Goal: Task Accomplishment & Management: Manage account settings

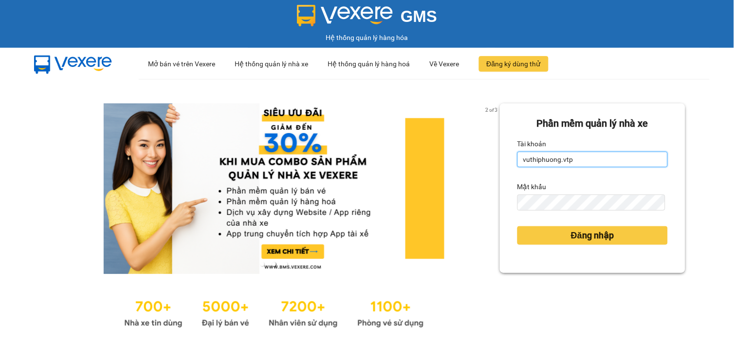
click at [601, 156] on input "vuthiphuong.vtp" at bounding box center [593, 159] width 151 height 16
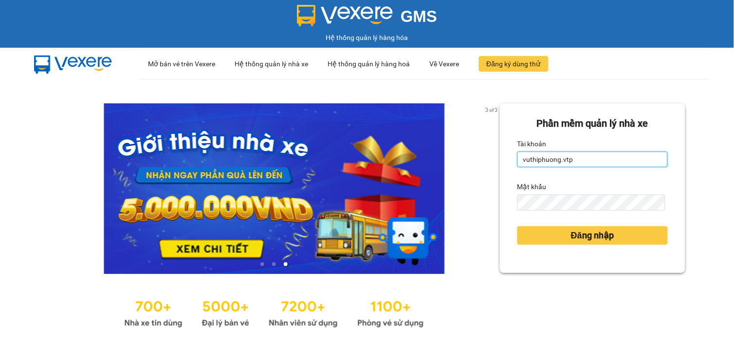
type input "buithikimanh.vtp"
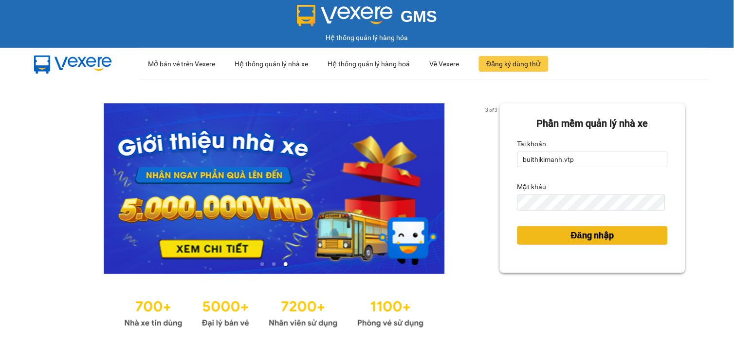
click at [601, 235] on span "Đăng nhập" at bounding box center [592, 235] width 43 height 14
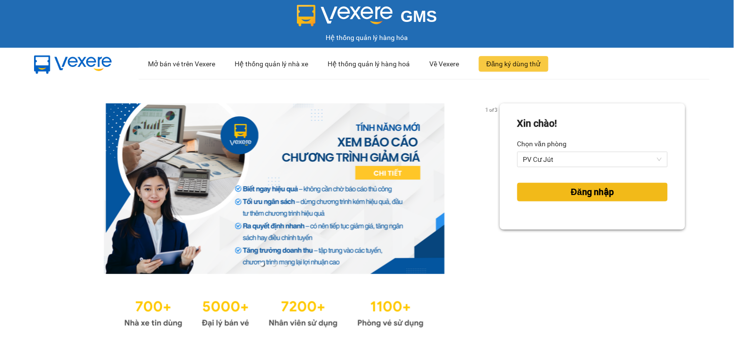
click at [588, 195] on span "Đăng nhập" at bounding box center [592, 192] width 43 height 14
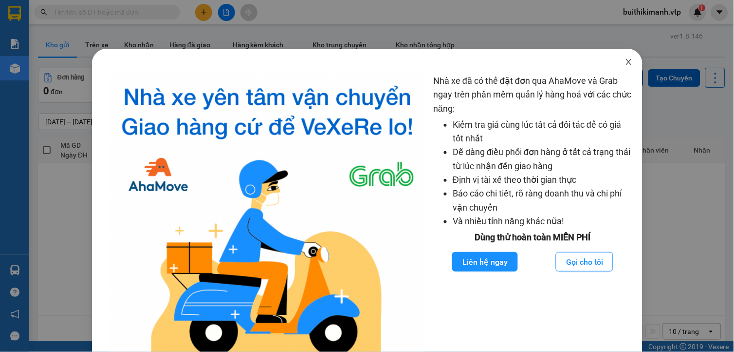
click at [625, 62] on icon "close" at bounding box center [629, 62] width 8 height 8
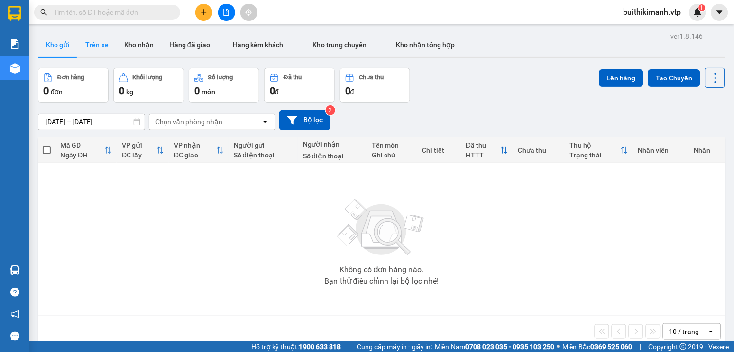
click at [95, 46] on button "Trên xe" at bounding box center [96, 44] width 39 height 23
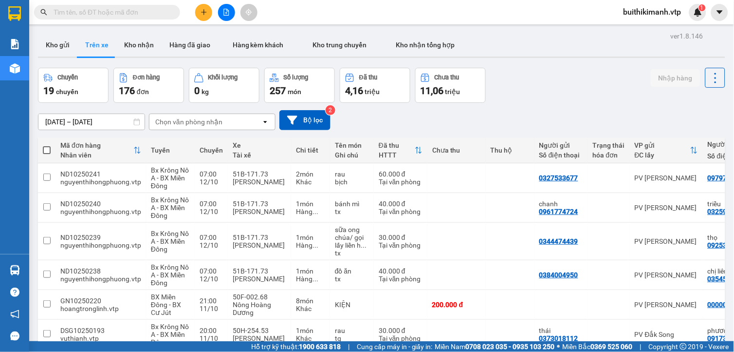
click at [221, 128] on div "Chọn văn phòng nhận" at bounding box center [205, 122] width 112 height 16
type input "cu"
click at [208, 138] on div "PV Cư Jút" at bounding box center [211, 143] width 127 height 18
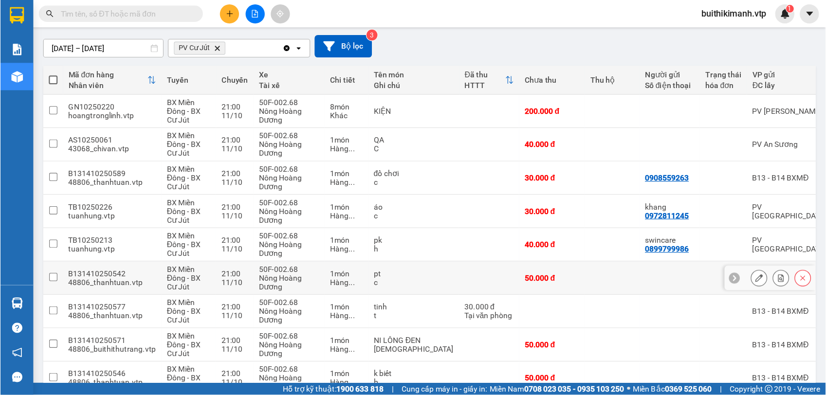
scroll to position [54, 0]
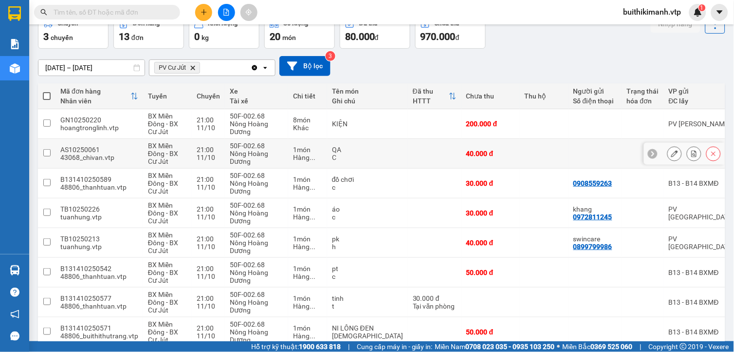
click at [408, 149] on td at bounding box center [435, 154] width 54 height 30
checkbox input "true"
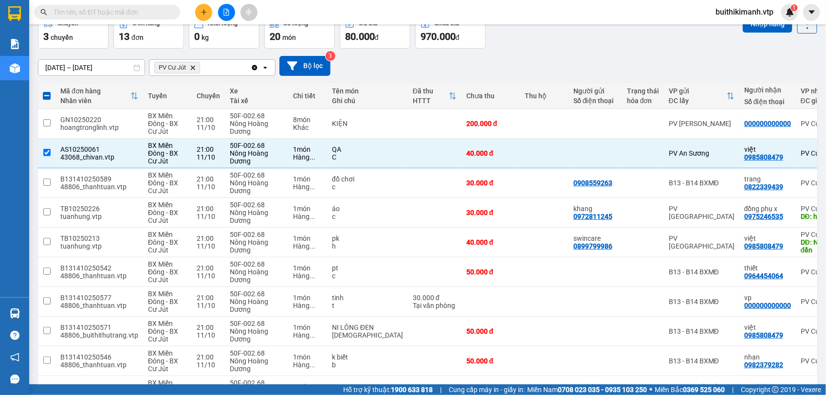
click at [529, 40] on div "Chuyến 3 chuyến Đơn hàng 13 đơn Khối lượng 0 kg Số lượng 20 món Đã thu 80.000 đ…" at bounding box center [427, 31] width 779 height 35
click at [627, 181] on div at bounding box center [643, 183] width 32 height 8
checkbox input "true"
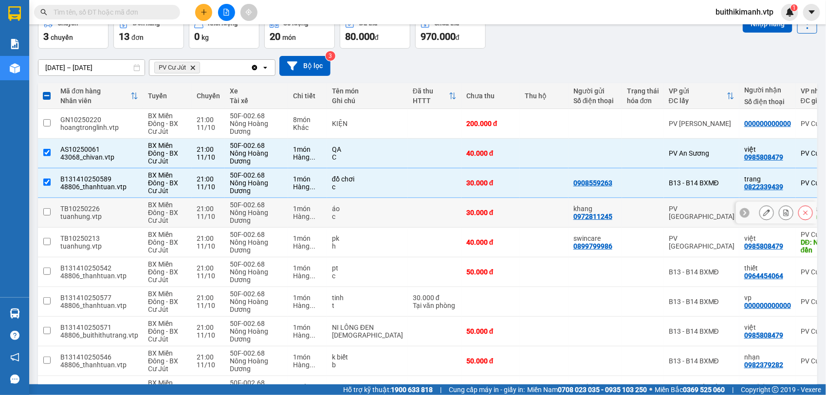
click at [622, 213] on td at bounding box center [643, 213] width 42 height 30
checkbox input "true"
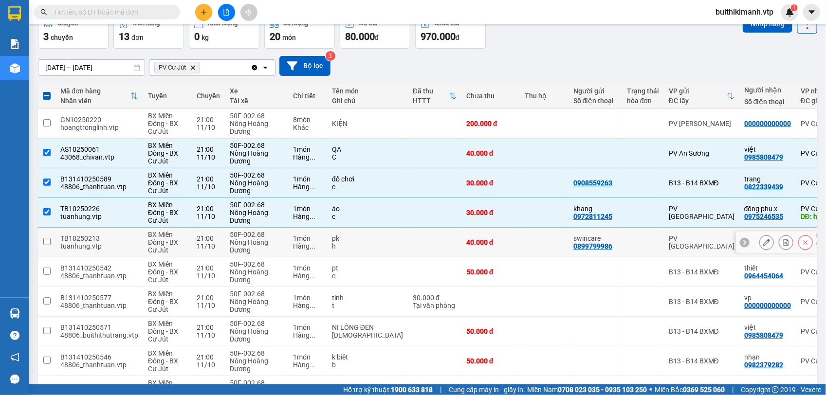
click at [580, 237] on td "swincare 0899799986" at bounding box center [596, 243] width 54 height 30
checkbox input "true"
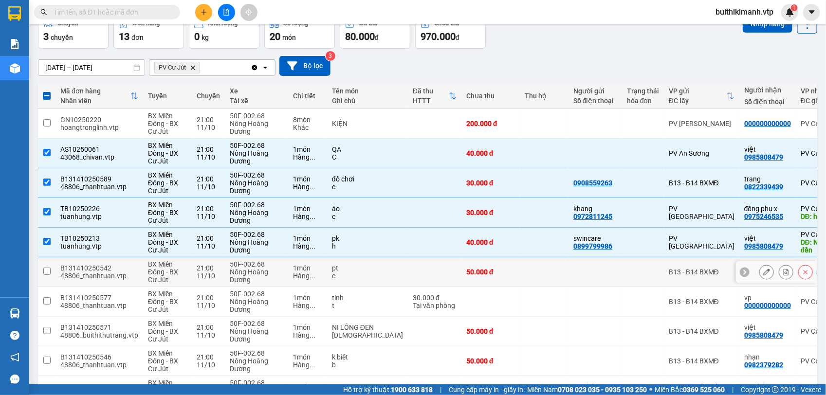
click at [569, 264] on td at bounding box center [596, 273] width 54 height 30
checkbox input "true"
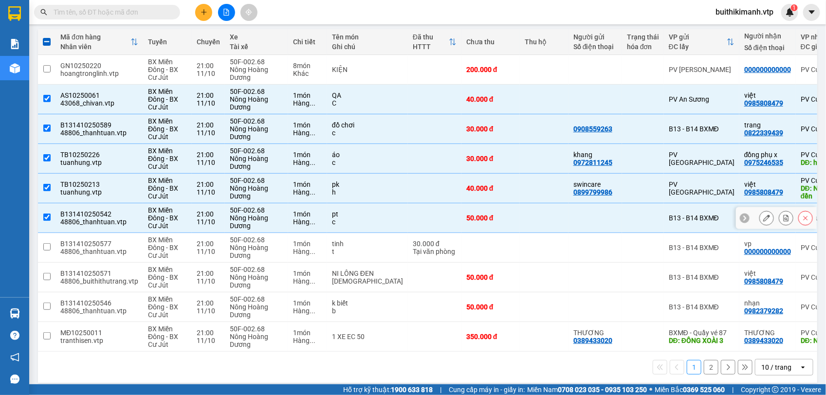
scroll to position [120, 0]
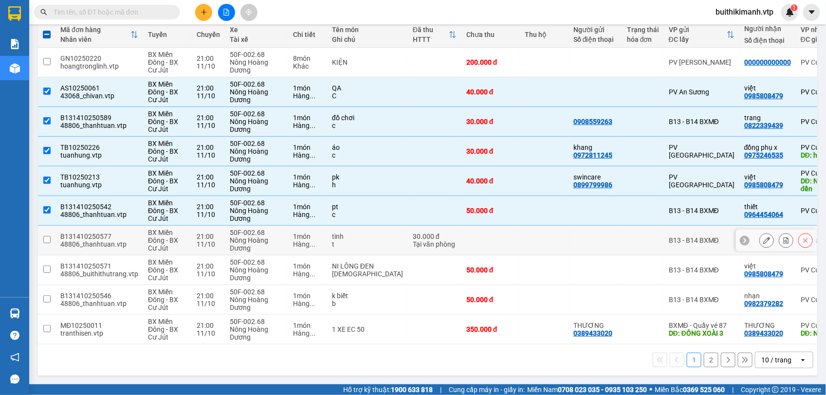
click at [569, 242] on td at bounding box center [596, 241] width 54 height 30
checkbox input "true"
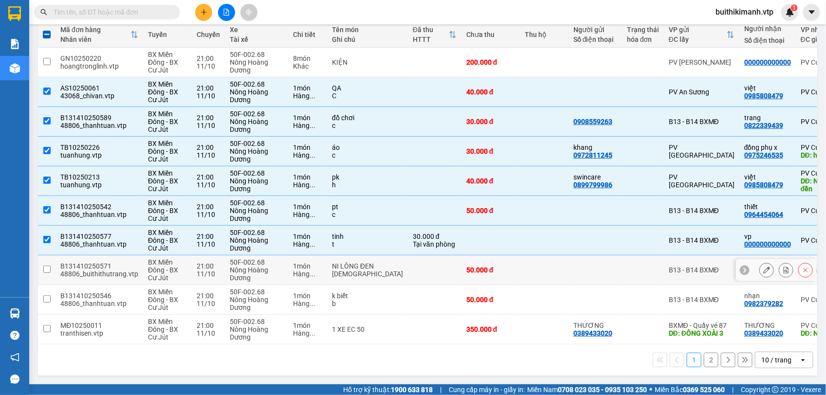
click at [574, 266] on div at bounding box center [596, 270] width 44 height 8
checkbox input "true"
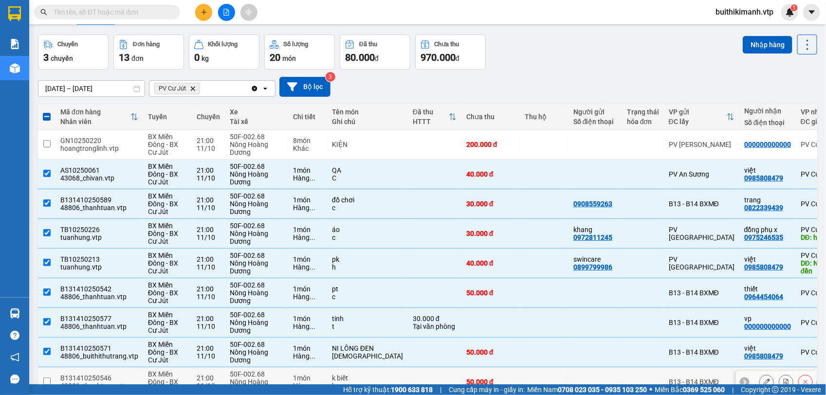
scroll to position [0, 0]
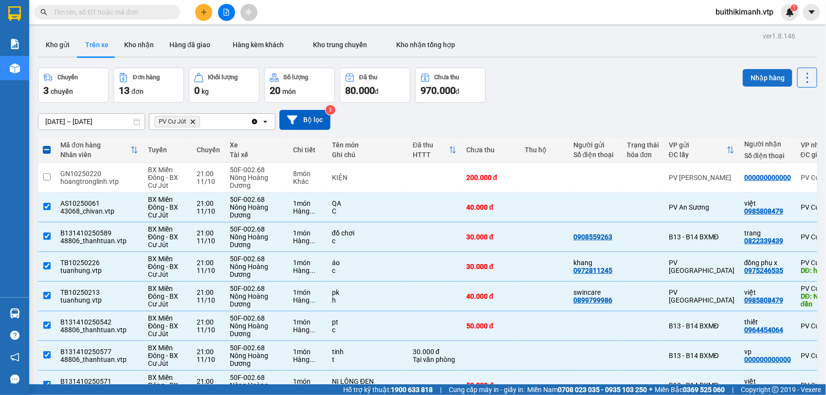
click at [734, 78] on button "Nhập hàng" at bounding box center [768, 78] width 50 height 18
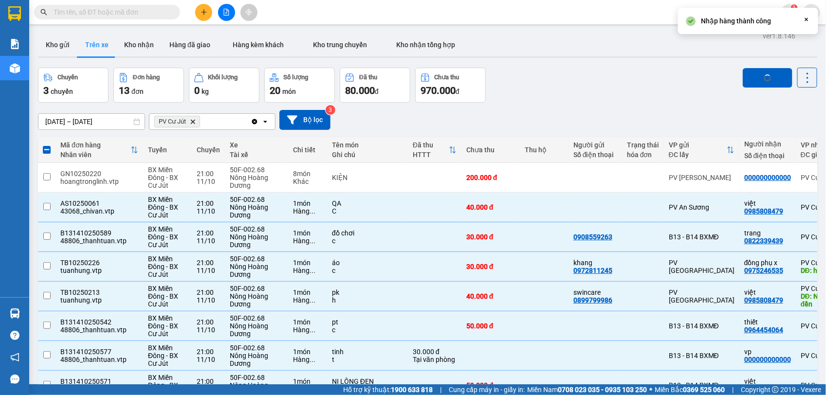
checkbox input "false"
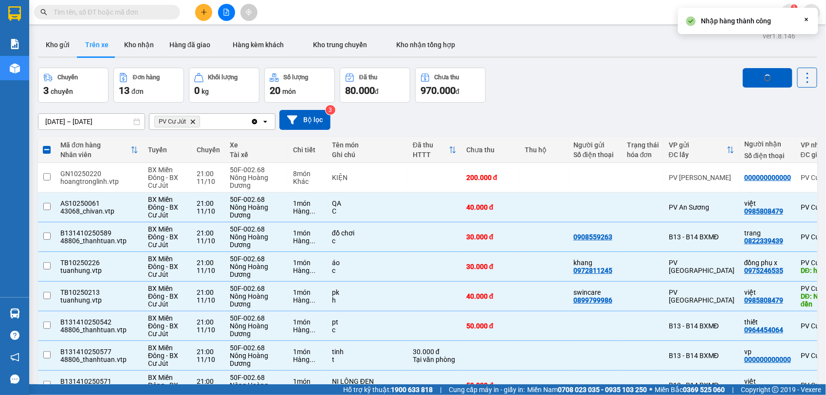
checkbox input "false"
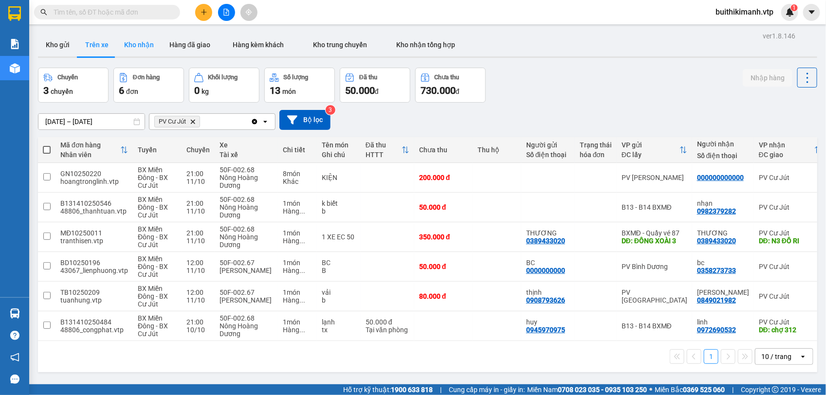
click at [137, 45] on button "Kho nhận" at bounding box center [138, 44] width 45 height 23
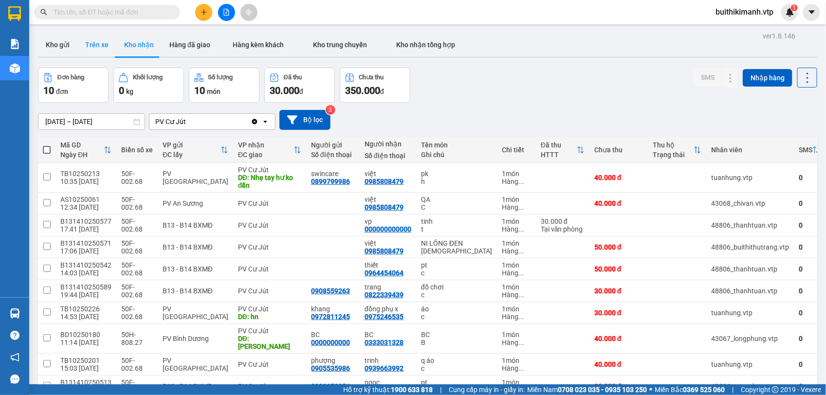
click at [112, 46] on button "Trên xe" at bounding box center [96, 44] width 39 height 23
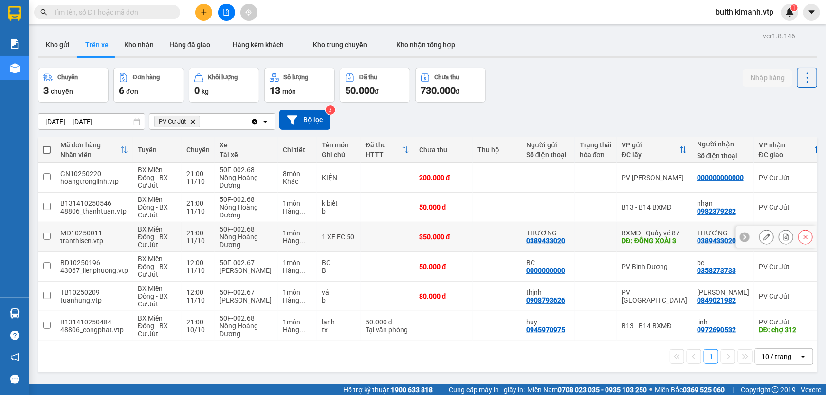
click at [488, 227] on td at bounding box center [497, 237] width 49 height 30
checkbox input "true"
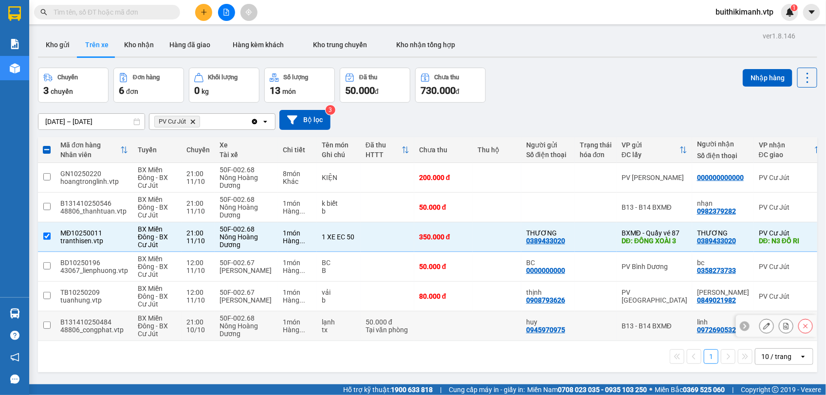
click at [485, 321] on td at bounding box center [497, 327] width 49 height 30
checkbox input "true"
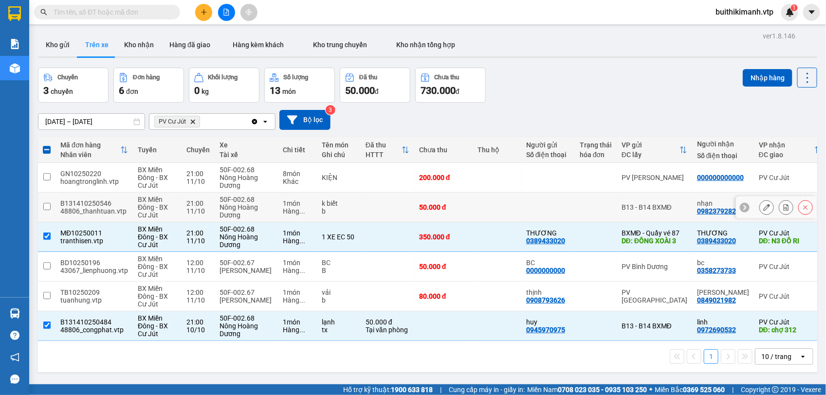
click at [511, 196] on td at bounding box center [497, 208] width 49 height 30
checkbox input "true"
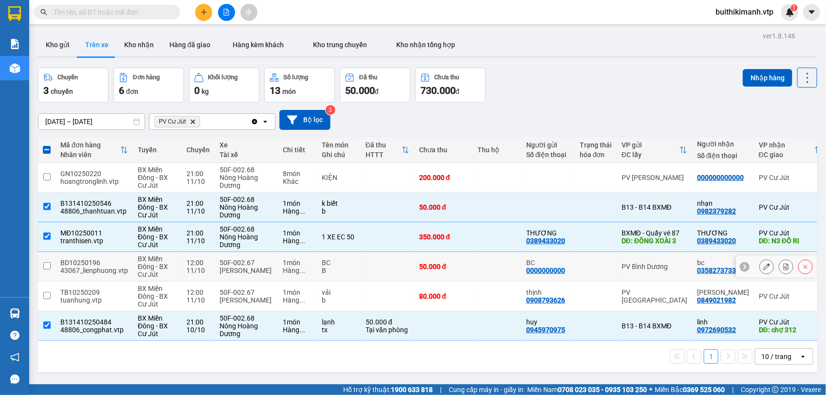
click at [597, 263] on div at bounding box center [596, 267] width 32 height 8
checkbox input "true"
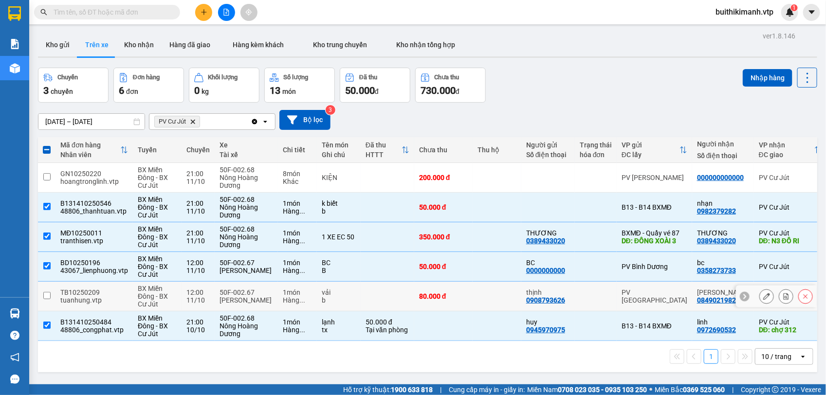
click at [592, 298] on div at bounding box center [596, 297] width 32 height 8
checkbox input "true"
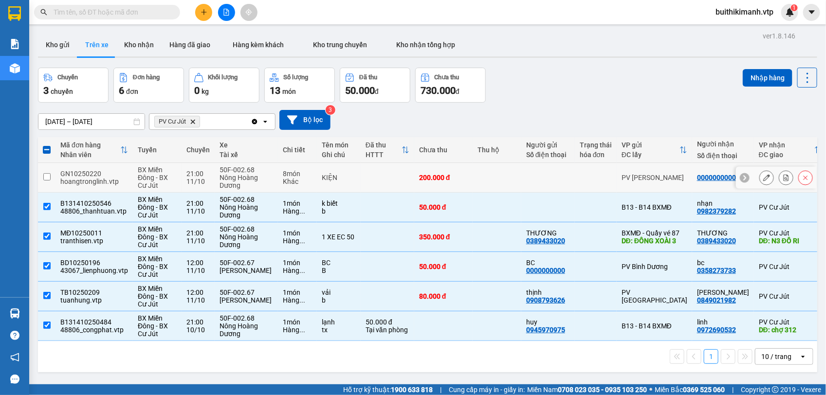
click at [581, 176] on div at bounding box center [596, 178] width 32 height 8
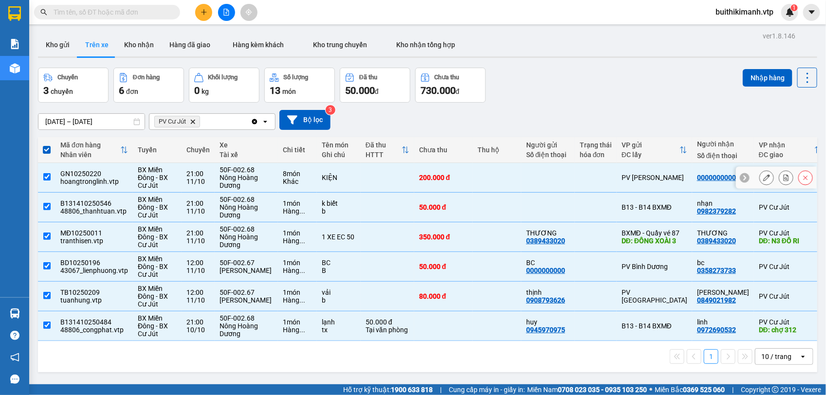
click at [578, 171] on td at bounding box center [596, 178] width 42 height 30
checkbox input "false"
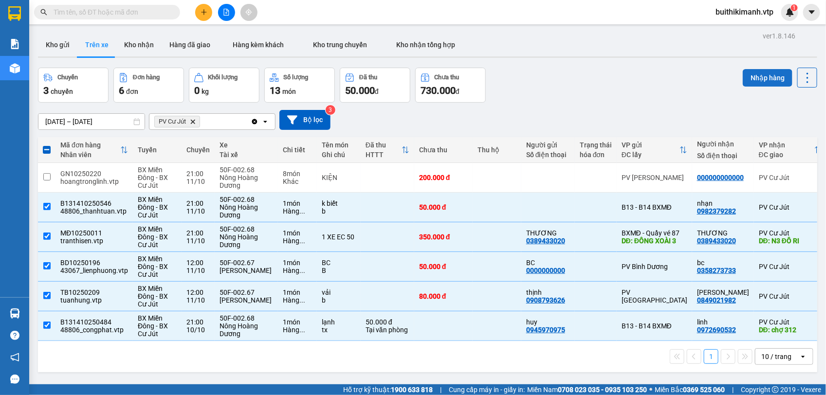
click at [734, 69] on button "Nhập hàng" at bounding box center [768, 78] width 50 height 18
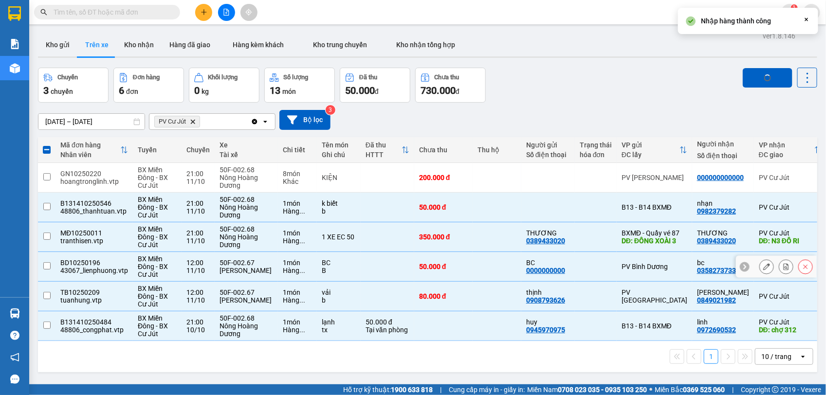
checkbox input "false"
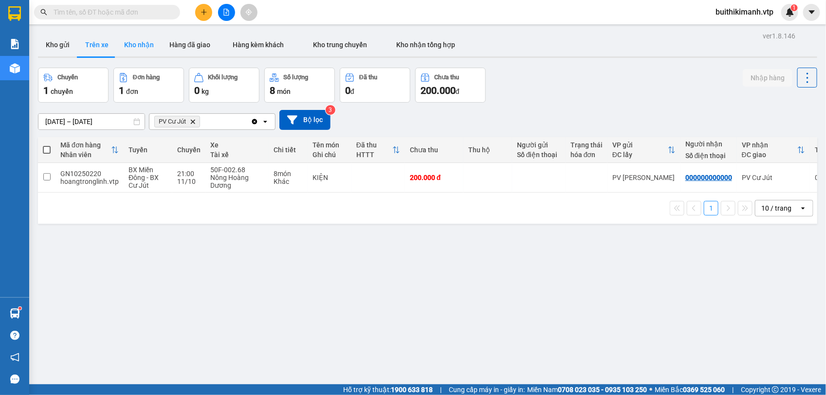
click at [148, 37] on button "Kho nhận" at bounding box center [138, 44] width 45 height 23
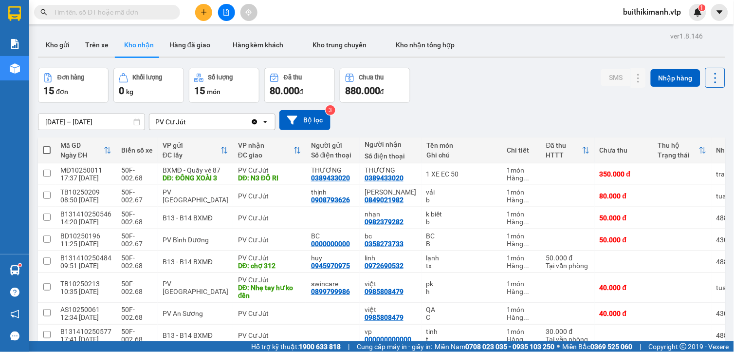
click at [545, 111] on div "10/10/2025 – 12/10/2025 Press the down arrow key to interact with the calendar …" at bounding box center [381, 120] width 687 height 20
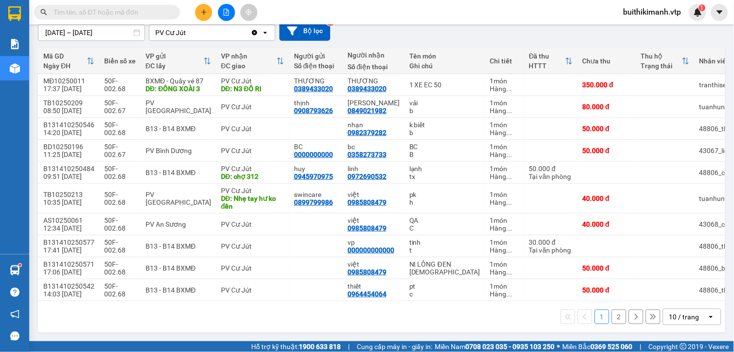
scroll to position [0, 23]
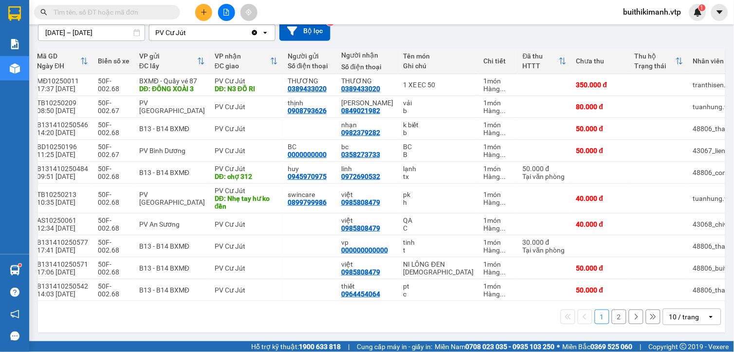
click at [612, 313] on button "2" at bounding box center [619, 316] width 15 height 15
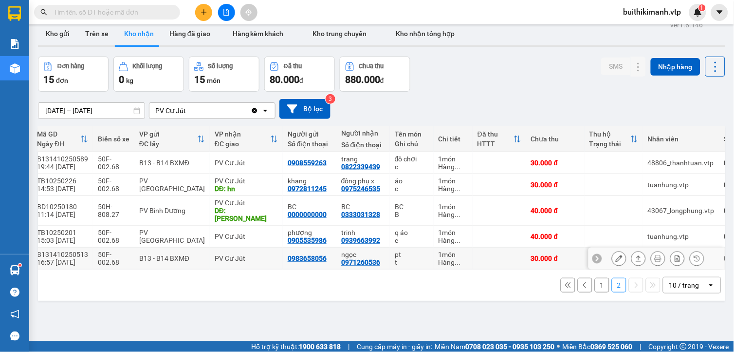
scroll to position [45, 0]
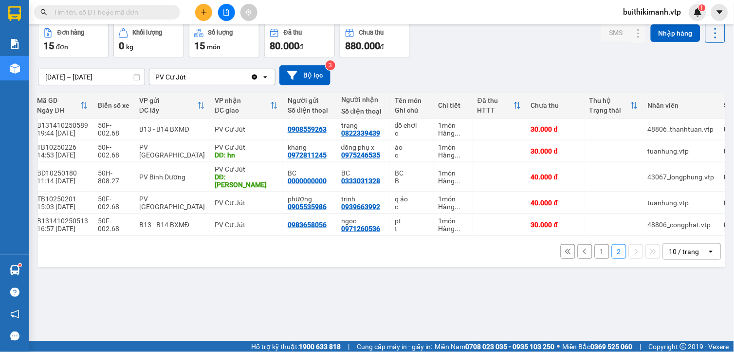
click at [595, 249] on button "1" at bounding box center [602, 251] width 15 height 15
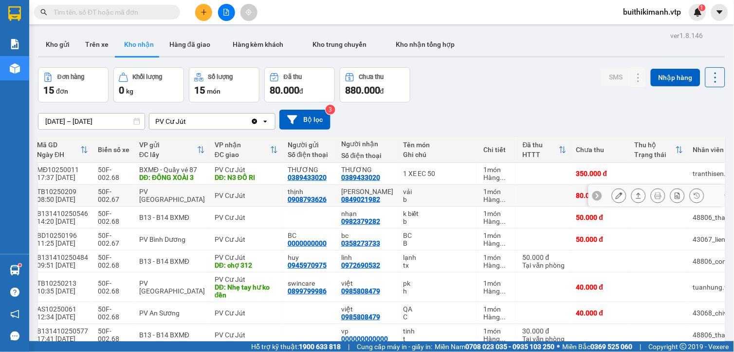
scroll to position [0, 0]
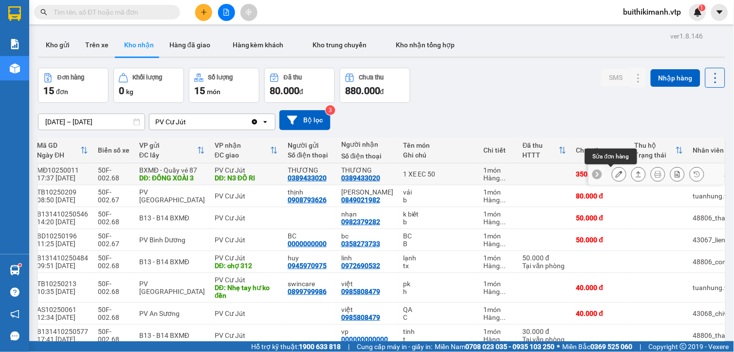
click at [616, 172] on icon at bounding box center [619, 173] width 7 height 7
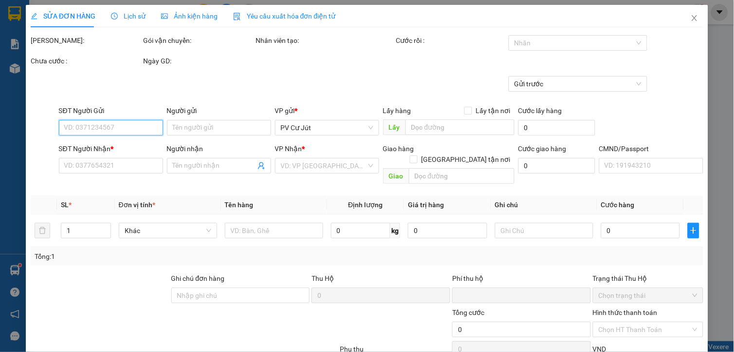
type input "17.500"
click at [576, 47] on div at bounding box center [573, 43] width 124 height 12
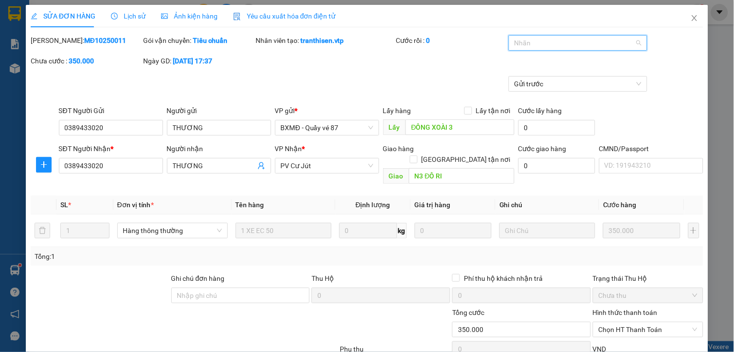
type input "0389433020"
type input "THƯƠNG"
type input "ĐÔNG XOÀI 3"
type input "0389433020"
type input "THƯƠNG"
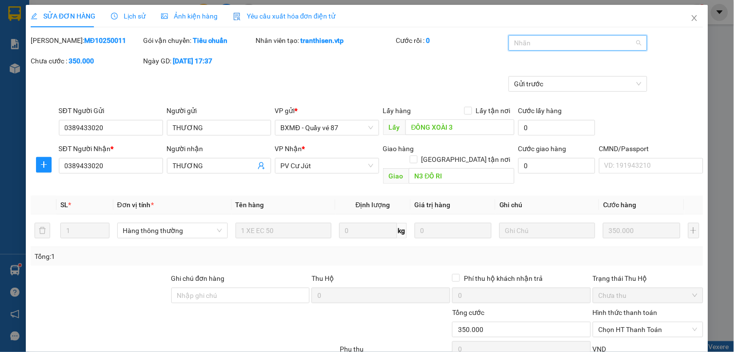
type input "N3 ĐÔ RI"
type input "0"
type input "350.000"
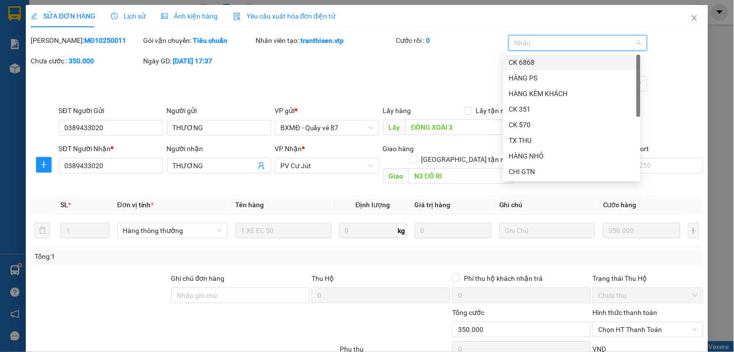
click at [575, 47] on div at bounding box center [573, 43] width 124 height 12
click at [548, 139] on div "TX THU" at bounding box center [572, 140] width 126 height 11
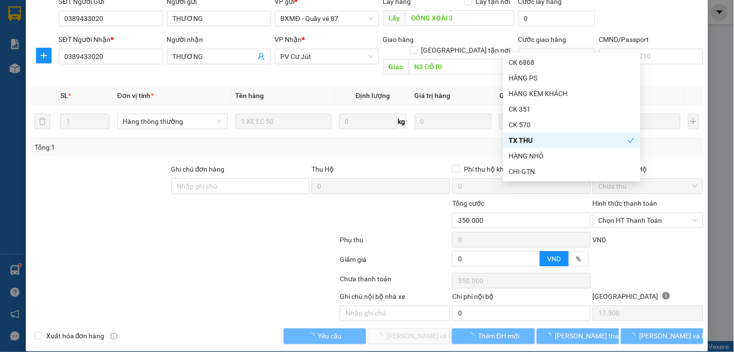
scroll to position [110, 0]
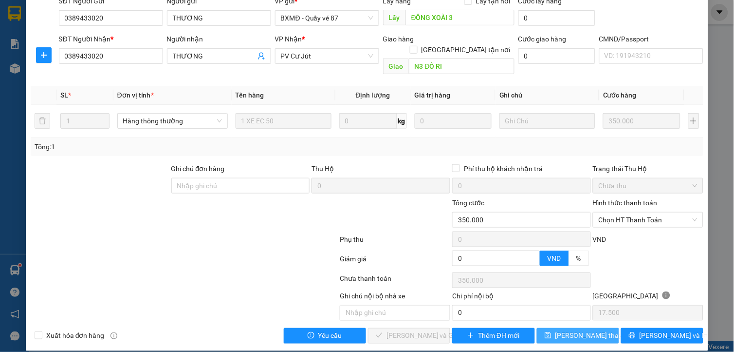
click at [566, 330] on span "Lưu thay đổi" at bounding box center [594, 335] width 78 height 11
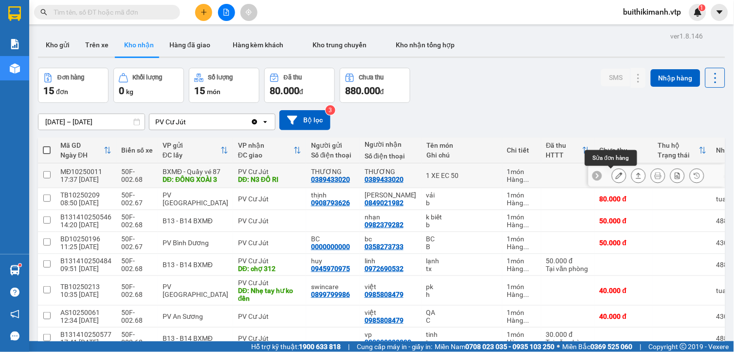
click at [616, 175] on icon at bounding box center [619, 175] width 7 height 7
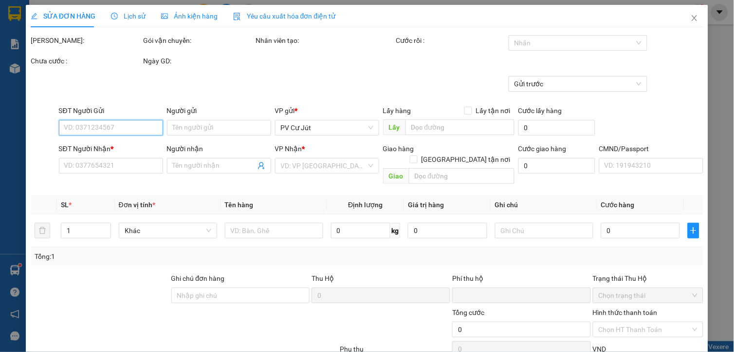
type input "17.500"
type input "0389433020"
type input "THƯƠNG"
type input "ĐÔNG XOÀI 3"
type input "0389433020"
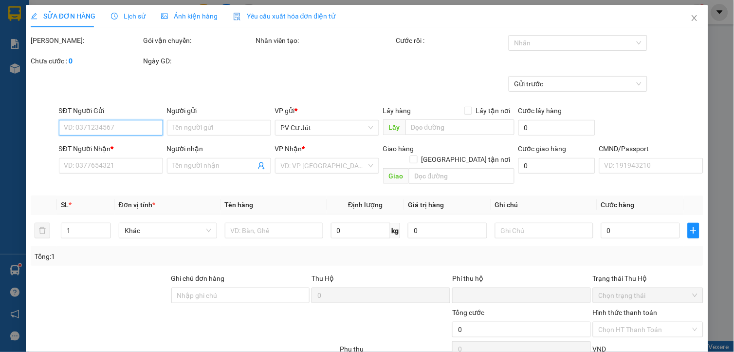
type input "THƯƠNG"
type input "N3 ĐÔ RI"
type input "0"
type input "350.000"
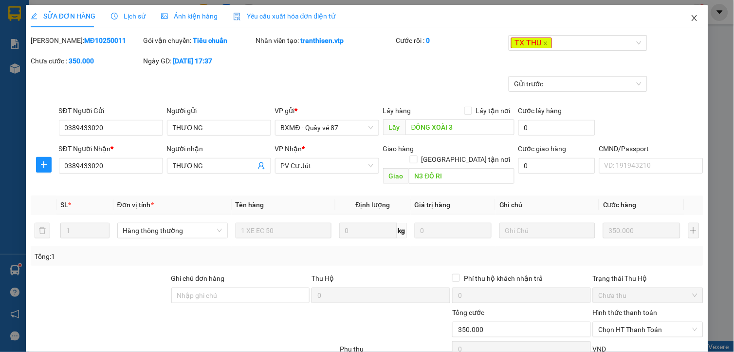
click at [692, 16] on span "Close" at bounding box center [694, 18] width 27 height 27
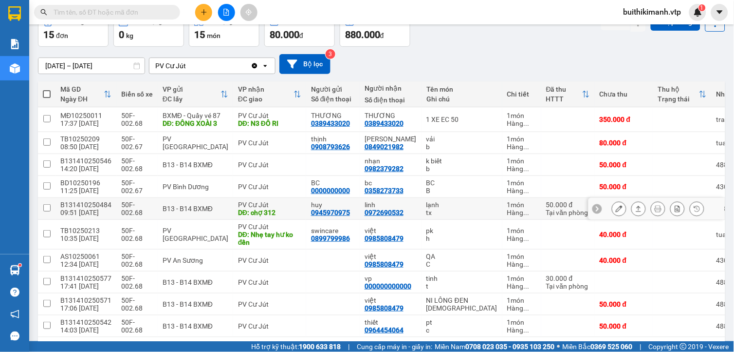
scroll to position [104, 0]
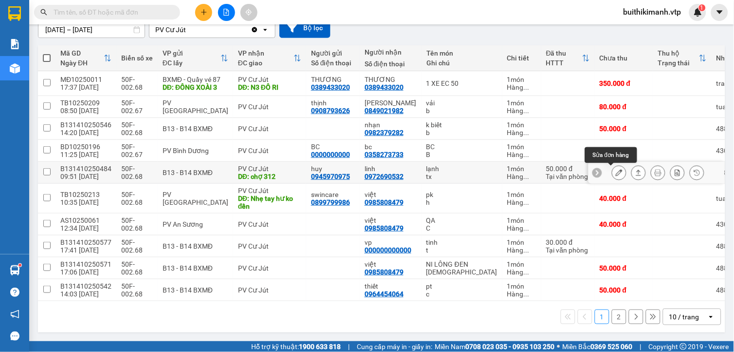
click at [616, 169] on icon at bounding box center [619, 172] width 7 height 7
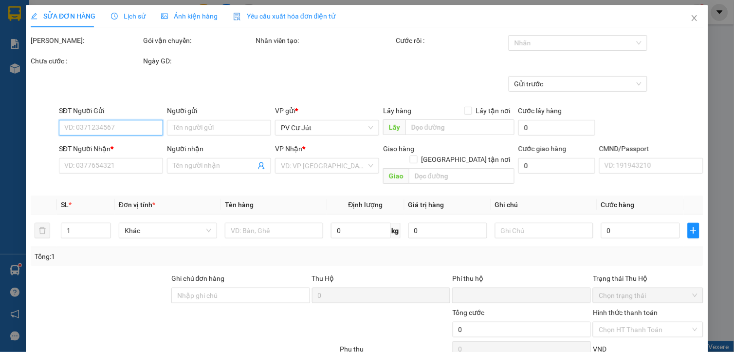
type input "2.500"
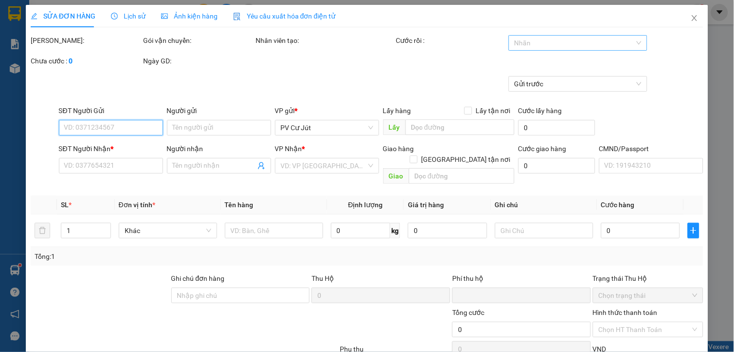
click at [542, 39] on div at bounding box center [573, 43] width 124 height 12
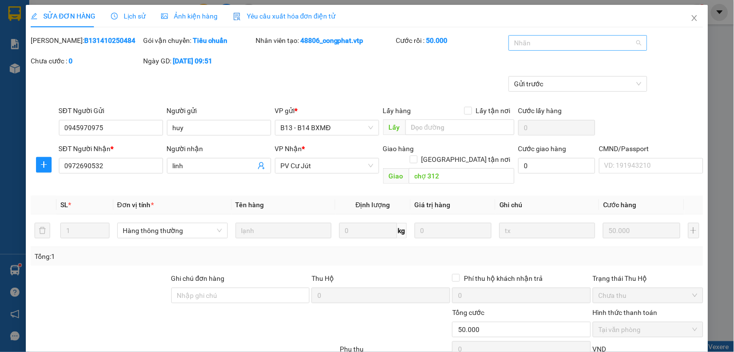
type input "0945970975"
type input "huy"
type input "0972690532"
type input "linh"
type input "chợ 312"
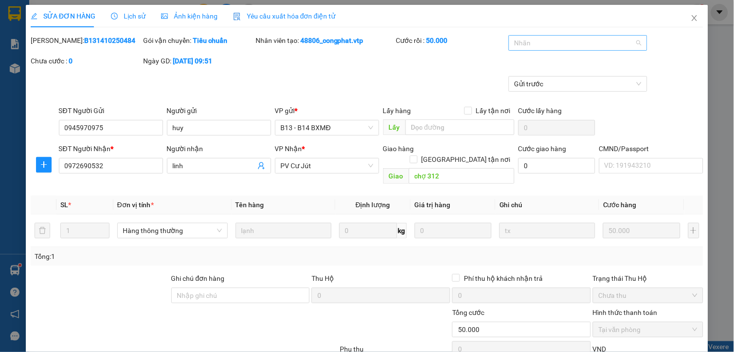
type input "0"
type input "50.000"
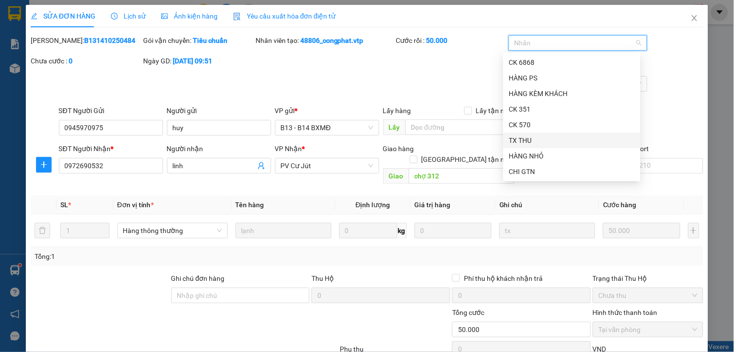
click at [542, 135] on div "TX THU" at bounding box center [572, 140] width 126 height 11
click at [542, 135] on div "TX THU" at bounding box center [568, 140] width 119 height 11
click at [544, 139] on div "TX THU" at bounding box center [572, 140] width 126 height 11
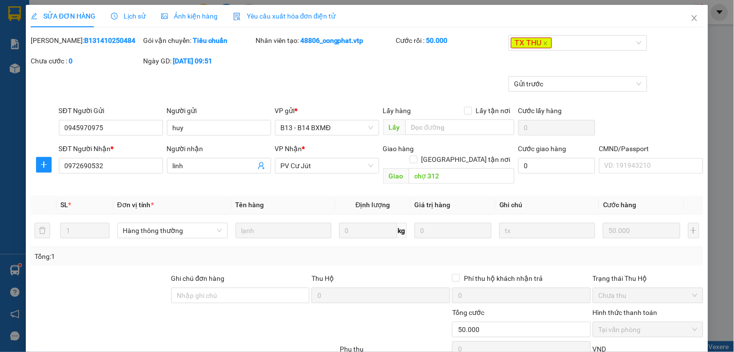
click at [664, 67] on div "Mã ĐH: B131410250484 Gói vận chuyển: Tiêu chuẩn Nhân viên tạo: 48806_congphat.v…" at bounding box center [367, 55] width 675 height 41
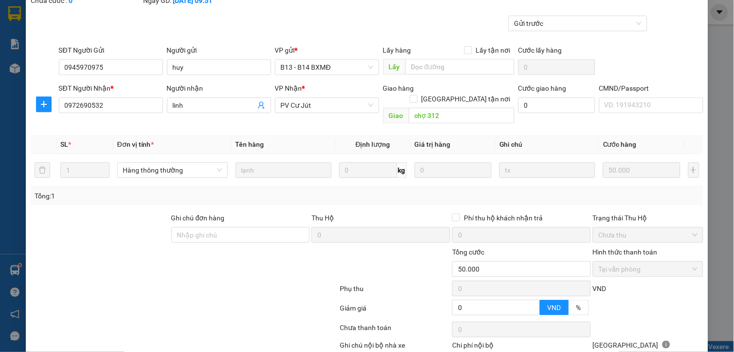
scroll to position [108, 0]
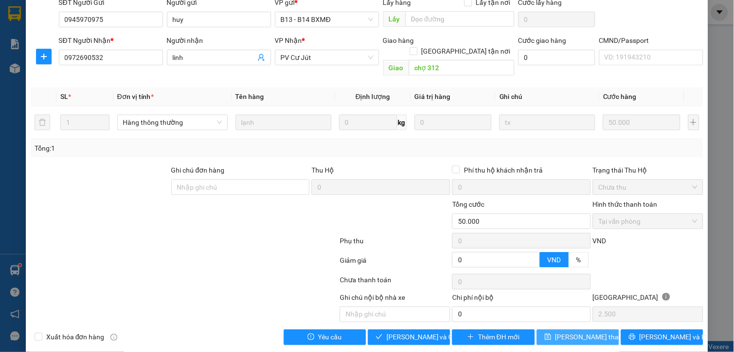
click at [585, 332] on span "Lưu thay đổi" at bounding box center [594, 337] width 78 height 11
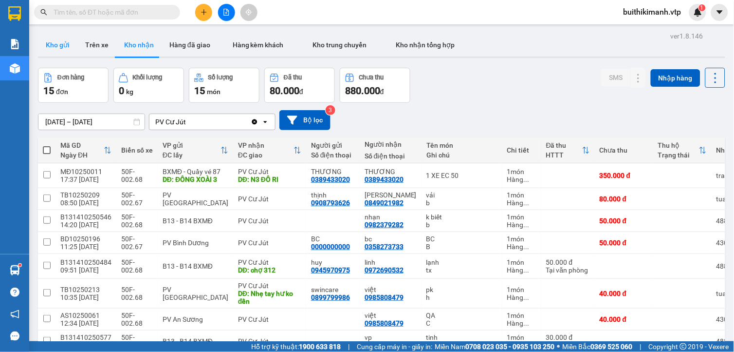
click at [48, 51] on button "Kho gửi" at bounding box center [57, 44] width 39 height 23
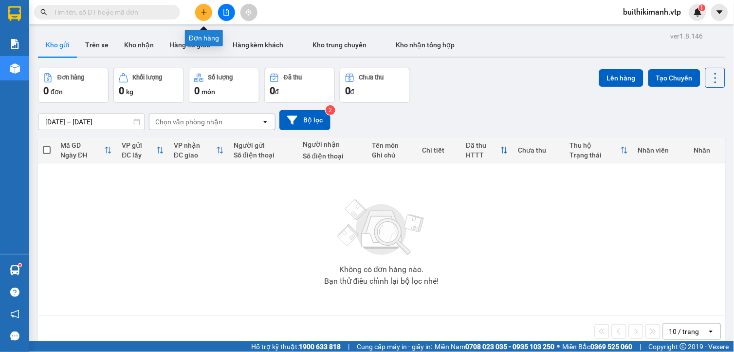
click at [205, 10] on icon "plus" at bounding box center [204, 12] width 7 height 7
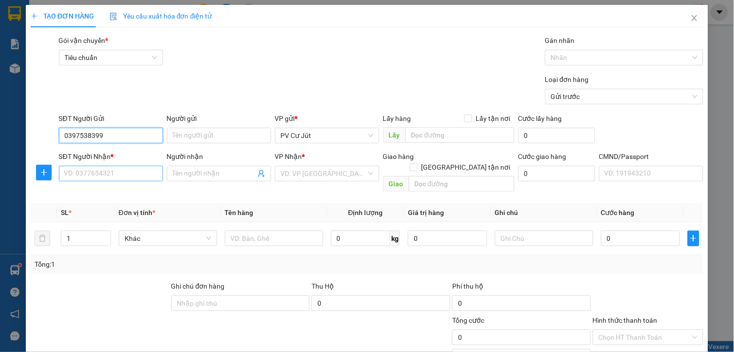
type input "0397538399"
click at [112, 173] on input "SĐT Người Nhận *" at bounding box center [111, 174] width 104 height 16
type input "0977590553"
click at [198, 177] on input "Người nhận" at bounding box center [214, 173] width 83 height 11
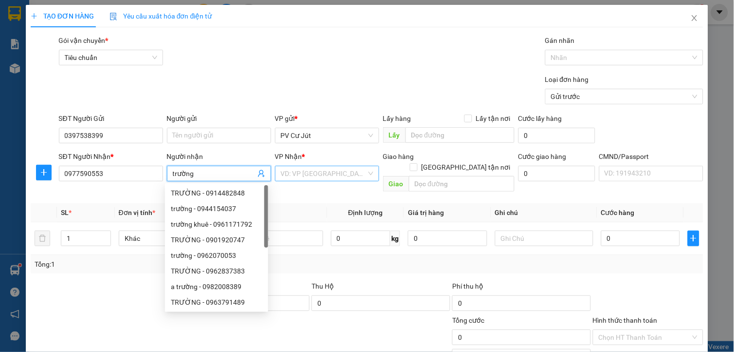
type input "trường"
click at [348, 173] on input "search" at bounding box center [324, 173] width 86 height 15
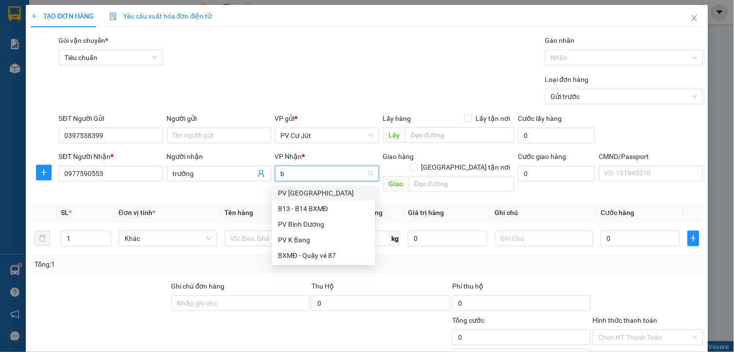
type input "bi"
click at [308, 207] on div "PV Bình Dương" at bounding box center [324, 208] width 92 height 11
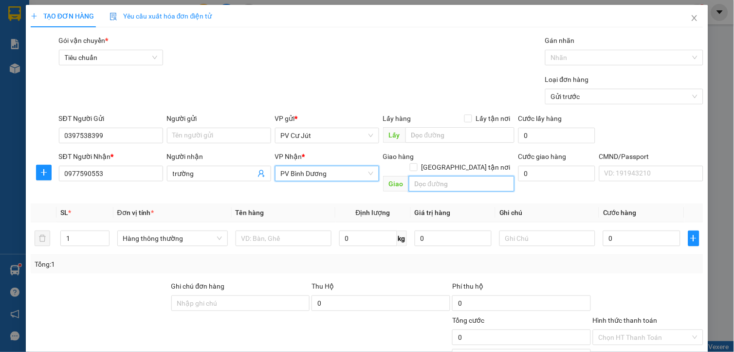
click at [417, 176] on input "text" at bounding box center [462, 184] width 106 height 16
type input "n4 sở sao"
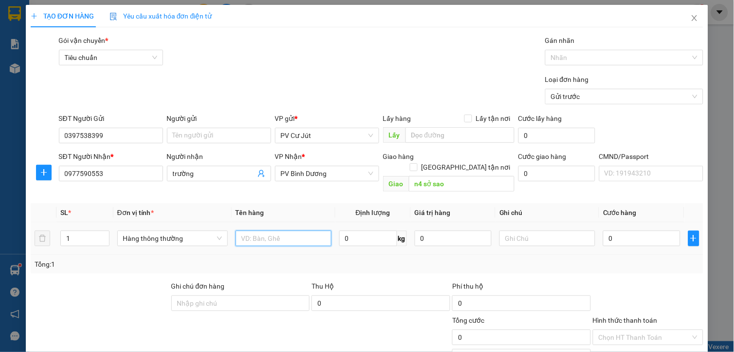
click at [280, 230] on input "text" at bounding box center [284, 238] width 96 height 16
type input "gạo"
click at [621, 234] on input "0" at bounding box center [641, 238] width 77 height 16
type input "8"
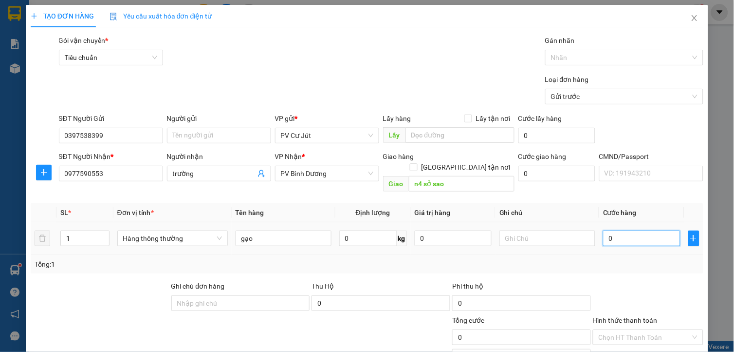
type input "8"
type input "80"
type input "800"
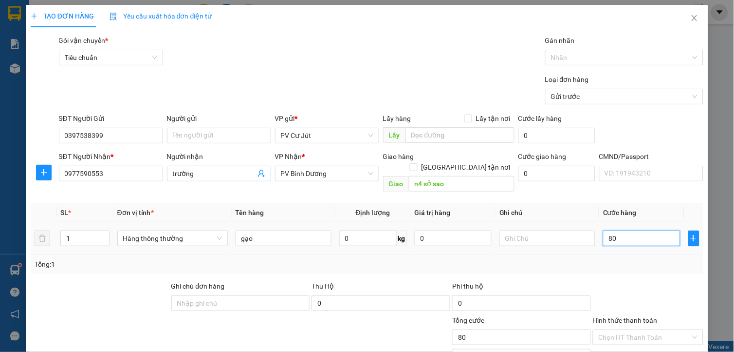
type input "800"
type input "8.000"
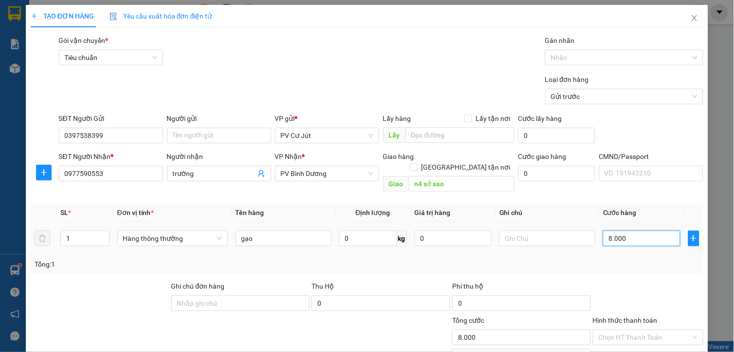
type input "80.000"
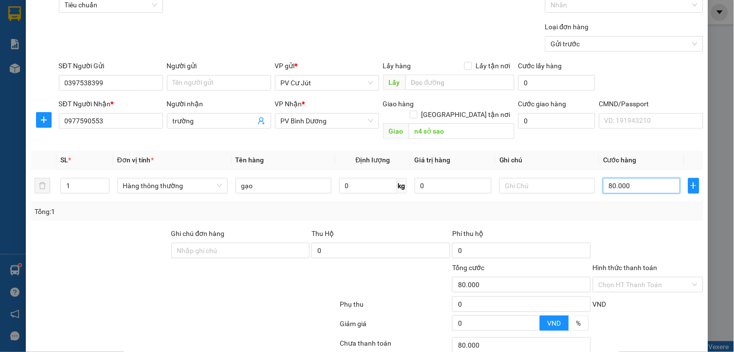
scroll to position [117, 0]
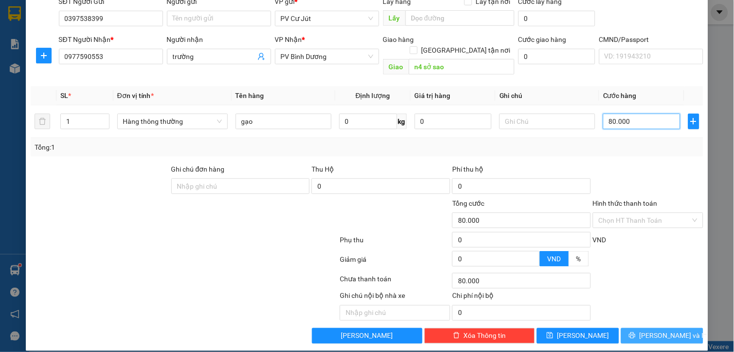
type input "80.000"
click at [636, 332] on icon "printer" at bounding box center [632, 335] width 7 height 7
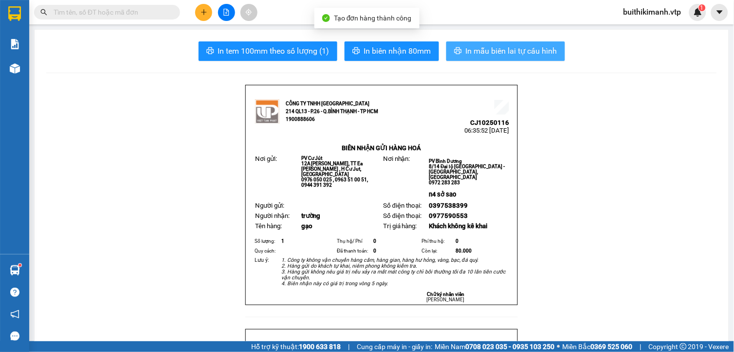
click at [489, 52] on span "In mẫu biên lai tự cấu hình" at bounding box center [512, 51] width 92 height 12
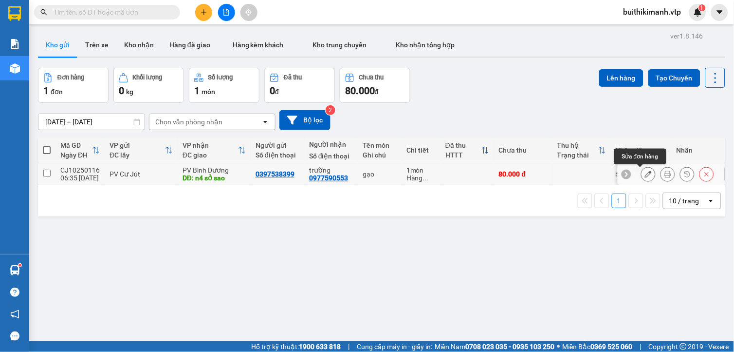
click at [645, 172] on icon at bounding box center [648, 173] width 7 height 7
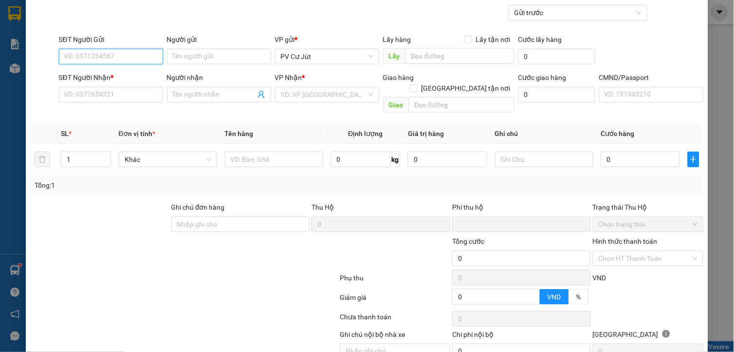
scroll to position [110, 0]
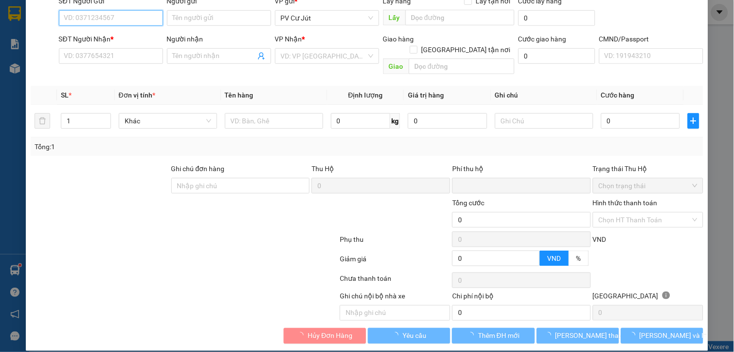
type input "0397538399"
type input "0977590553"
type input "trường"
type input "n4 sở sao"
type input "0"
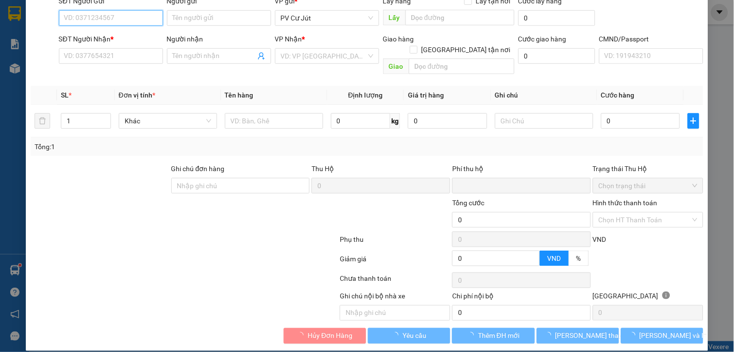
type input "80.000"
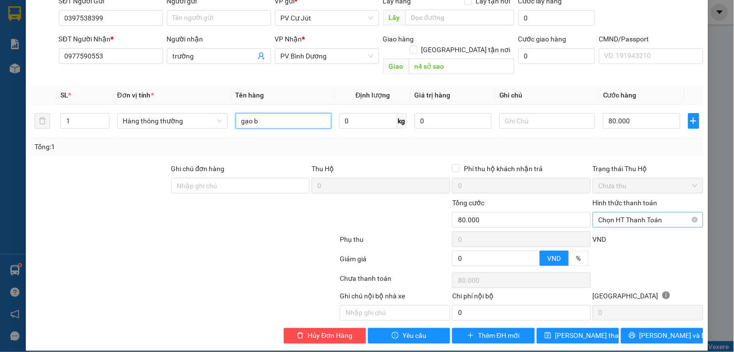
click at [643, 213] on span "Chọn HT Thanh Toán" at bounding box center [648, 219] width 99 height 15
type input "gạo b"
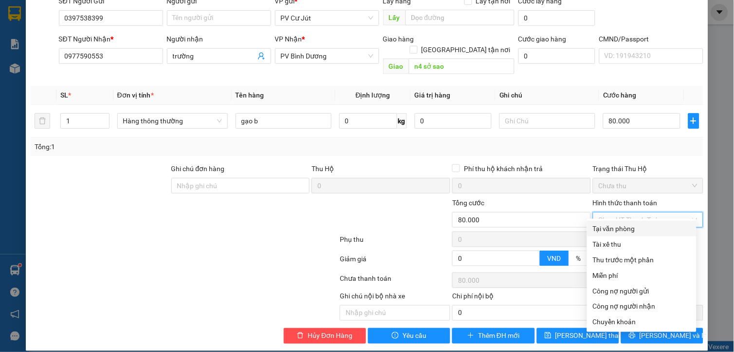
click at [638, 229] on div "Tại văn phòng" at bounding box center [642, 228] width 98 height 11
type input "0"
click at [627, 230] on div "Tại văn phòng" at bounding box center [642, 228] width 98 height 11
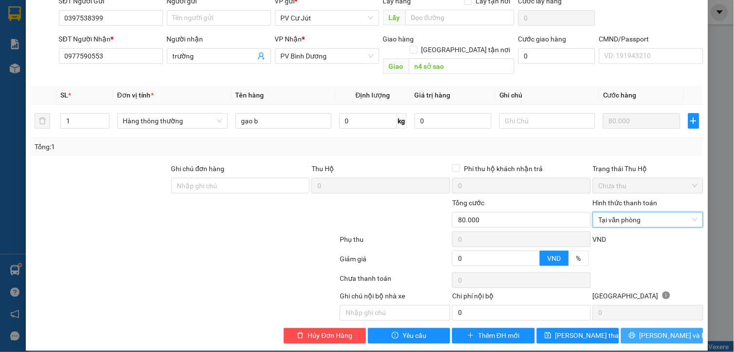
click at [651, 330] on span "Lưu và In" at bounding box center [674, 335] width 68 height 11
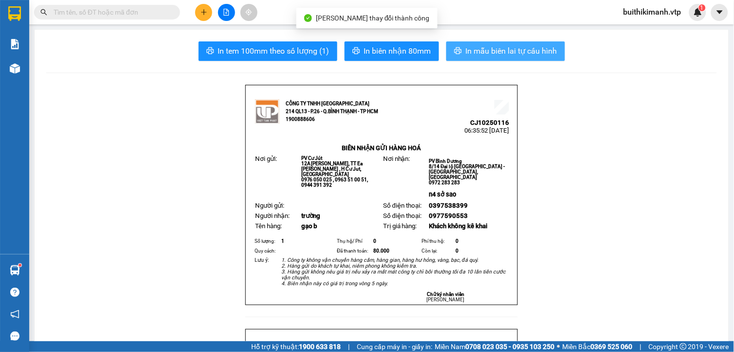
click at [513, 50] on span "In mẫu biên lai tự cấu hình" at bounding box center [512, 51] width 92 height 12
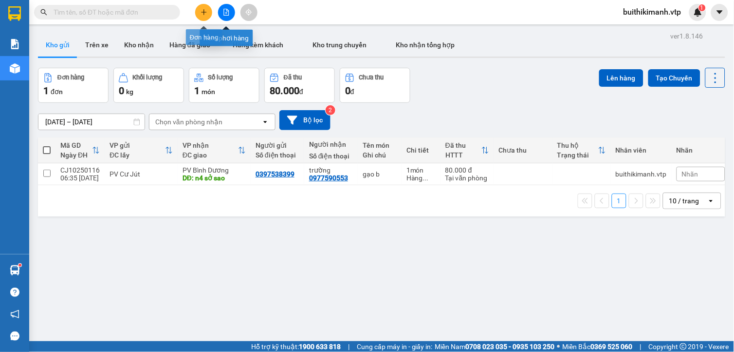
click at [201, 10] on icon "plus" at bounding box center [204, 12] width 7 height 7
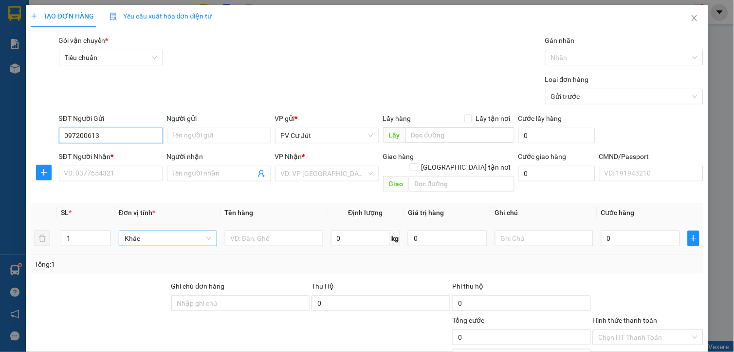
type input "0972006139"
click at [115, 155] on div "0972006139 - C ĐIỆP" at bounding box center [110, 154] width 92 height 11
type input "C ĐIỆP"
type input "0981637968"
type input "BẢO"
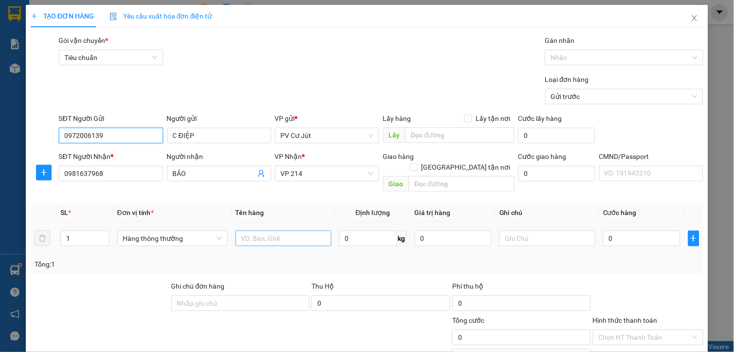
type input "0972006139"
click at [260, 230] on input "text" at bounding box center [284, 238] width 96 height 16
type input "d"
type input "đA TX"
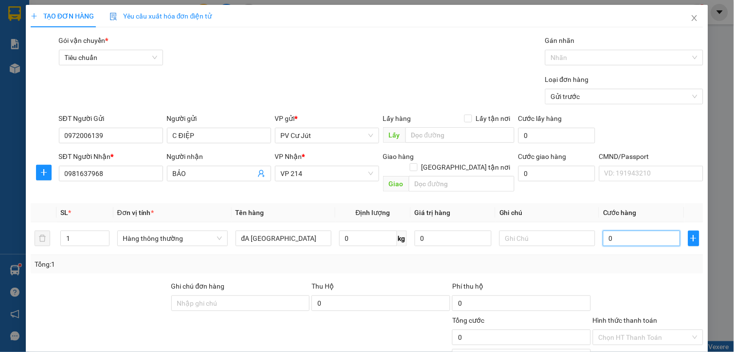
type input "5"
type input "0"
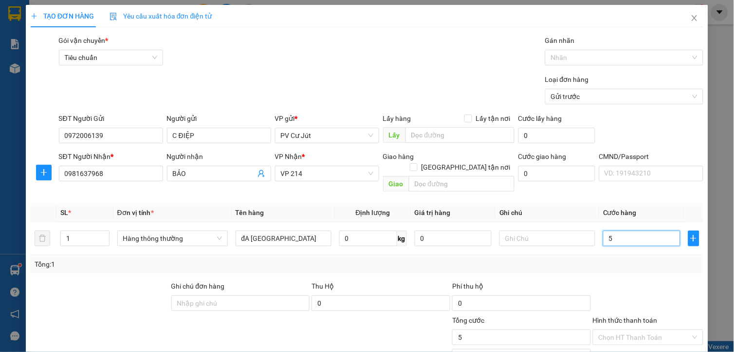
type input "0"
type input "096"
type input "96"
type input "09"
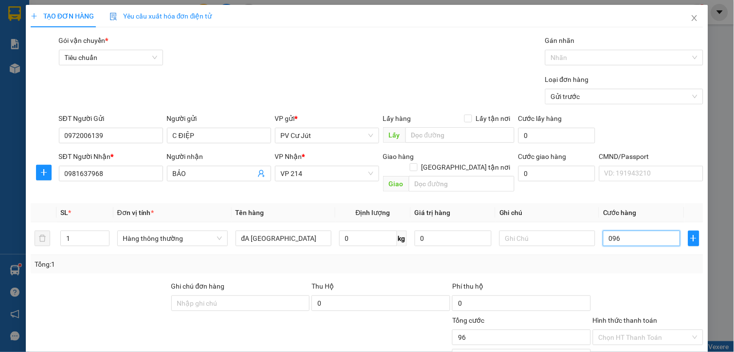
type input "9"
type input "0"
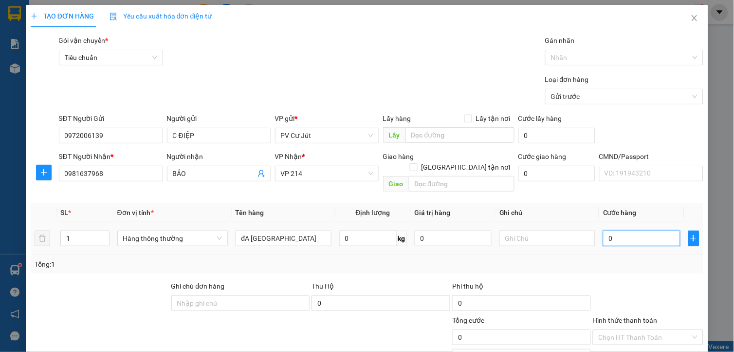
click at [603, 230] on input "0" at bounding box center [641, 238] width 77 height 16
type input "60"
type input "600"
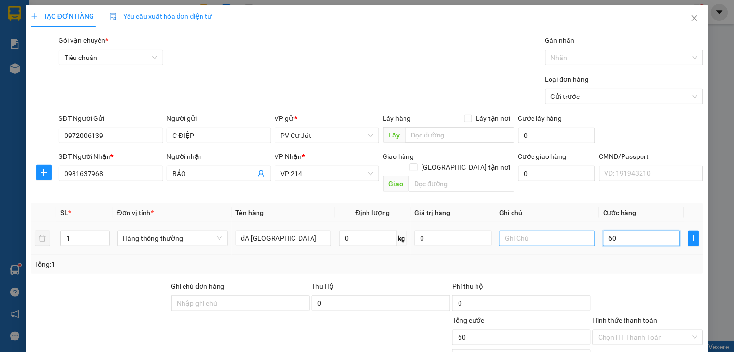
type input "600"
type input "6.000"
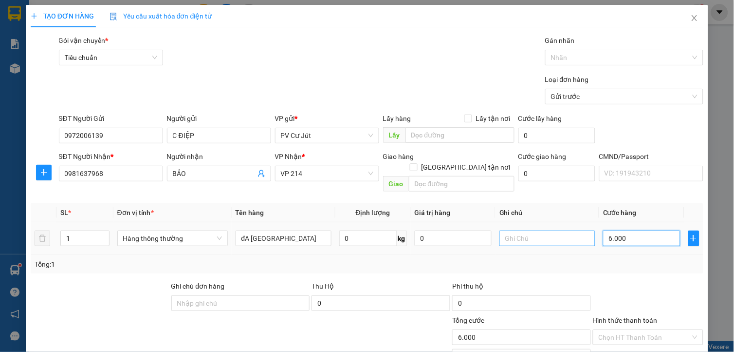
type input "60.000"
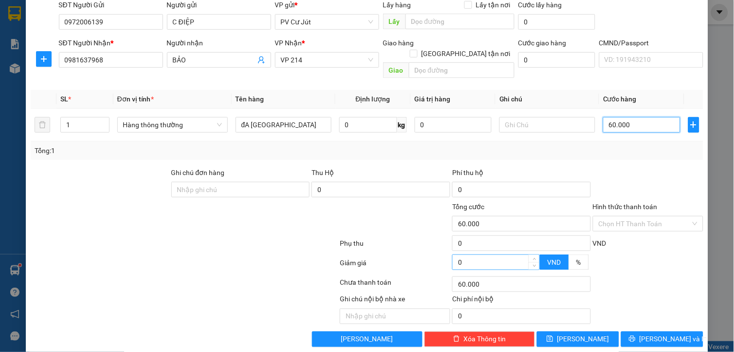
scroll to position [117, 0]
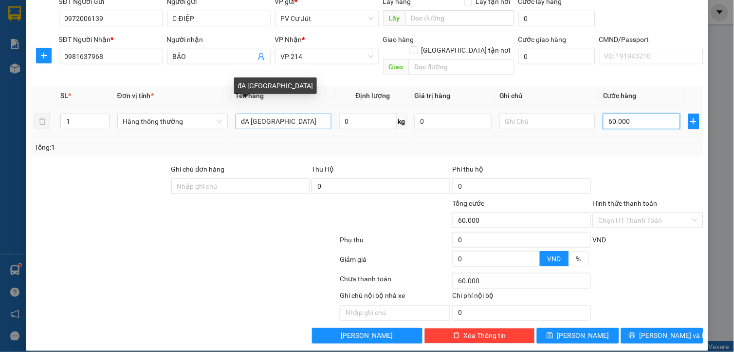
type input "60.000"
click at [271, 115] on input "đA TX" at bounding box center [284, 121] width 96 height 16
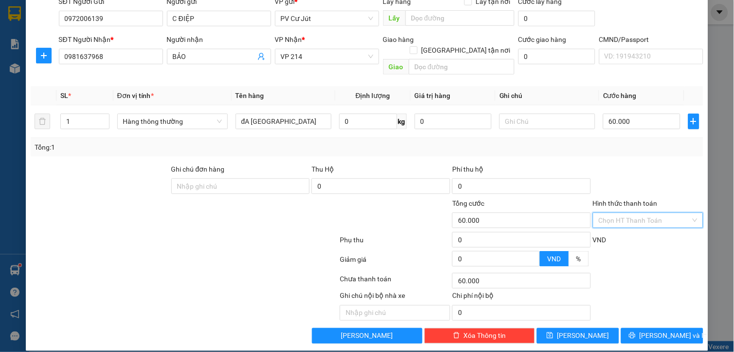
click at [629, 213] on input "Hình thức thanh toán" at bounding box center [645, 220] width 92 height 15
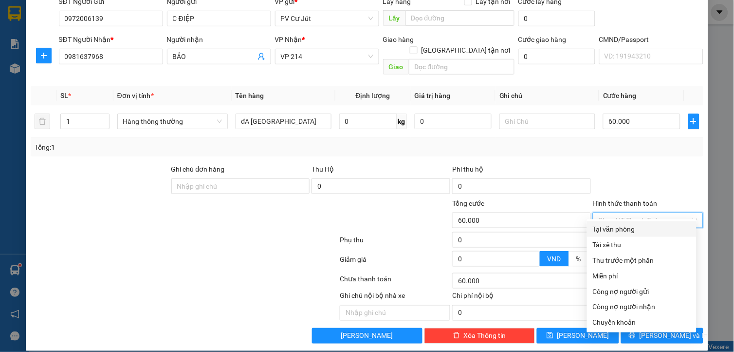
click at [631, 230] on div "Tại văn phòng" at bounding box center [642, 228] width 98 height 11
type input "0"
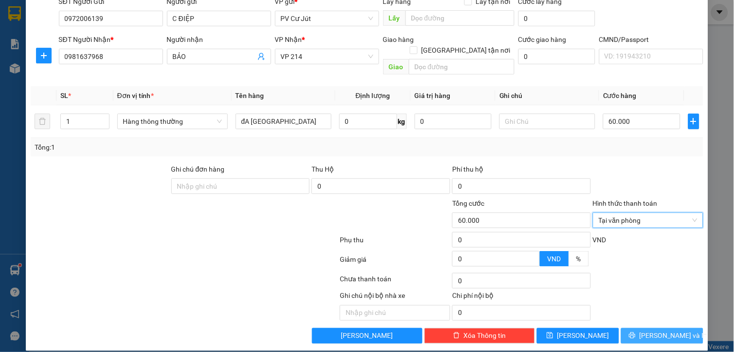
click at [635, 332] on icon "printer" at bounding box center [632, 335] width 6 height 6
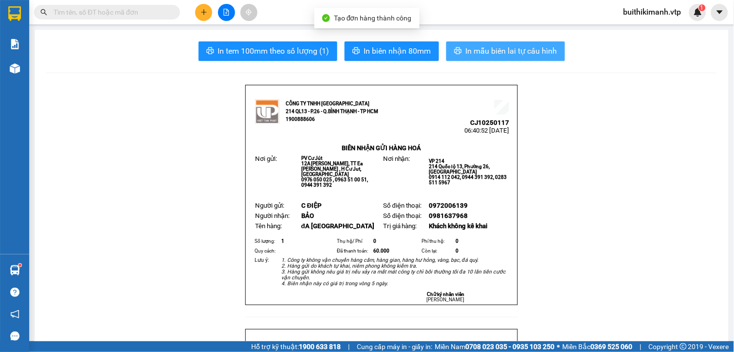
click at [482, 49] on span "In mẫu biên lai tự cấu hình" at bounding box center [512, 51] width 92 height 12
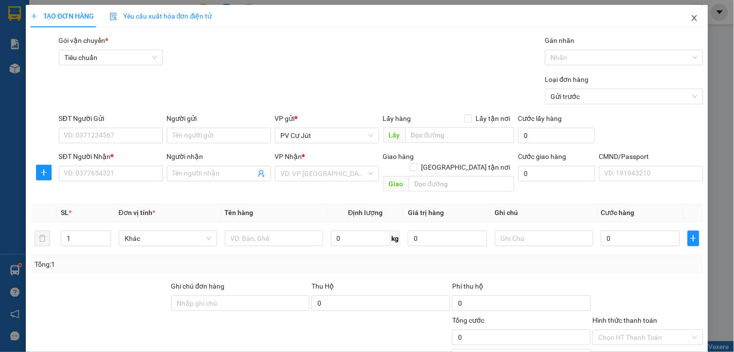
click at [691, 21] on icon "close" at bounding box center [695, 18] width 8 height 8
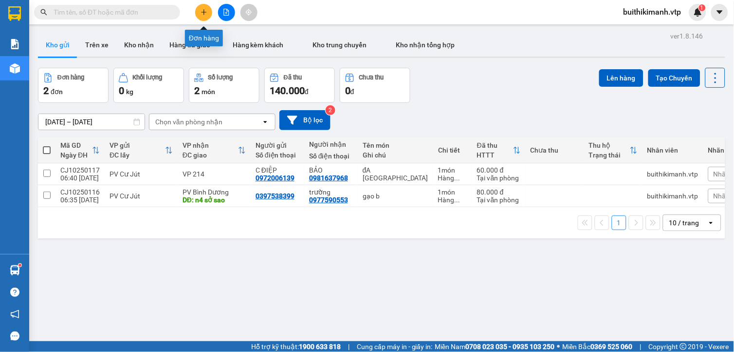
click at [206, 7] on button at bounding box center [203, 12] width 17 height 17
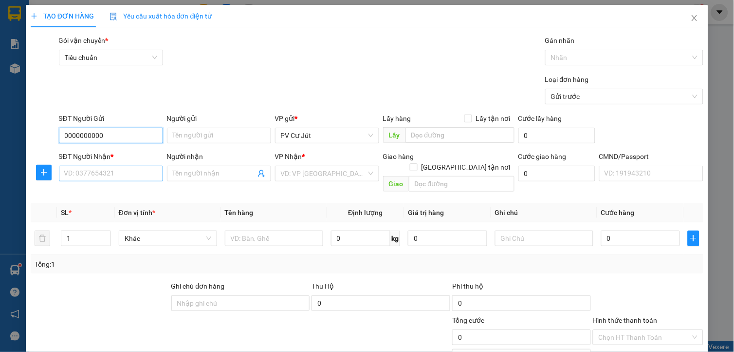
type input "0000000000"
click at [137, 173] on input "SĐT Người Nhận *" at bounding box center [111, 174] width 104 height 16
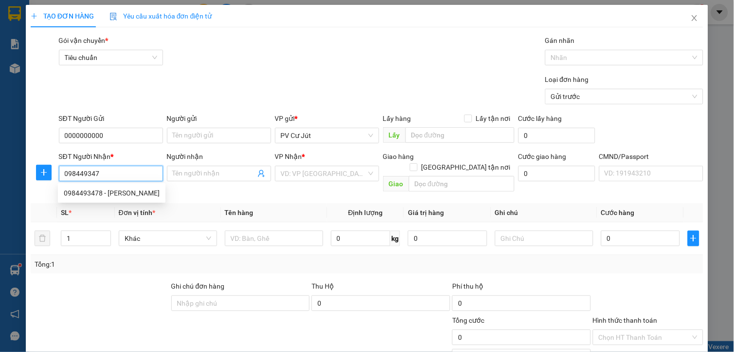
type input "0984493478"
click at [87, 191] on div "0984493478 - VÂN" at bounding box center [112, 192] width 96 height 11
type input "VÂN"
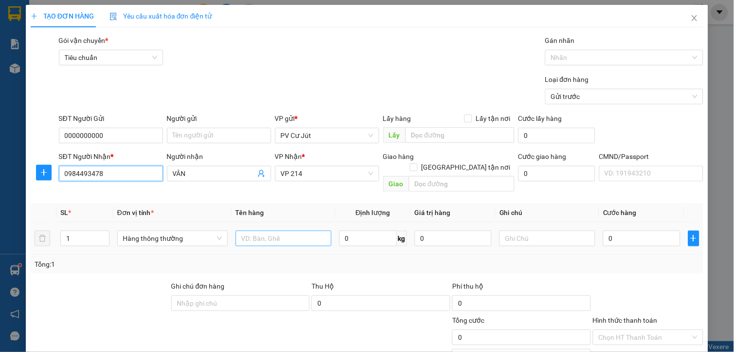
type input "0984493478"
click at [292, 232] on input "text" at bounding box center [284, 238] width 96 height 16
type input "RAU TX"
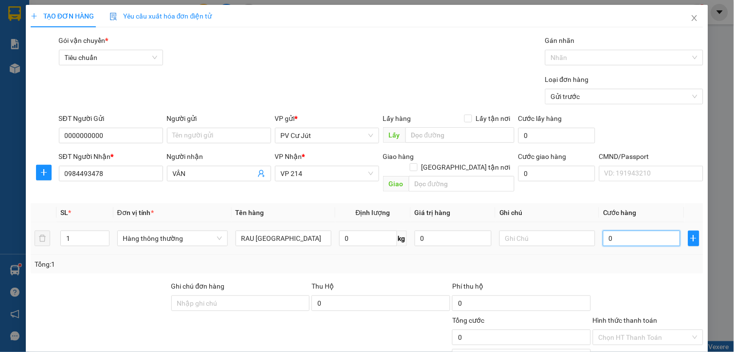
type input "3"
type input "0"
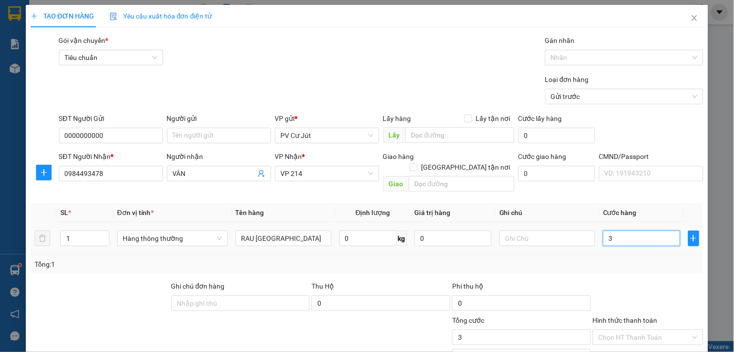
type input "0"
click at [603, 230] on input "0" at bounding box center [641, 238] width 77 height 16
type input "40"
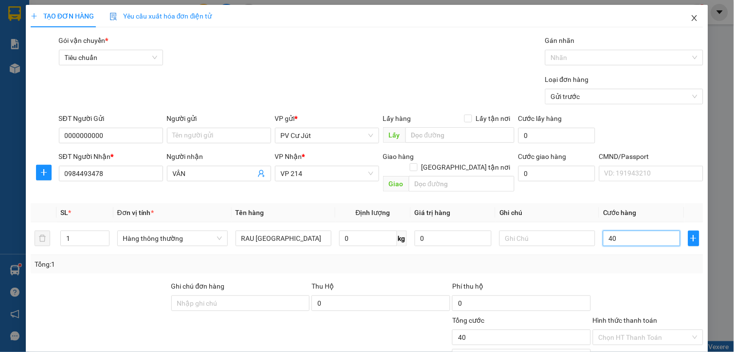
type input "400"
type input "4.000"
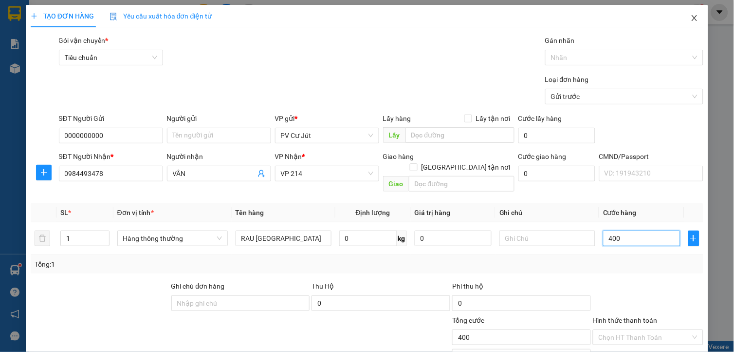
type input "4.000"
type input "40.000"
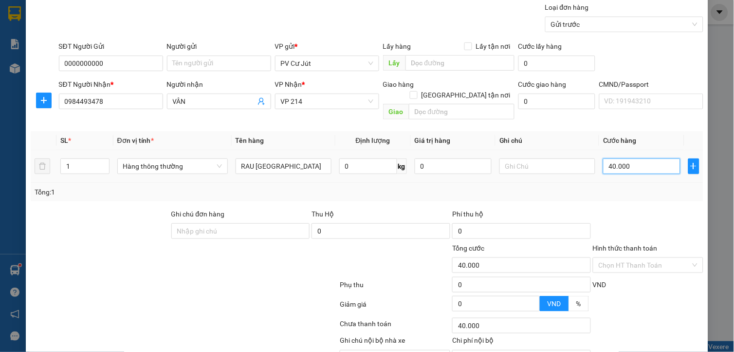
scroll to position [117, 0]
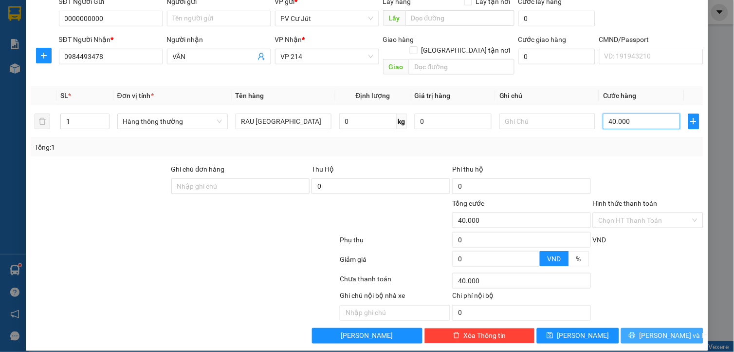
type input "40.000"
click at [643, 331] on button "Lưu và In" at bounding box center [662, 336] width 82 height 16
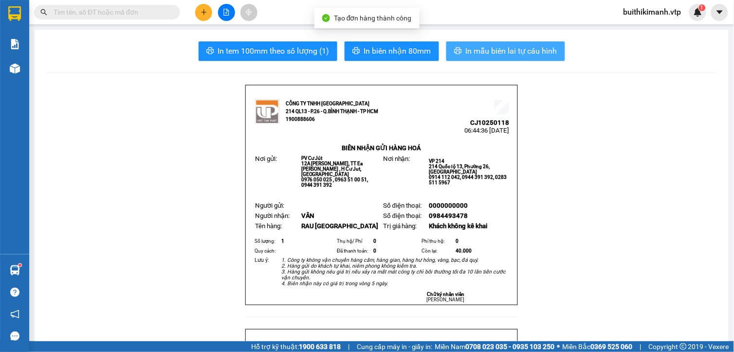
click at [511, 47] on span "In mẫu biên lai tự cấu hình" at bounding box center [512, 51] width 92 height 12
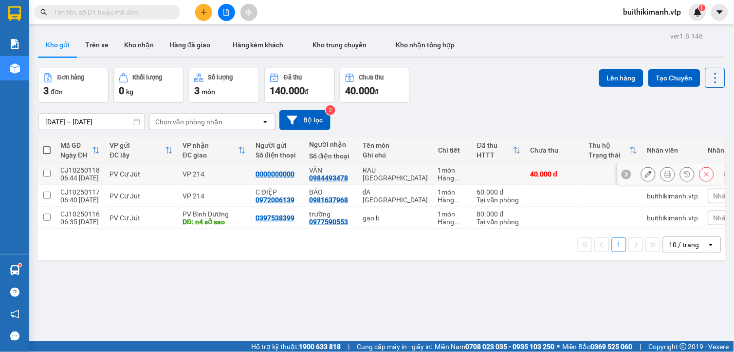
click at [472, 172] on td at bounding box center [499, 174] width 54 height 22
checkbox input "true"
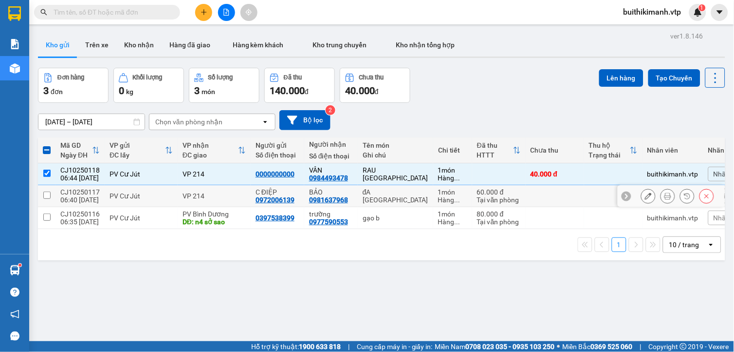
click at [477, 201] on div "Tại văn phòng" at bounding box center [499, 200] width 44 height 8
checkbox input "true"
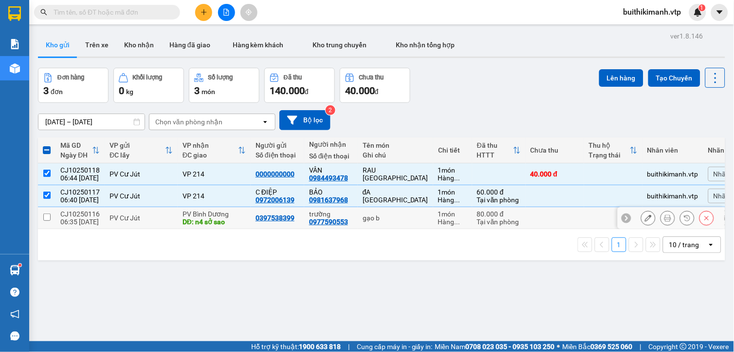
click at [438, 220] on div "Hàng ..." at bounding box center [452, 222] width 29 height 8
checkbox input "true"
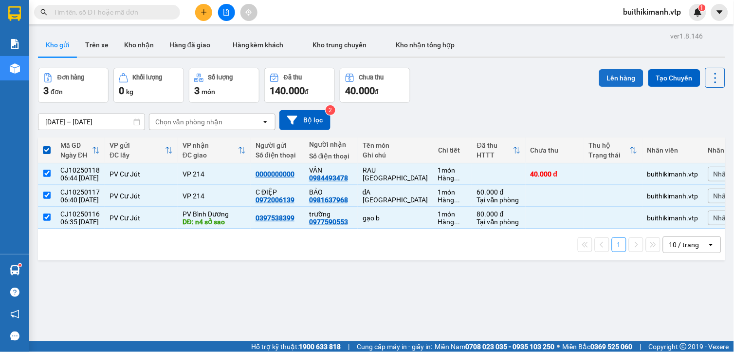
click at [623, 76] on button "Lên hàng" at bounding box center [621, 78] width 44 height 18
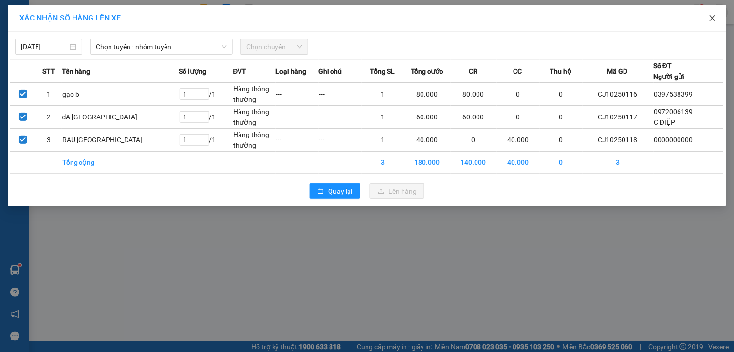
click at [704, 19] on span "Close" at bounding box center [712, 18] width 27 height 27
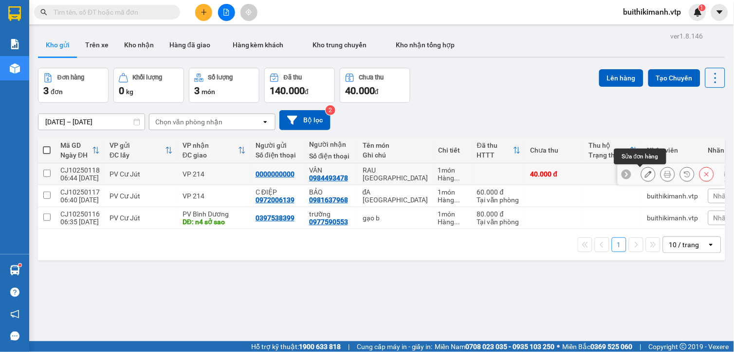
click at [645, 174] on icon at bounding box center [648, 173] width 7 height 7
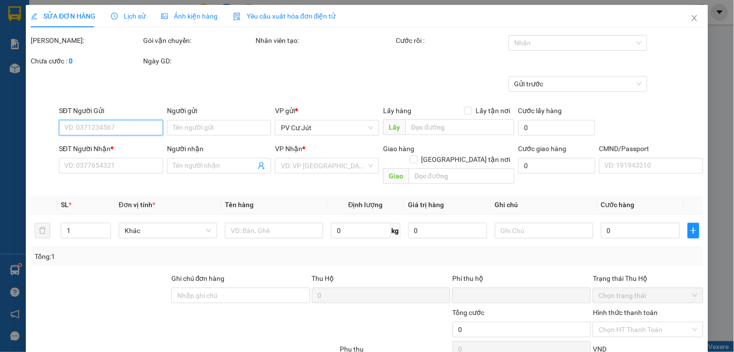
type input "0000000000"
type input "0984493478"
type input "VÂN"
type input "0"
type input "40.000"
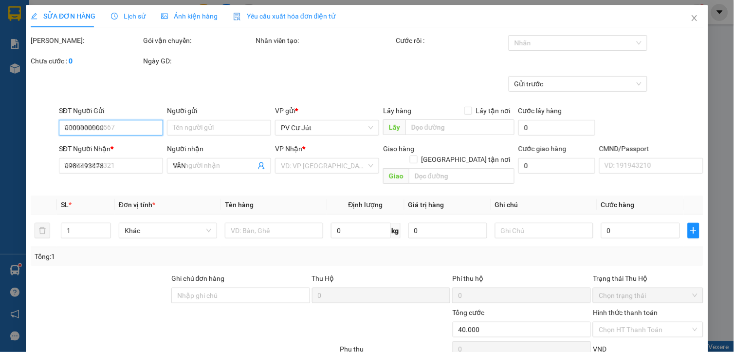
type input "40.000"
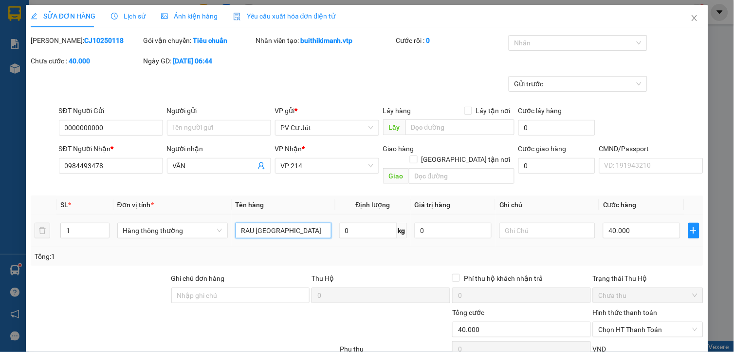
click at [285, 222] on input "RAU TX" at bounding box center [284, 230] width 96 height 16
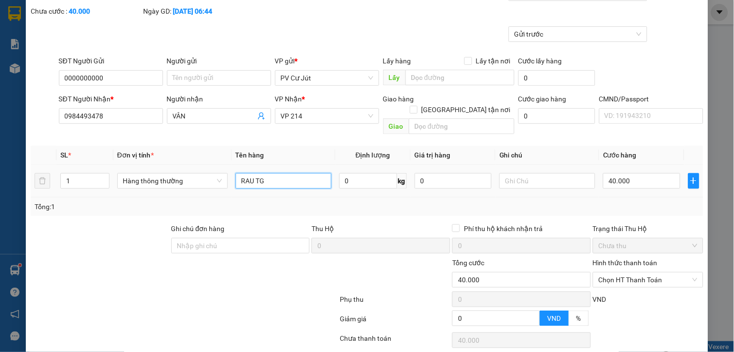
scroll to position [110, 0]
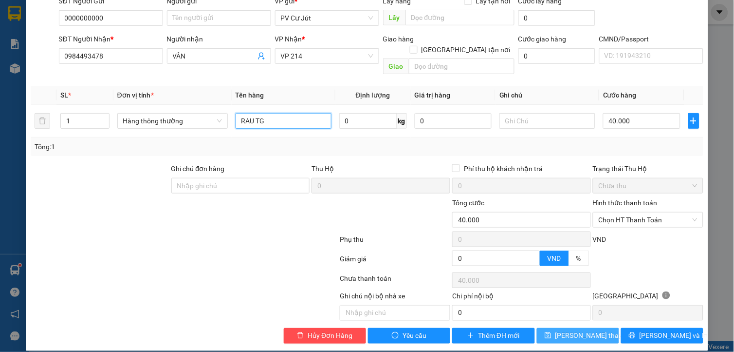
type input "RAU TG"
click at [569, 330] on span "Lưu thay đổi" at bounding box center [594, 335] width 78 height 11
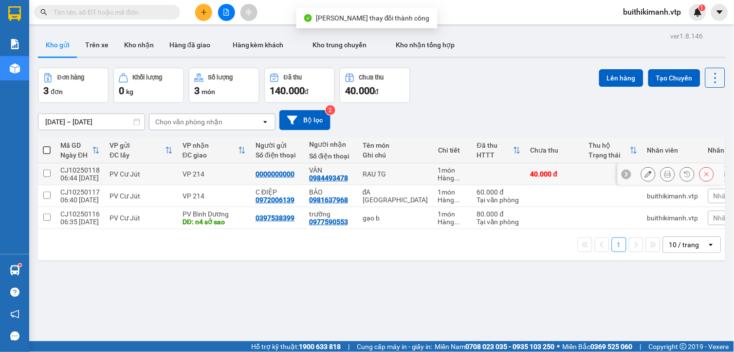
click at [438, 169] on div "1 món" at bounding box center [452, 170] width 29 height 8
checkbox input "true"
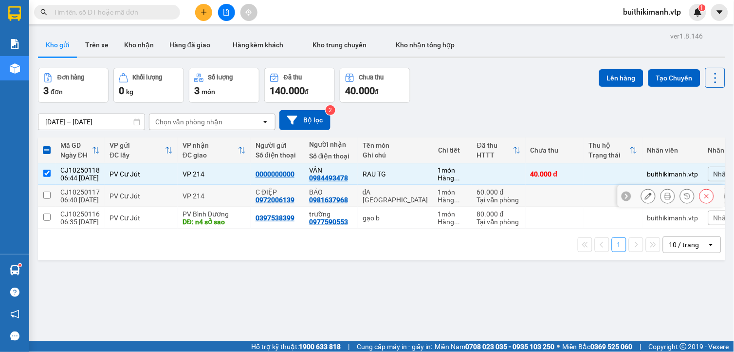
click at [455, 197] on span "..." at bounding box center [458, 200] width 6 height 8
checkbox input "true"
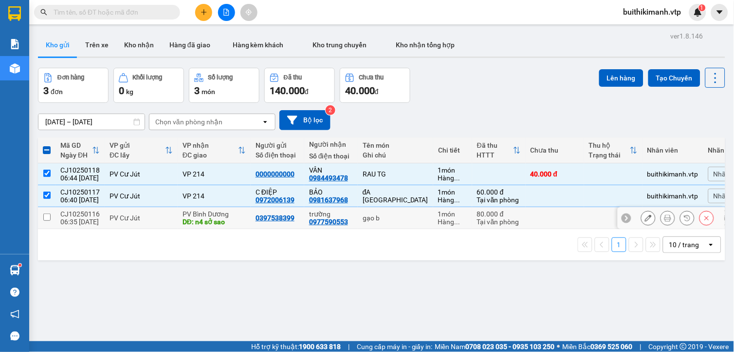
click at [438, 210] on div "1 món" at bounding box center [452, 214] width 29 height 8
checkbox input "true"
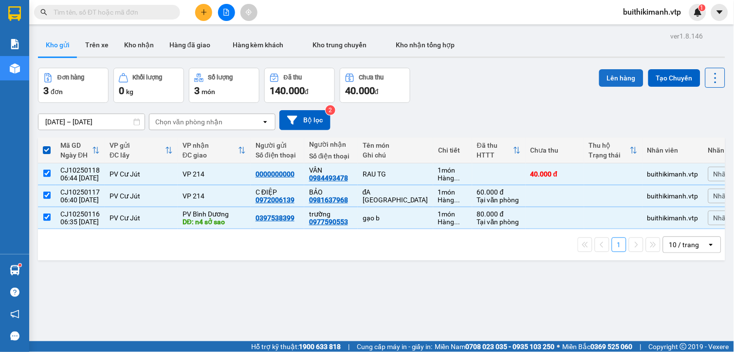
click at [619, 71] on button "Lên hàng" at bounding box center [621, 78] width 44 height 18
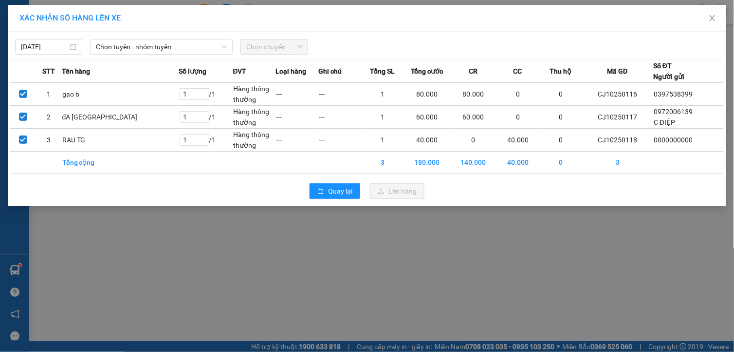
click at [34, 37] on div "11/10/2025 Chọn tuyến - nhóm tuyến Chọn chuyến" at bounding box center [367, 44] width 714 height 20
click at [54, 54] on div "11/10/2025" at bounding box center [48, 47] width 67 height 16
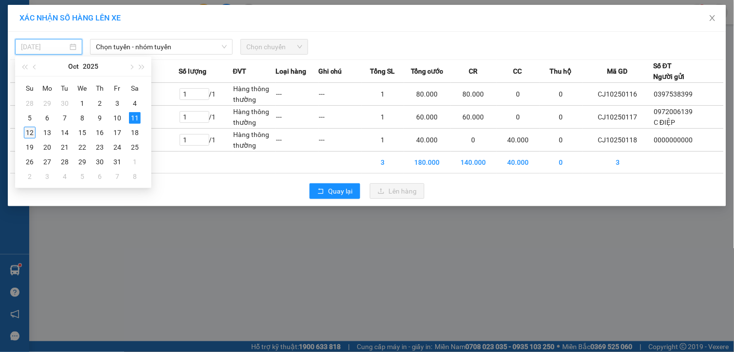
click at [31, 135] on div "12" at bounding box center [30, 133] width 12 height 12
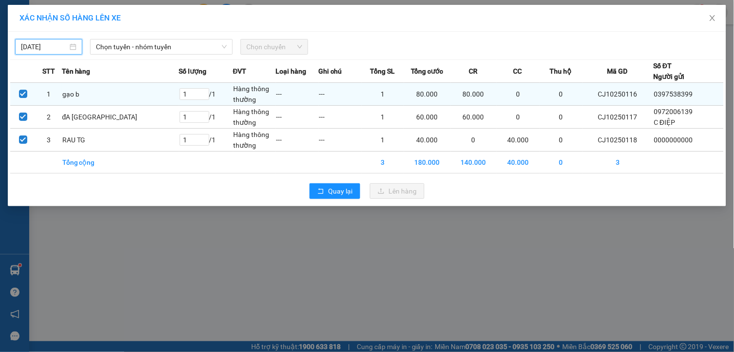
type input "12/10/2025"
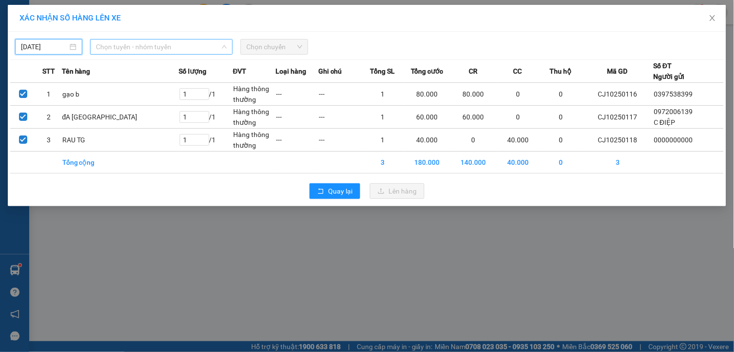
click at [161, 41] on span "Chọn tuyến - nhóm tuyến" at bounding box center [161, 46] width 131 height 15
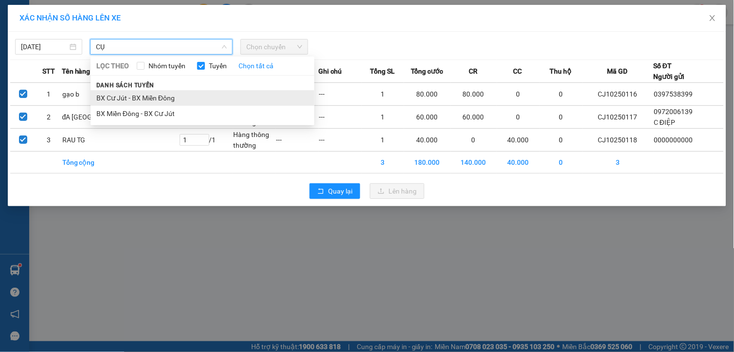
type input "CỤ"
click at [184, 101] on li "BX Cư Jút - BX Miền Đông" at bounding box center [203, 98] width 224 height 16
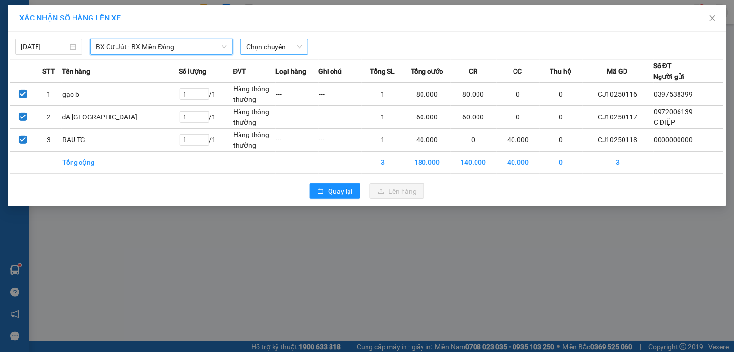
click at [298, 45] on span "Chọn chuyến" at bounding box center [274, 46] width 56 height 15
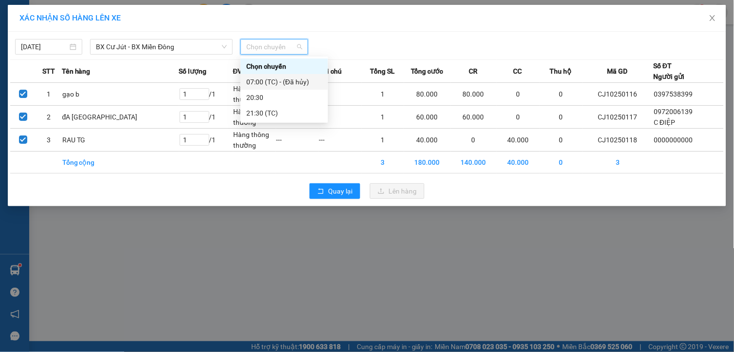
click at [192, 48] on span "BX Cư Jút - BX Miền Đông" at bounding box center [161, 46] width 131 height 15
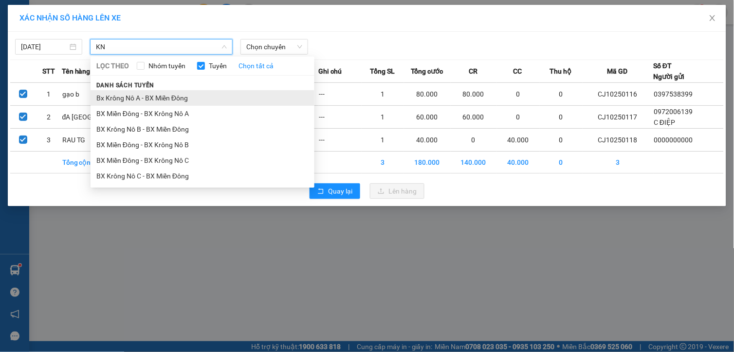
type input "KN"
drag, startPoint x: 180, startPoint y: 94, endPoint x: 242, endPoint y: 61, distance: 70.6
click at [179, 96] on li "Bx Krông Nô A - BX Miền Đông" at bounding box center [203, 98] width 224 height 16
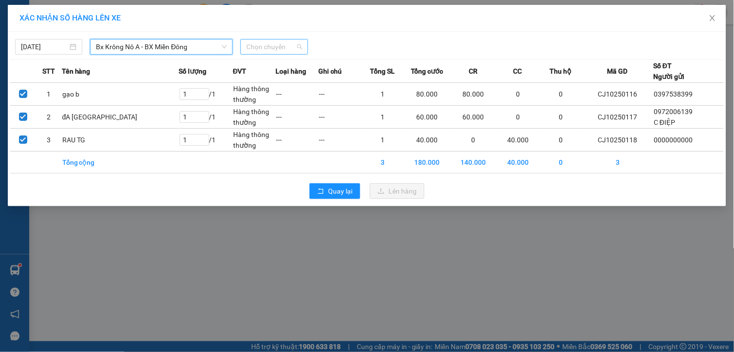
click at [269, 43] on span "Chọn chuyến" at bounding box center [274, 46] width 56 height 15
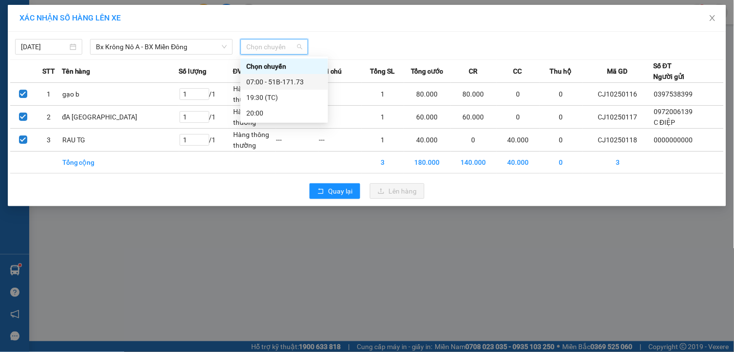
click at [278, 79] on div "07:00 - 51B-171.73" at bounding box center [284, 81] width 76 height 11
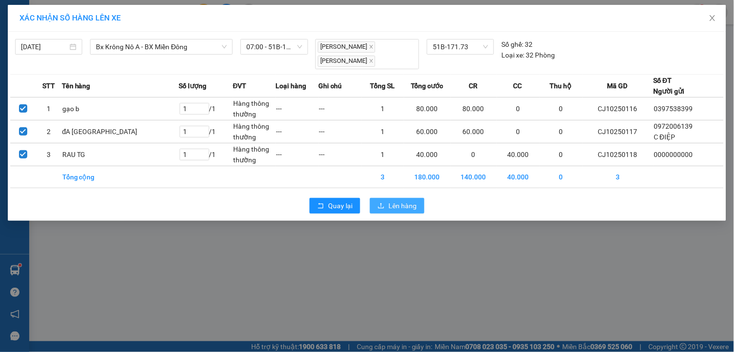
click at [397, 202] on span "Lên hàng" at bounding box center [403, 205] width 28 height 11
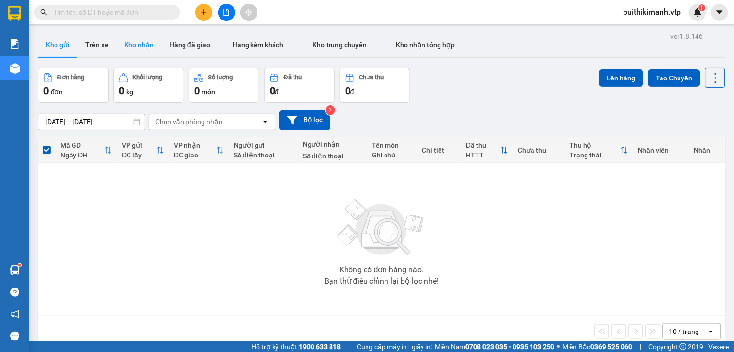
click at [148, 43] on button "Kho nhận" at bounding box center [138, 44] width 45 height 23
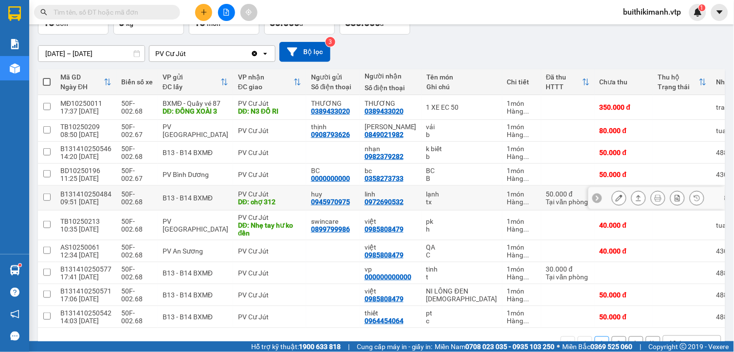
scroll to position [108, 0]
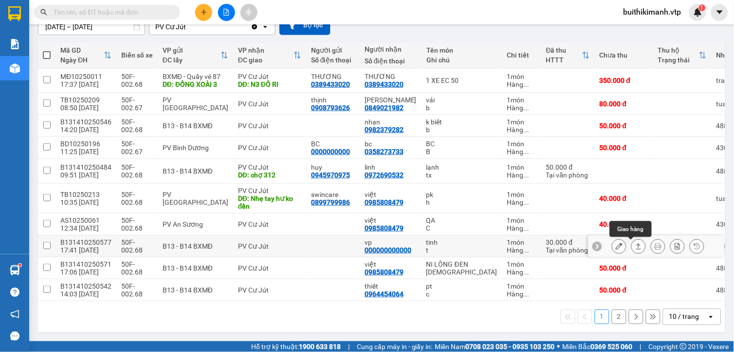
click at [632, 238] on button at bounding box center [639, 246] width 14 height 17
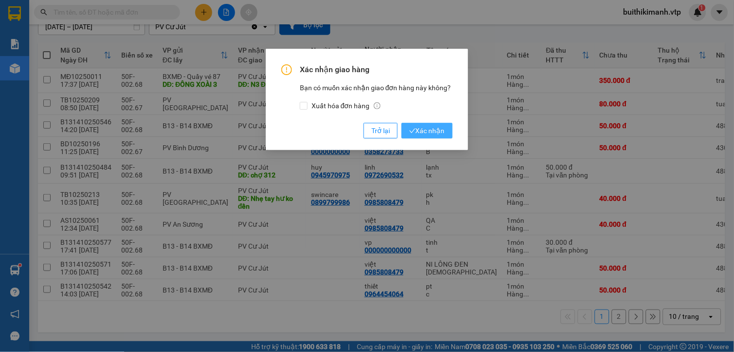
click at [430, 124] on button "Xác nhận" at bounding box center [427, 131] width 51 height 16
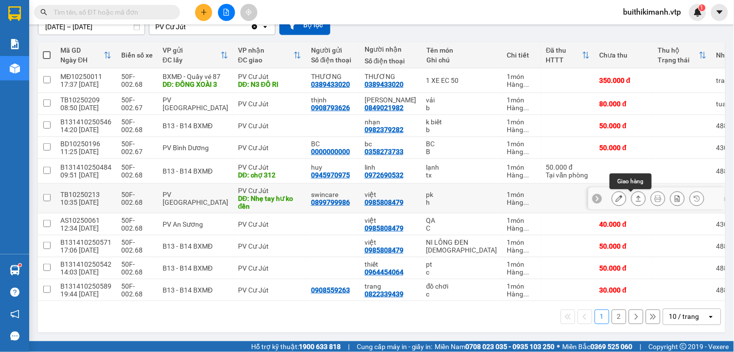
click at [634, 190] on button at bounding box center [639, 198] width 14 height 17
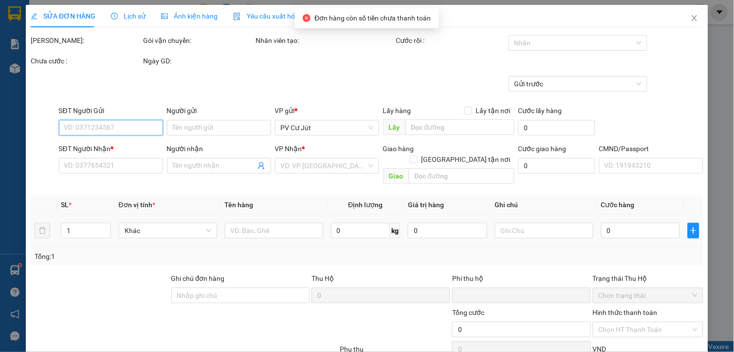
type input "0899799986"
type input "swincare"
type input "0985808479"
type input "việt"
type input "Nhẹ tay hư ko đền"
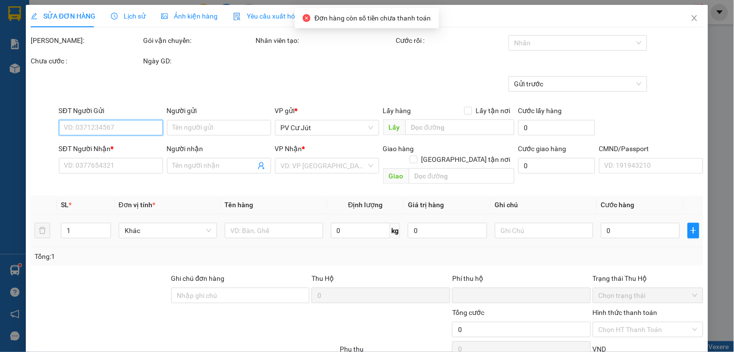
type input "0"
type input "40.000"
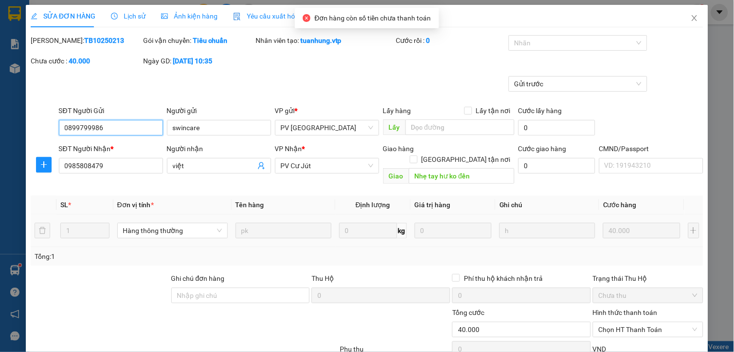
type input "2.000"
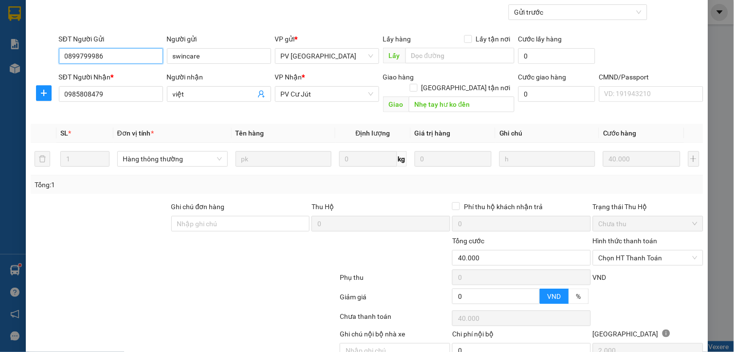
scroll to position [110, 0]
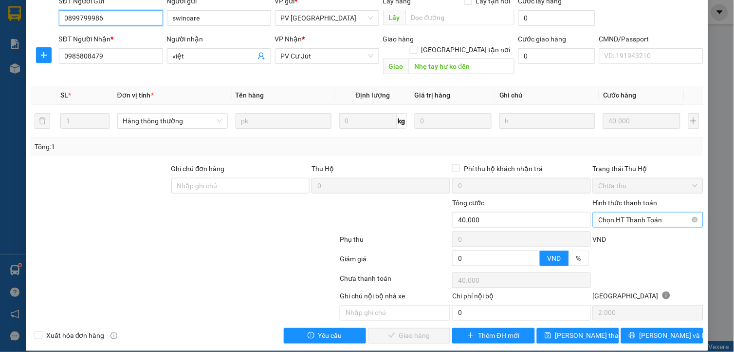
click at [635, 212] on span "Chọn HT Thanh Toán" at bounding box center [648, 219] width 99 height 15
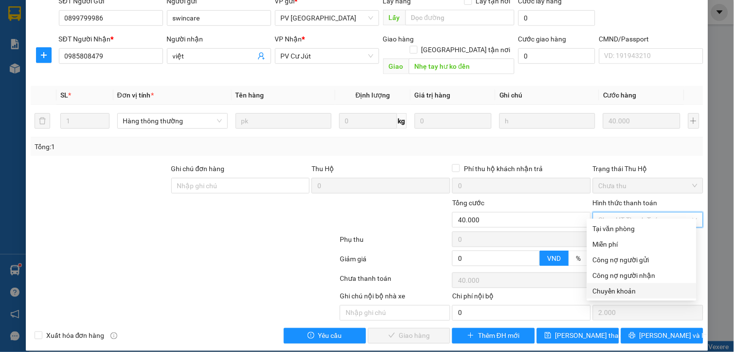
click at [624, 290] on div "Chuyển khoản" at bounding box center [642, 290] width 98 height 11
type input "0"
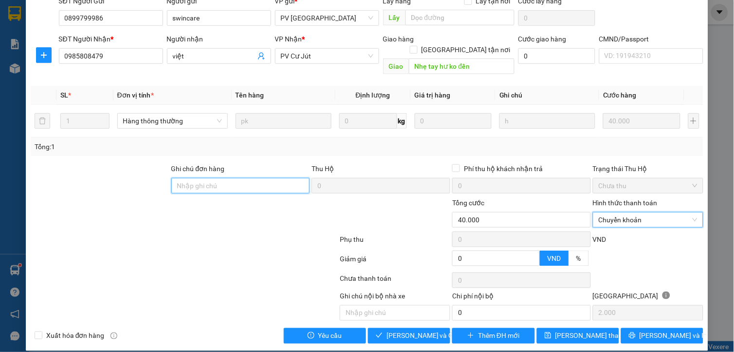
click at [218, 178] on input "Ghi chú đơn hàng" at bounding box center [240, 186] width 139 height 16
drag, startPoint x: 280, startPoint y: 173, endPoint x: 84, endPoint y: 159, distance: 196.7
click at [84, 163] on div "Ghi chú đơn hàng CK 6868 130K 3K 7H09 1210 Thu Hộ 0 Phí thu hộ khách nhận trả 0…" at bounding box center [367, 180] width 675 height 34
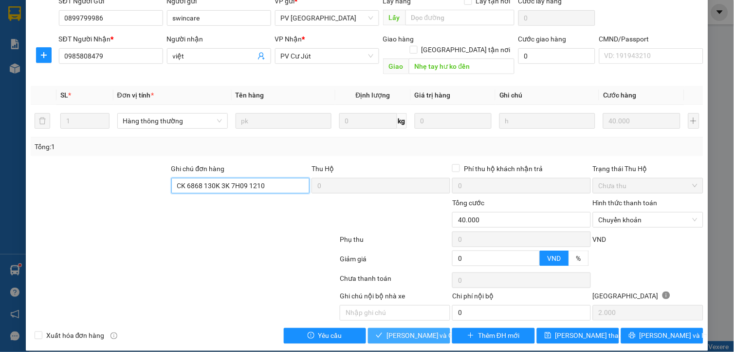
type input "CK 6868 130K 3K 7H09 1210"
click at [392, 330] on span "Lưu và Giao hàng" at bounding box center [433, 335] width 93 height 11
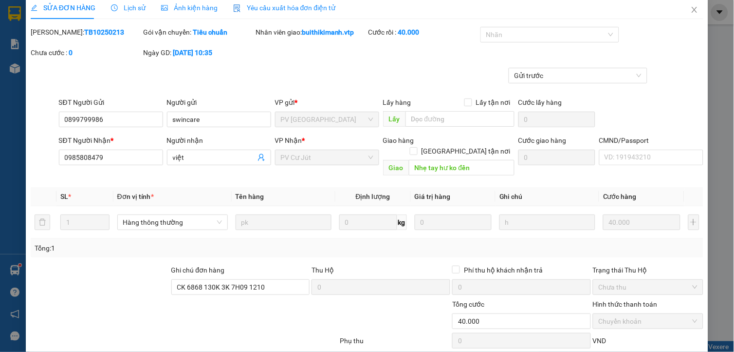
scroll to position [0, 0]
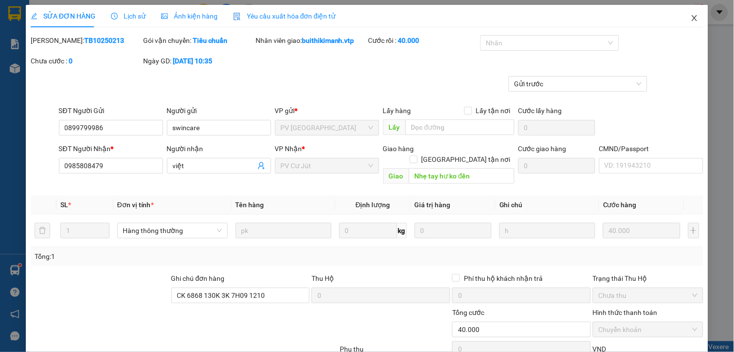
click at [692, 19] on span "Close" at bounding box center [694, 18] width 27 height 27
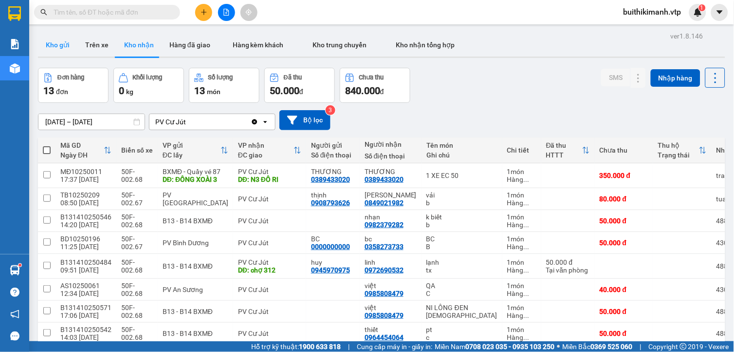
click at [51, 45] on button "Kho gửi" at bounding box center [57, 44] width 39 height 23
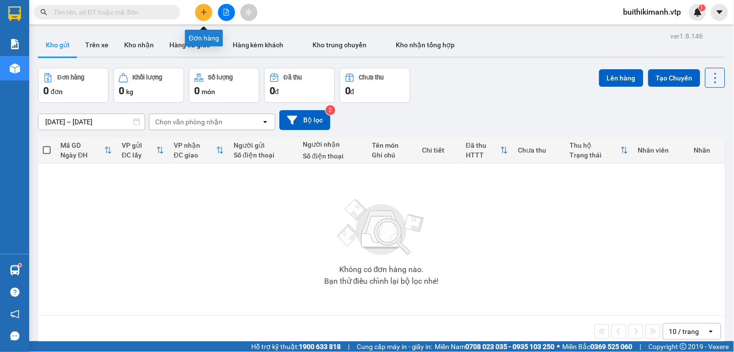
click at [206, 15] on icon "plus" at bounding box center [204, 12] width 7 height 7
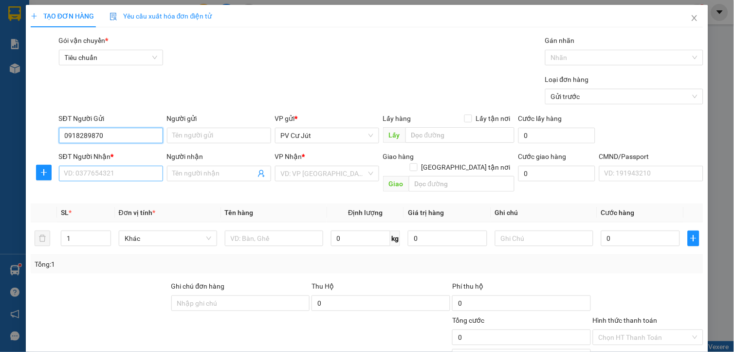
type input "0918289870"
click at [83, 181] on input "SĐT Người Nhận *" at bounding box center [111, 174] width 104 height 16
type input "0984273783"
click at [229, 174] on input "Người nhận" at bounding box center [214, 173] width 83 height 11
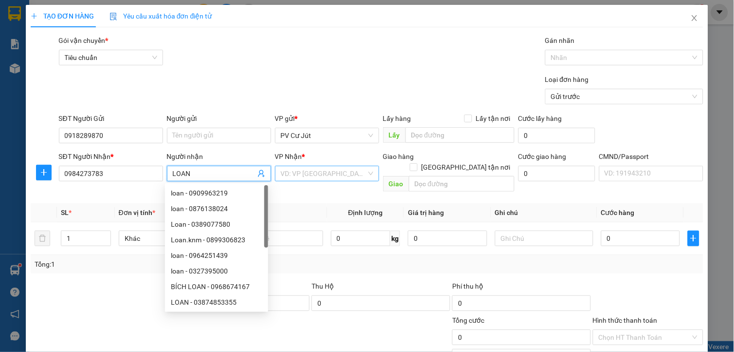
type input "LOAN"
click at [336, 170] on input "search" at bounding box center [324, 173] width 86 height 15
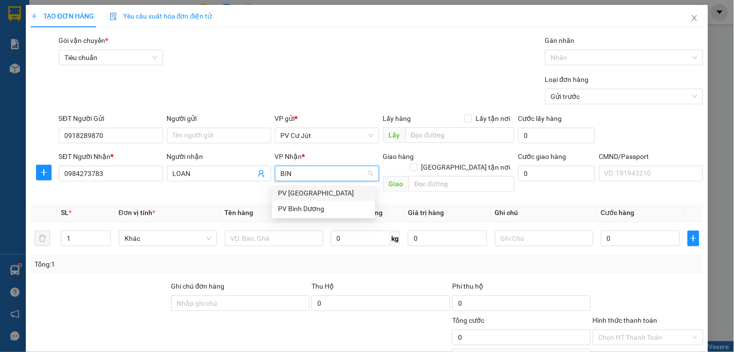
type input "BINH"
click at [303, 207] on div "PV Bình Dương" at bounding box center [324, 208] width 92 height 11
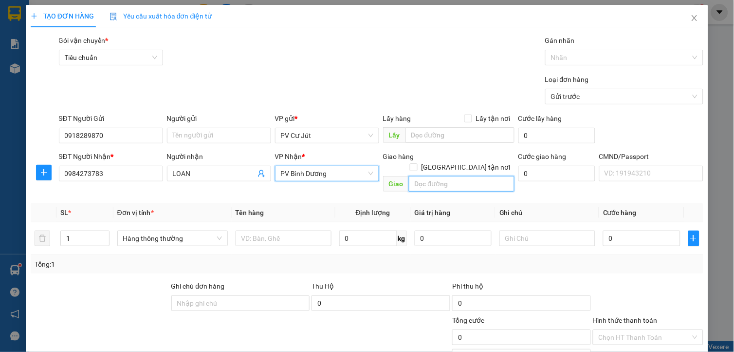
click at [448, 176] on input "text" at bounding box center [462, 184] width 106 height 16
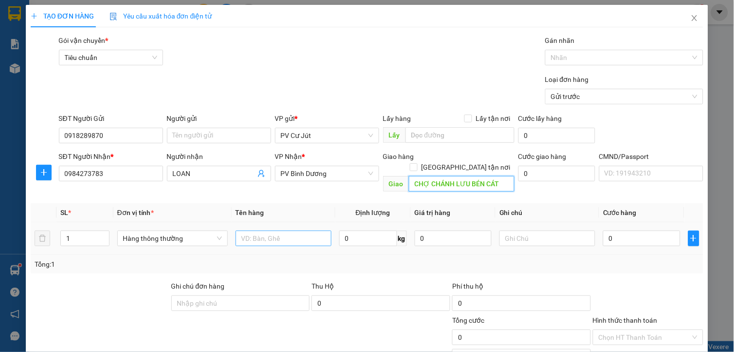
type input "CHỢ CHÁNH LƯU BÉN CÁT"
click at [270, 230] on input "text" at bounding box center [284, 238] width 96 height 16
type input "GẠO B"
click at [609, 234] on input "0" at bounding box center [641, 238] width 77 height 16
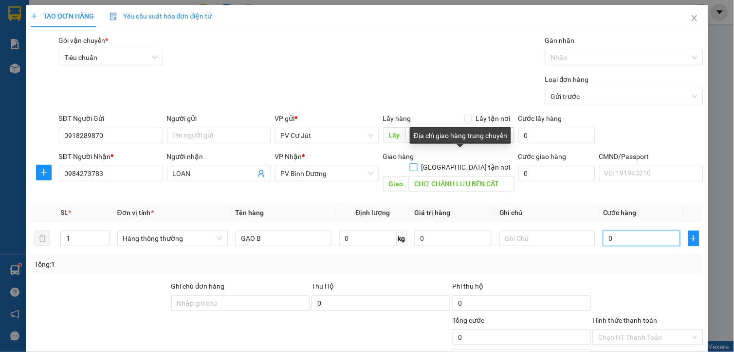
type input "6"
type input "60"
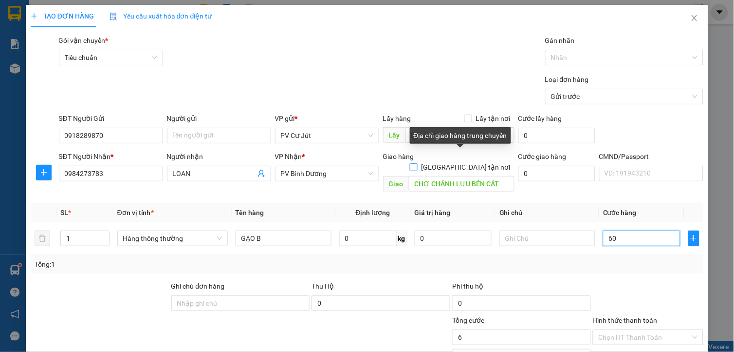
type input "60"
type input "600"
type input "6.000"
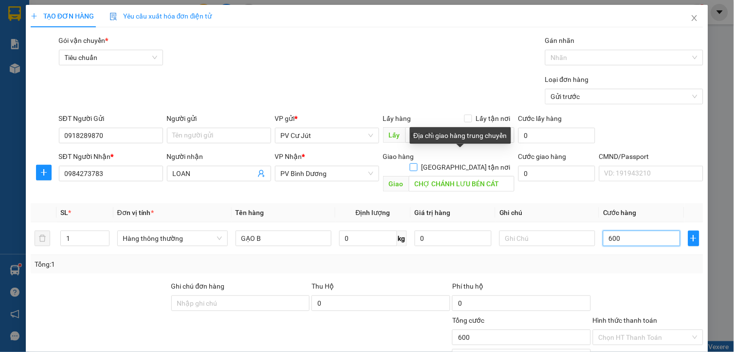
type input "6.000"
type input "60.000"
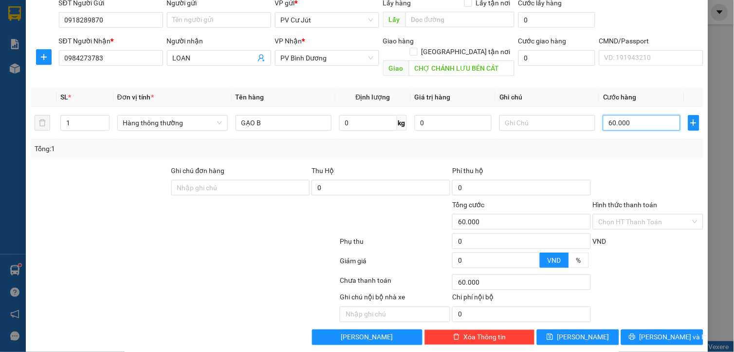
scroll to position [117, 0]
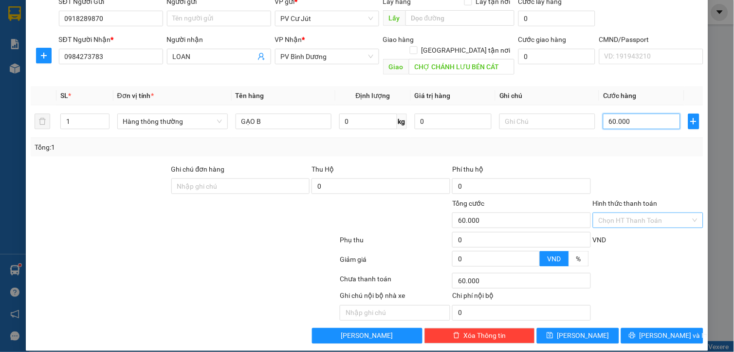
type input "60.000"
click at [639, 213] on input "Hình thức thanh toán" at bounding box center [645, 220] width 92 height 15
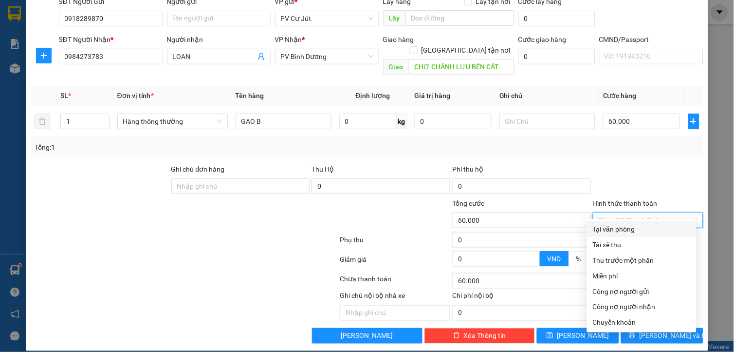
click at [641, 230] on div "Tại văn phòng" at bounding box center [642, 228] width 98 height 11
type input "0"
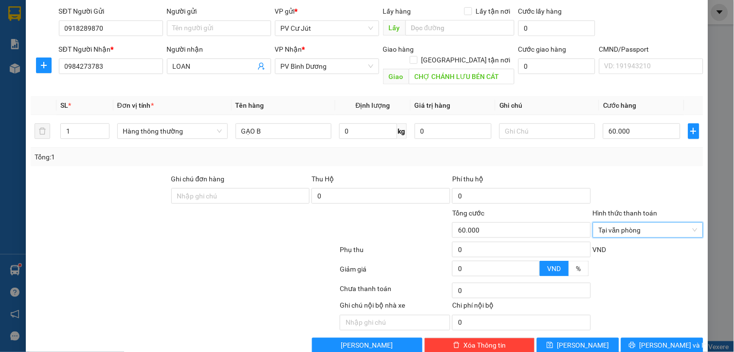
scroll to position [108, 0]
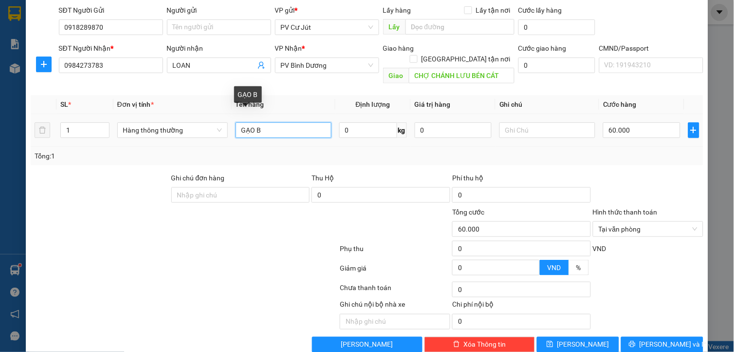
click at [291, 122] on input "GẠO B" at bounding box center [284, 130] width 96 height 16
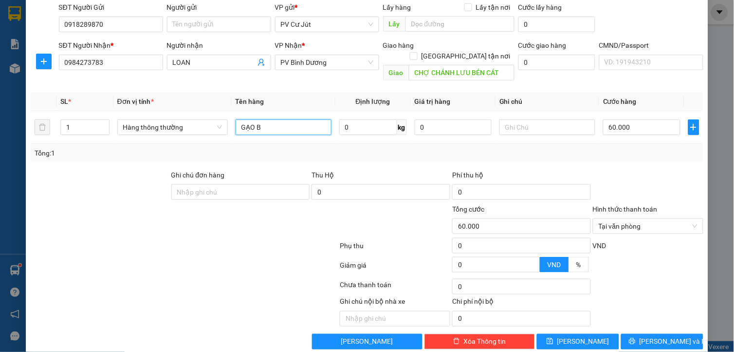
scroll to position [117, 0]
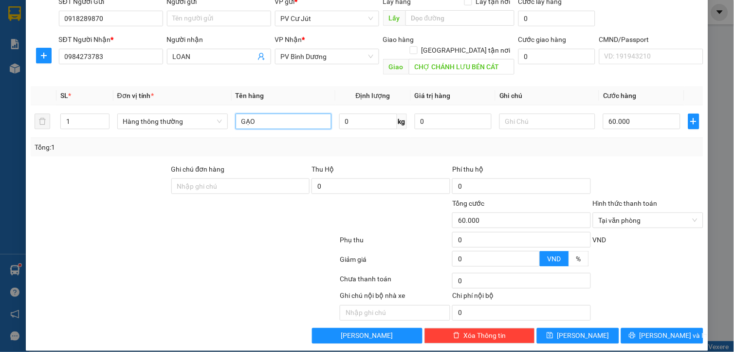
type input "GẠO B"
click at [645, 328] on button "Lưu và In" at bounding box center [662, 336] width 82 height 16
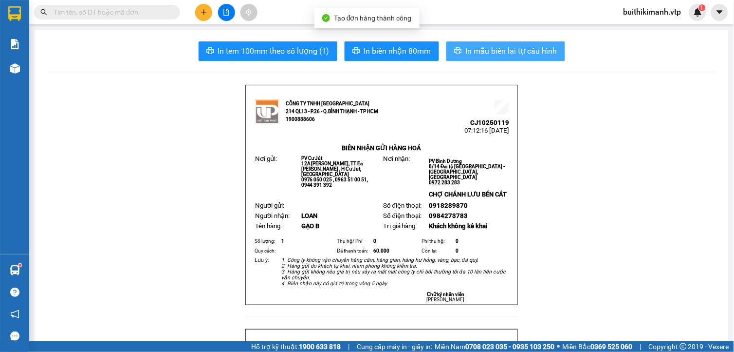
click at [505, 57] on button "In mẫu biên lai tự cấu hình" at bounding box center [505, 50] width 119 height 19
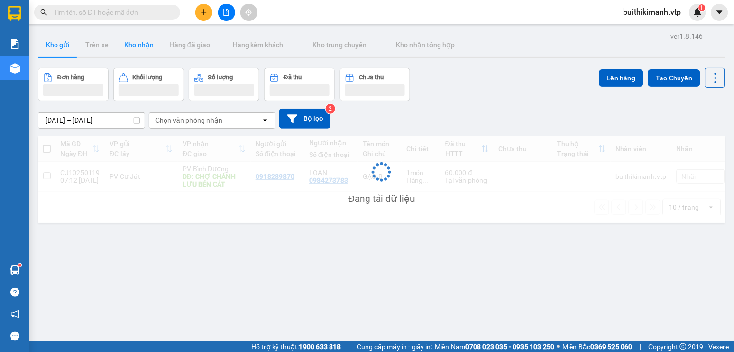
click at [134, 49] on button "Kho nhận" at bounding box center [138, 44] width 45 height 23
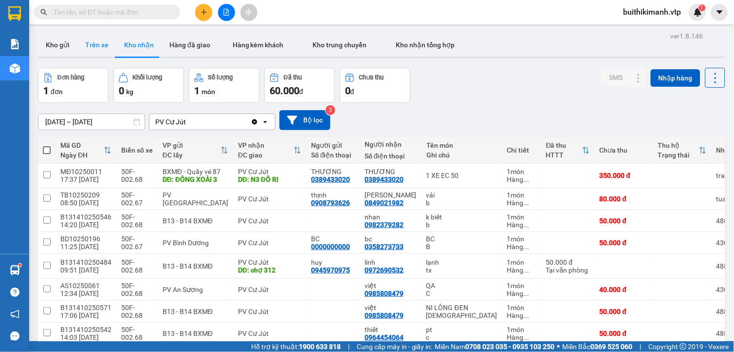
click at [101, 48] on button "Trên xe" at bounding box center [96, 44] width 39 height 23
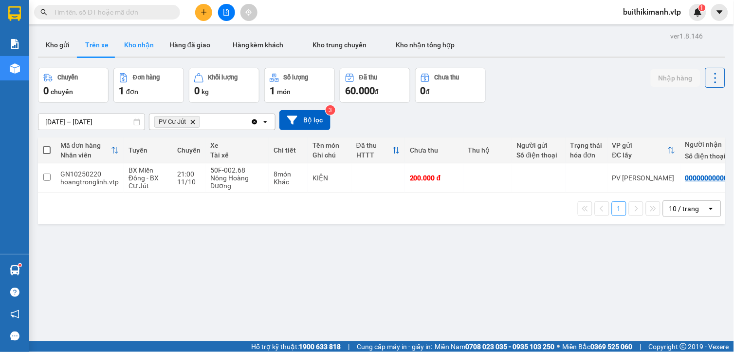
click at [125, 43] on button "Kho nhận" at bounding box center [138, 44] width 45 height 23
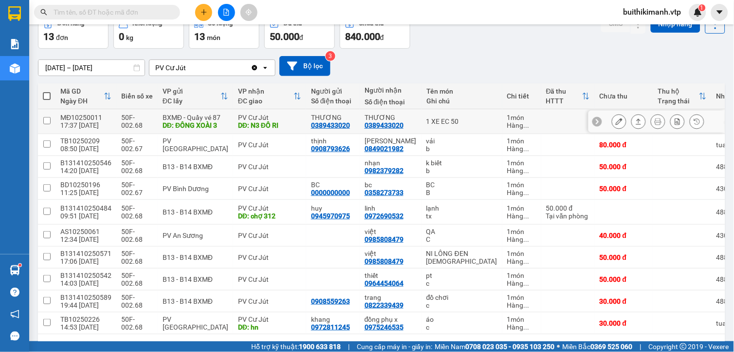
scroll to position [100, 0]
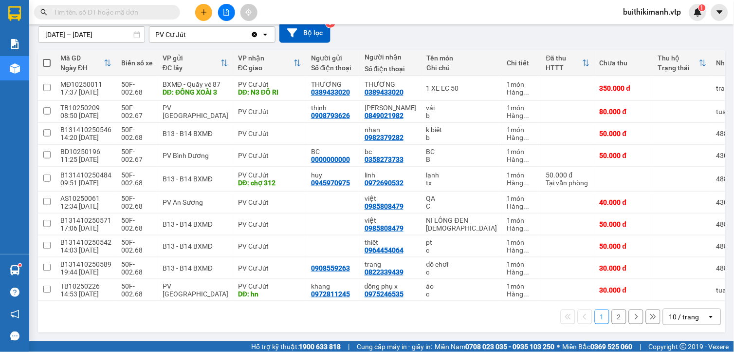
click at [615, 320] on button "2" at bounding box center [619, 316] width 15 height 15
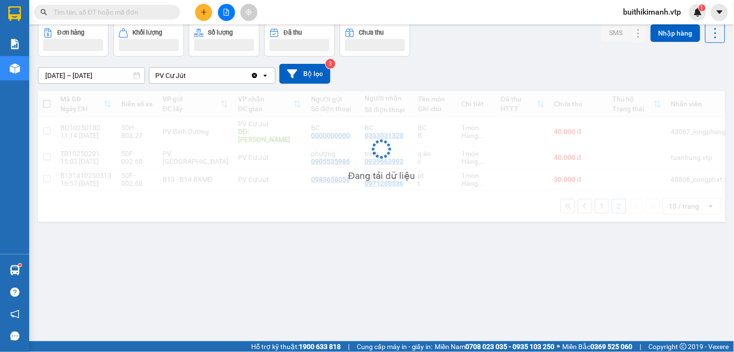
scroll to position [45, 0]
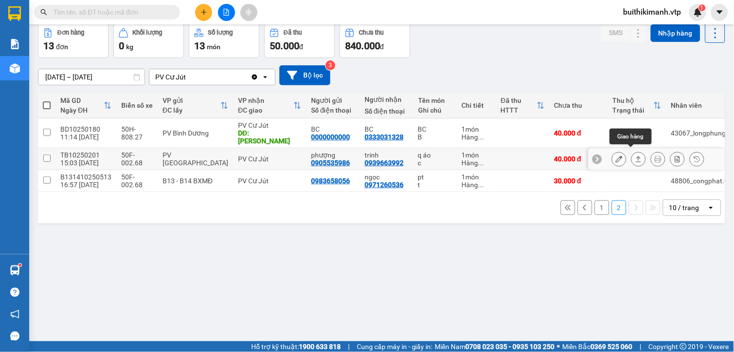
click at [635, 156] on icon at bounding box center [638, 158] width 7 height 7
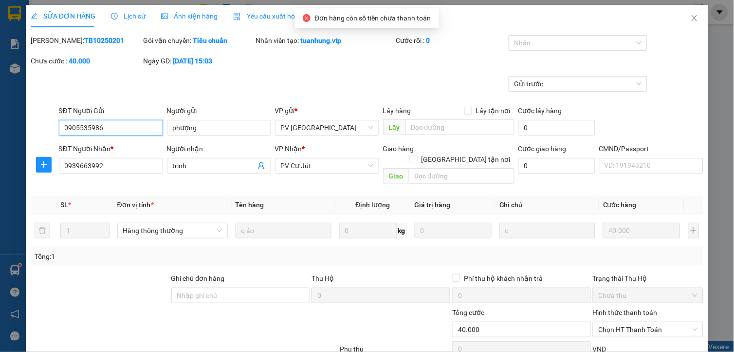
scroll to position [110, 0]
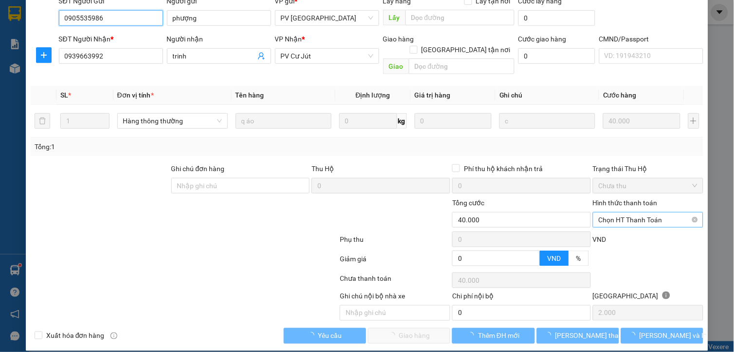
click at [634, 212] on span "Chọn HT Thanh Toán" at bounding box center [648, 219] width 99 height 15
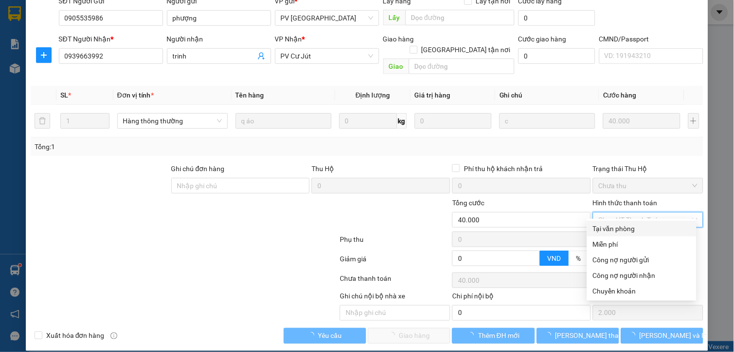
click at [630, 226] on div "Tại văn phòng" at bounding box center [642, 228] width 98 height 11
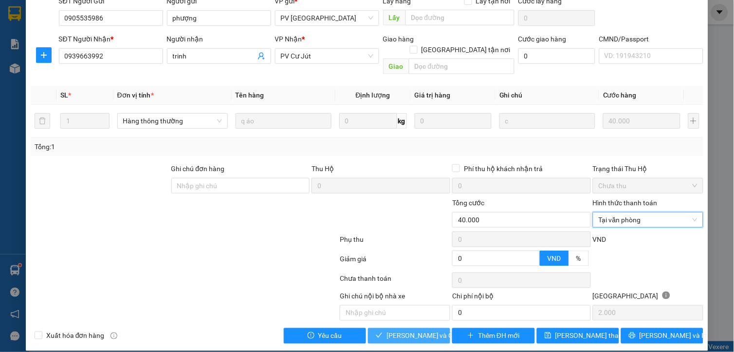
click at [406, 330] on span "Lưu và Giao hàng" at bounding box center [433, 335] width 93 height 11
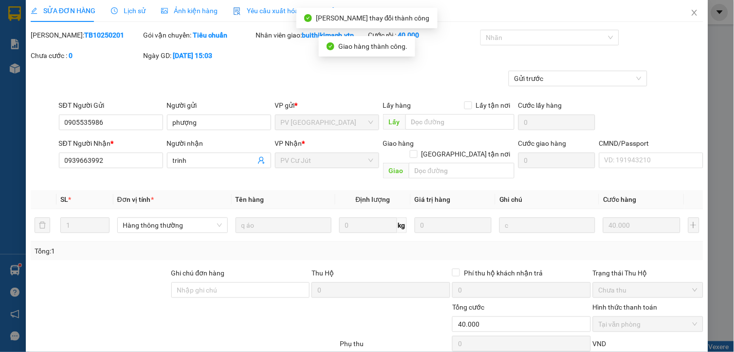
scroll to position [0, 0]
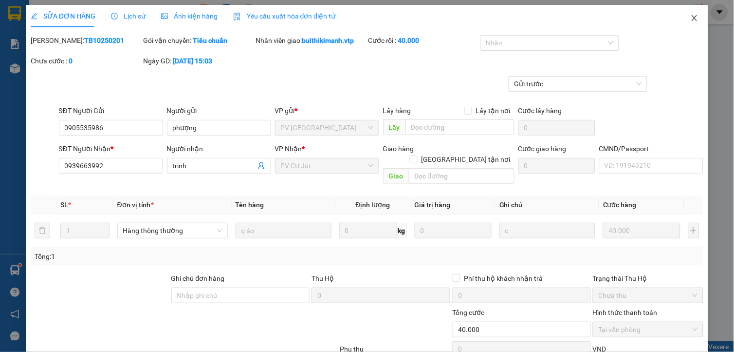
click at [691, 18] on icon "close" at bounding box center [695, 18] width 8 height 8
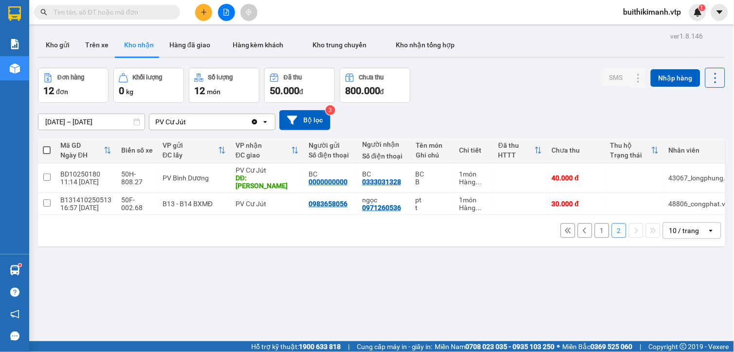
click at [595, 230] on button "1" at bounding box center [602, 230] width 15 height 15
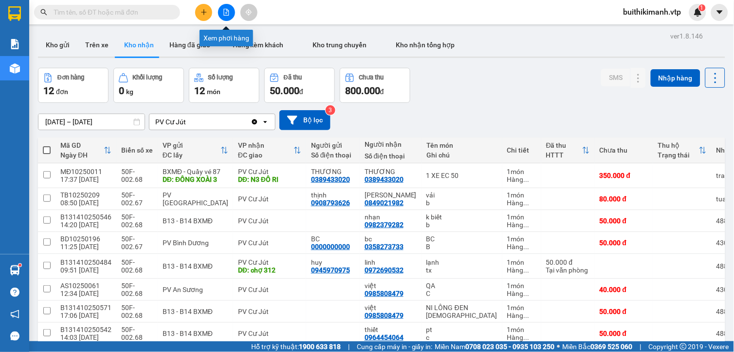
click at [226, 8] on button at bounding box center [226, 12] width 17 height 17
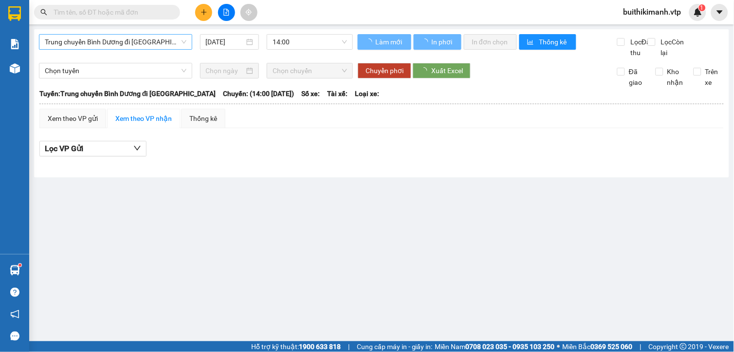
click at [116, 38] on span "Trung chuyển Bình Dương đi BXMĐ" at bounding box center [116, 42] width 142 height 15
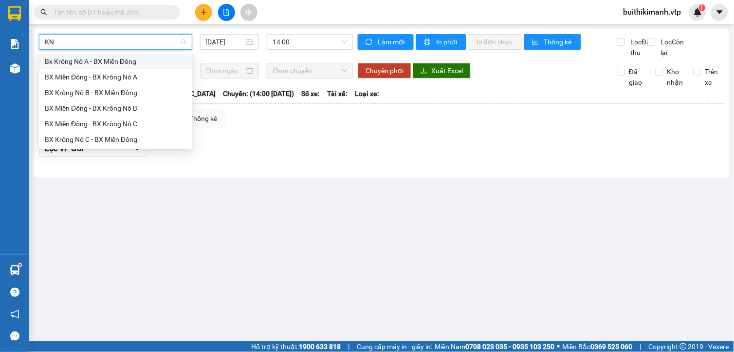
click at [129, 56] on div "Bx Krông Nô A - BX Miền Đông" at bounding box center [116, 61] width 142 height 11
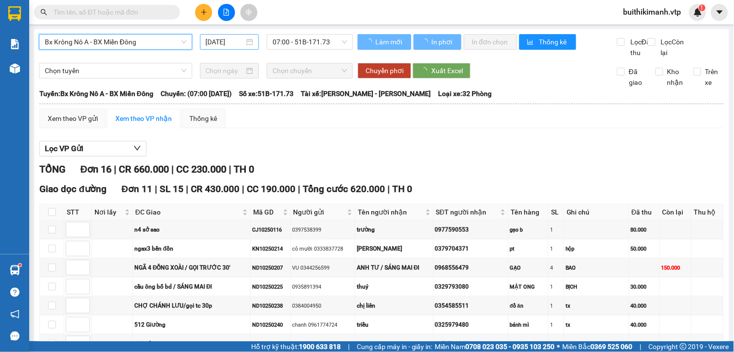
click at [216, 40] on input "12/10/2025" at bounding box center [225, 42] width 39 height 11
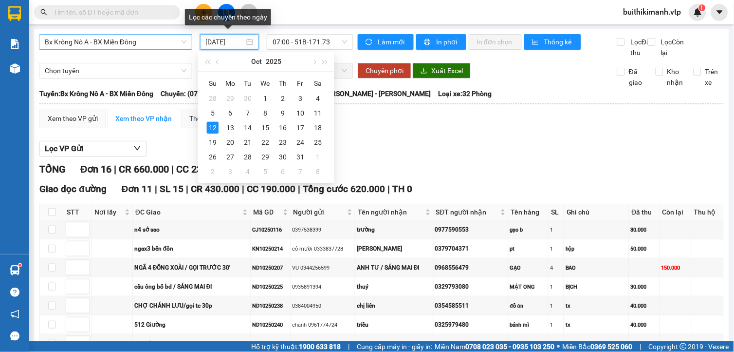
click at [348, 58] on div "Bx Krông Nô A - BX Miền Đông 12/10/2025 07:00 - 51B-171.73" at bounding box center [196, 46] width 314 height 24
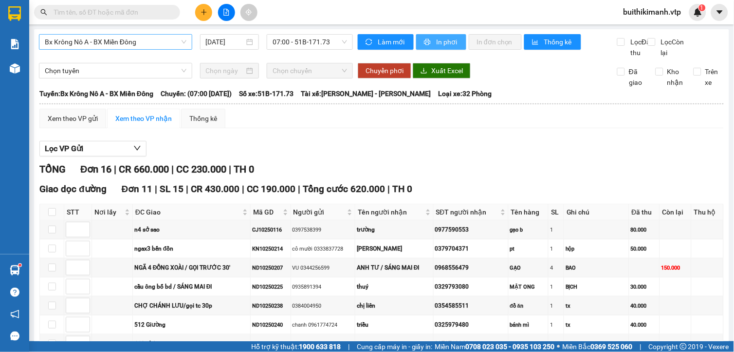
click at [425, 42] on icon "printer" at bounding box center [428, 42] width 6 height 6
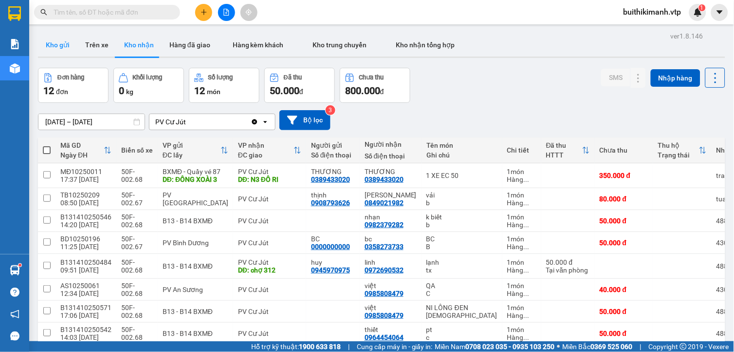
click at [66, 42] on button "Kho gửi" at bounding box center [57, 44] width 39 height 23
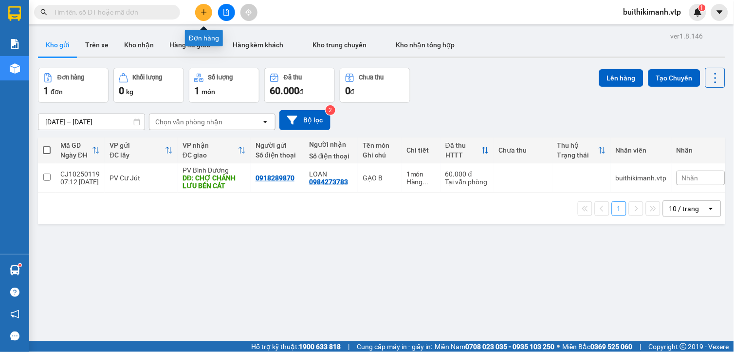
click at [206, 15] on icon "plus" at bounding box center [204, 12] width 7 height 7
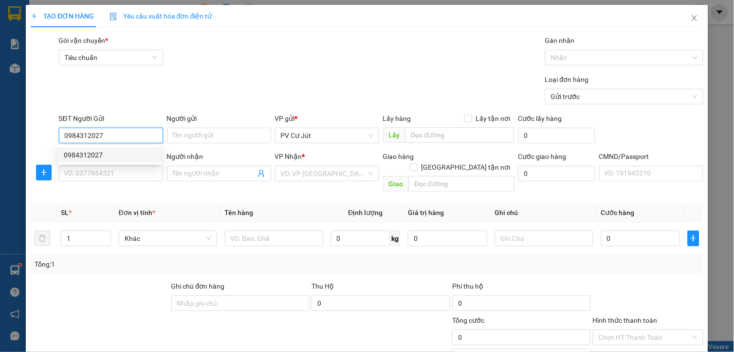
click at [115, 153] on div "0984312027" at bounding box center [110, 154] width 92 height 11
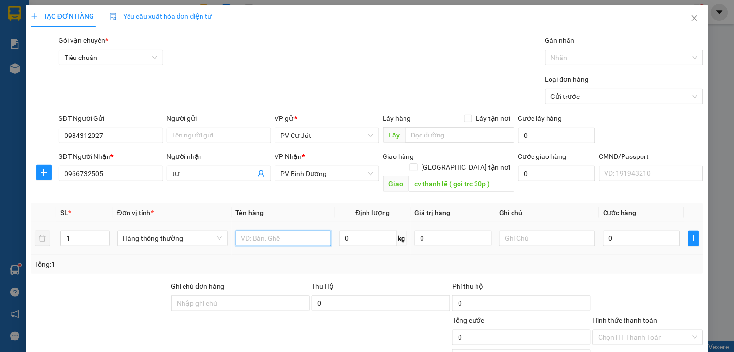
click at [285, 230] on input "text" at bounding box center [284, 238] width 96 height 16
click at [648, 230] on input "0" at bounding box center [641, 238] width 77 height 16
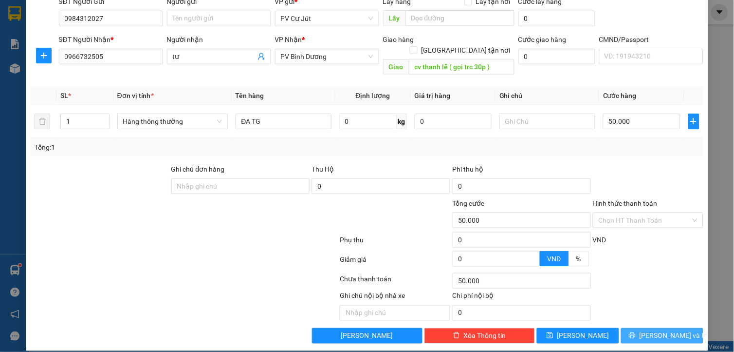
click at [662, 330] on span "Lưu và In" at bounding box center [674, 335] width 68 height 11
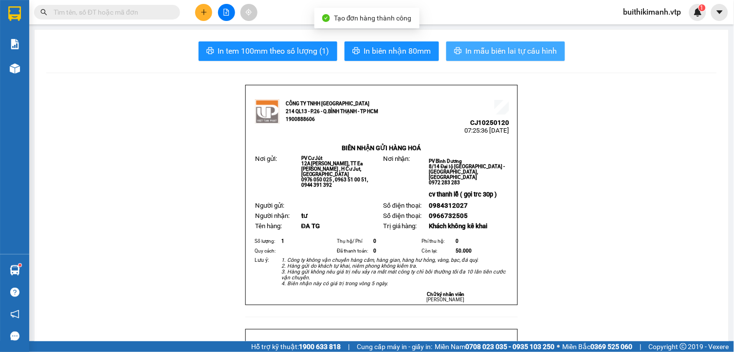
click at [510, 49] on span "In mẫu biên lai tự cấu hình" at bounding box center [512, 51] width 92 height 12
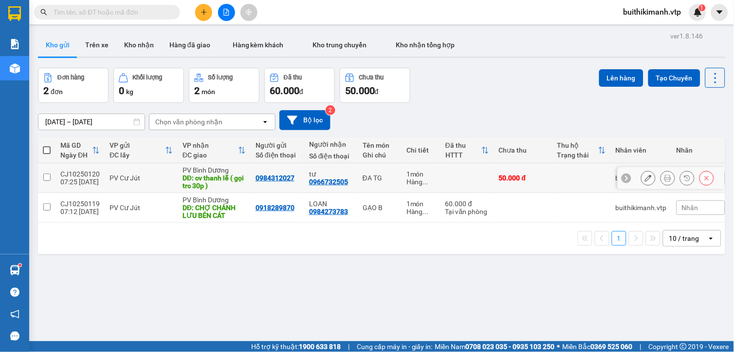
click at [554, 171] on td at bounding box center [582, 178] width 58 height 30
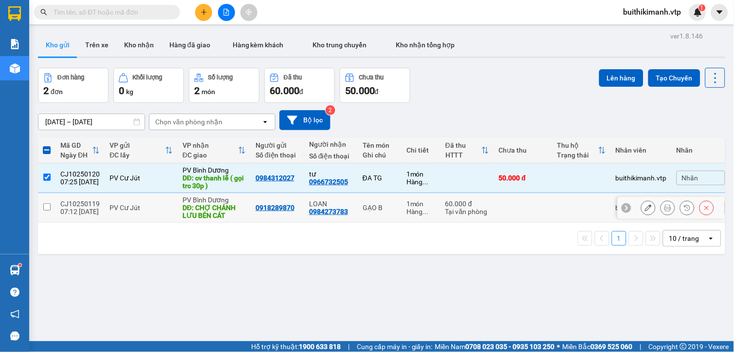
click at [555, 202] on td at bounding box center [582, 208] width 58 height 30
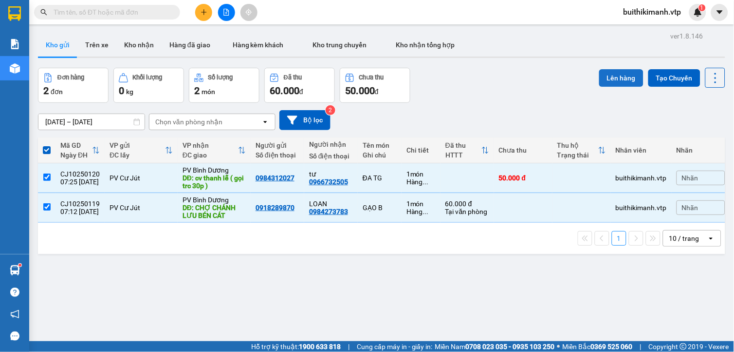
click at [614, 74] on button "Lên hàng" at bounding box center [621, 78] width 44 height 18
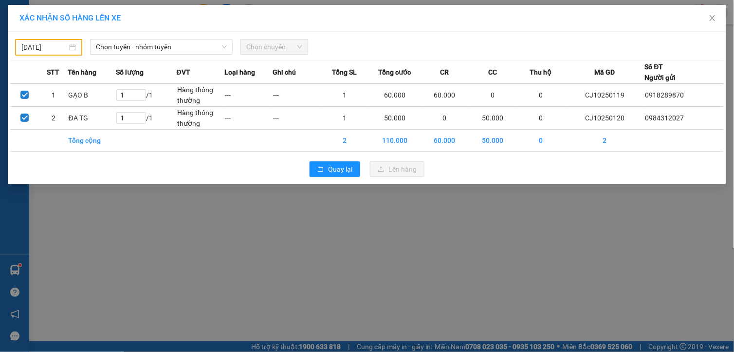
click at [64, 45] on input "11/10/2025" at bounding box center [44, 47] width 46 height 11
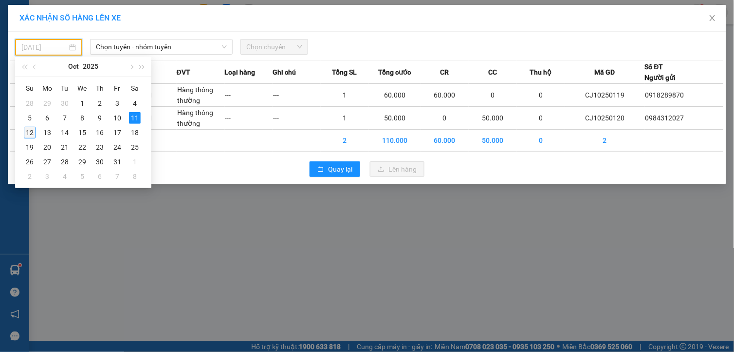
click at [29, 132] on div "12" at bounding box center [30, 133] width 12 height 12
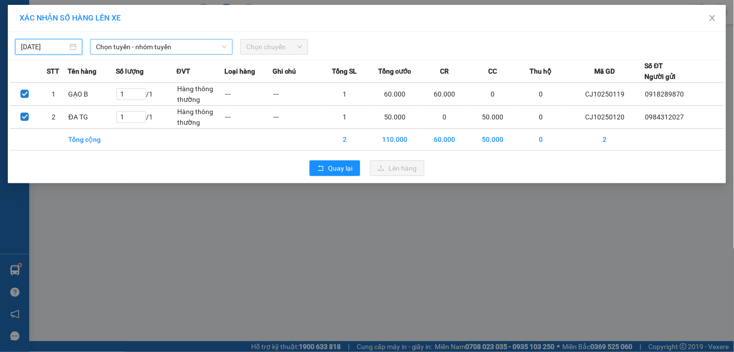
click at [171, 44] on span "Chọn tuyến - nhóm tuyến" at bounding box center [161, 46] width 131 height 15
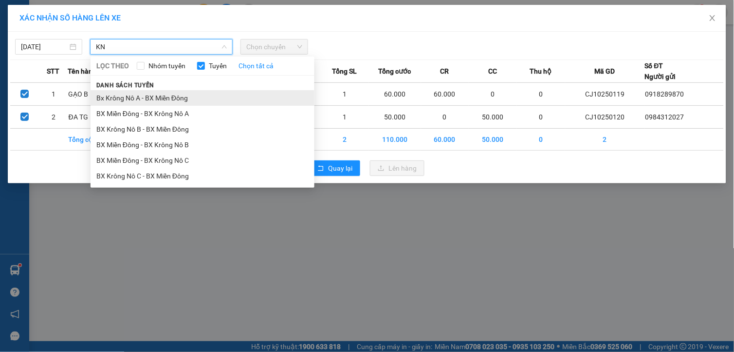
click at [167, 99] on li "Bx Krông Nô A - BX Miền Đông" at bounding box center [203, 98] width 224 height 16
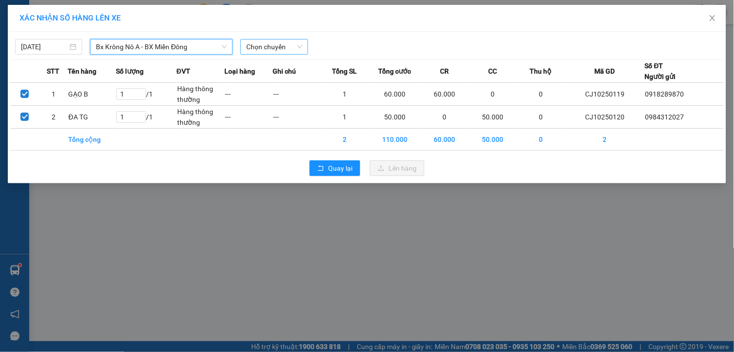
click at [280, 45] on span "Chọn chuyến" at bounding box center [274, 46] width 56 height 15
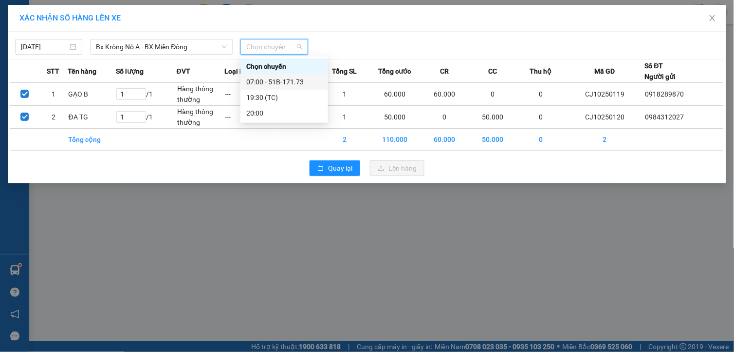
click at [274, 88] on div "07:00 - 51B-171.73" at bounding box center [285, 82] width 88 height 16
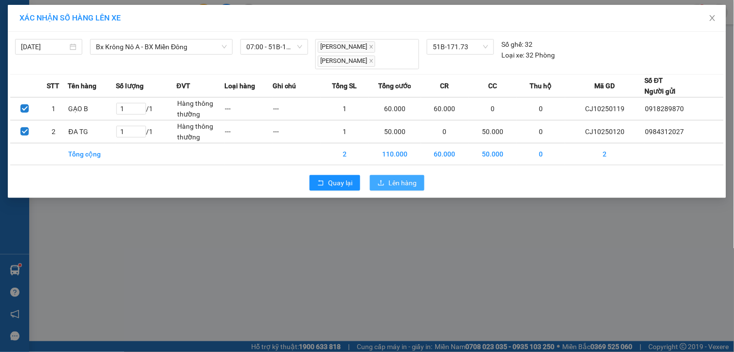
click at [397, 185] on span "Lên hàng" at bounding box center [403, 182] width 28 height 11
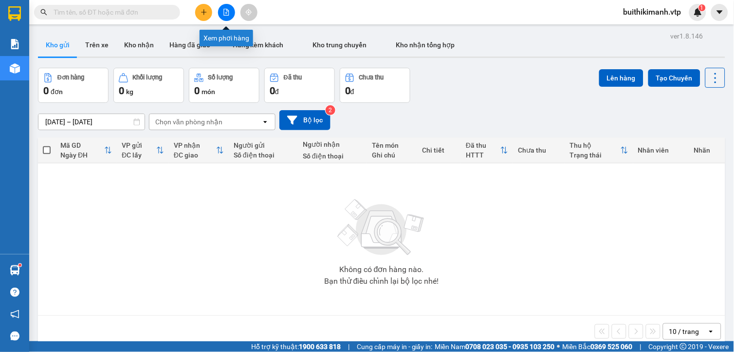
click at [227, 11] on icon "file-add" at bounding box center [226, 12] width 5 height 7
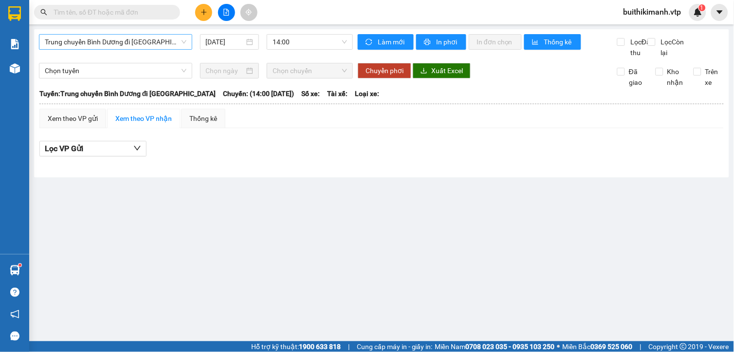
click at [172, 46] on span "Trung chuyển Bình Dương đi BXMĐ" at bounding box center [116, 42] width 142 height 15
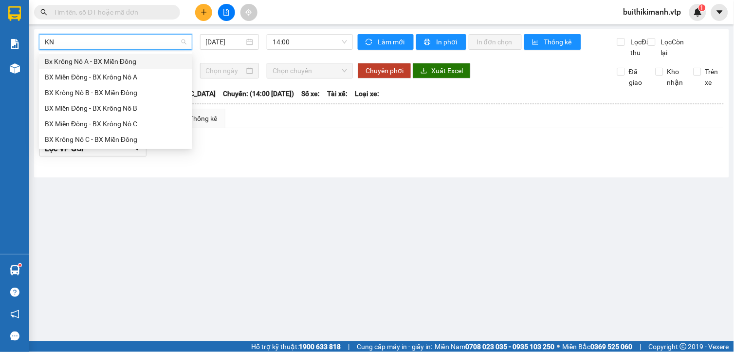
click at [156, 61] on div "Bx Krông Nô A - BX Miền Đông" at bounding box center [116, 61] width 142 height 11
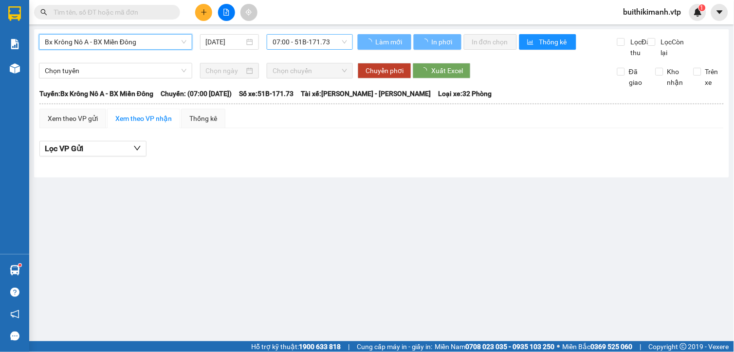
click at [300, 40] on span "07:00 - 51B-171.73" at bounding box center [310, 42] width 74 height 15
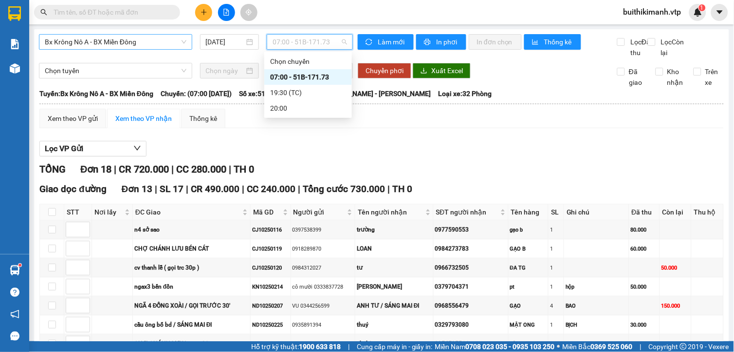
click at [332, 78] on div "07:00 - 51B-171.73" at bounding box center [308, 77] width 76 height 11
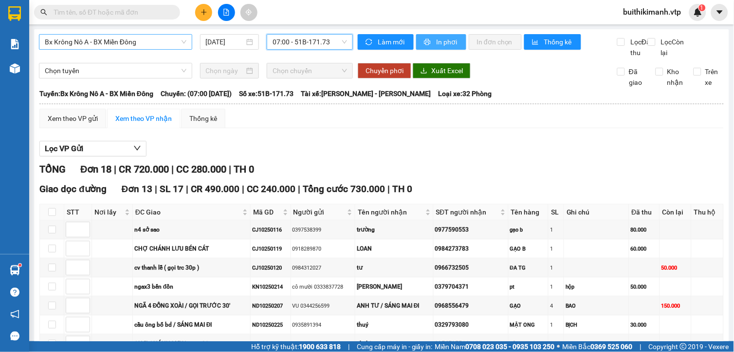
click at [428, 37] on button "In phơi" at bounding box center [441, 42] width 50 height 16
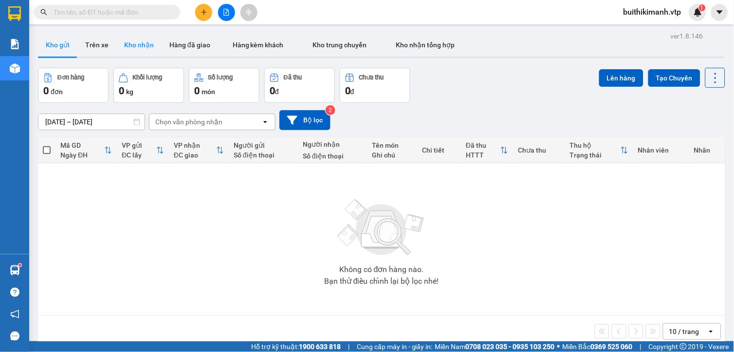
click at [143, 46] on button "Kho nhận" at bounding box center [138, 44] width 45 height 23
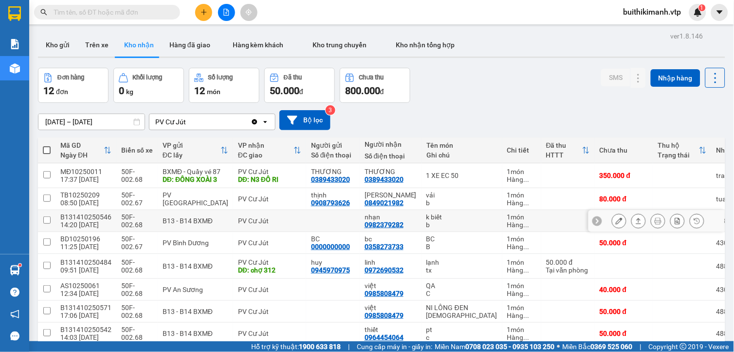
click at [364, 237] on td "bc 0358273733" at bounding box center [391, 243] width 62 height 22
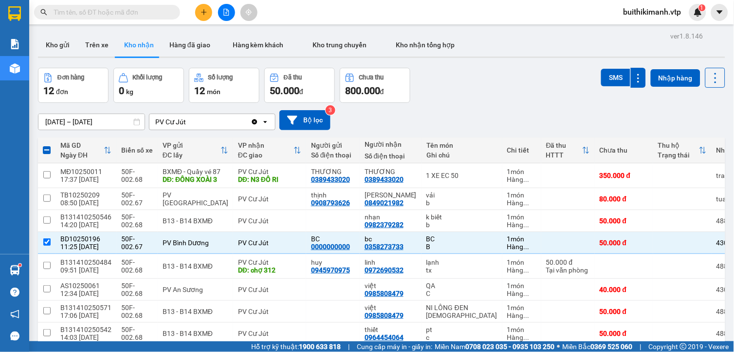
drag, startPoint x: 372, startPoint y: 241, endPoint x: 509, endPoint y: 246, distance: 136.4
click at [541, 246] on td at bounding box center [568, 243] width 54 height 22
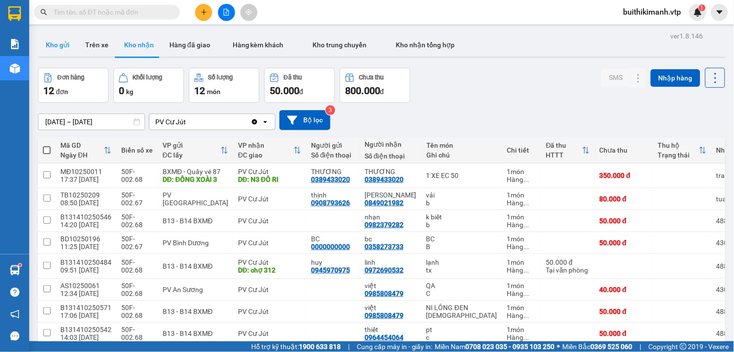
click at [61, 35] on button "Kho gửi" at bounding box center [57, 44] width 39 height 23
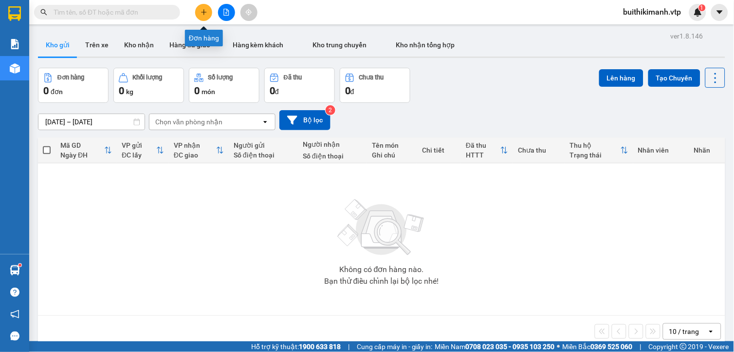
click at [207, 13] on button at bounding box center [203, 12] width 17 height 17
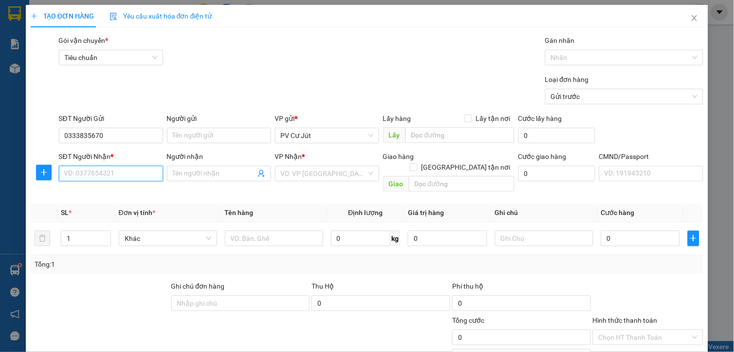
click at [117, 172] on input "SĐT Người Nhận *" at bounding box center [111, 174] width 104 height 16
click at [175, 172] on input "Người nhận" at bounding box center [214, 173] width 83 height 11
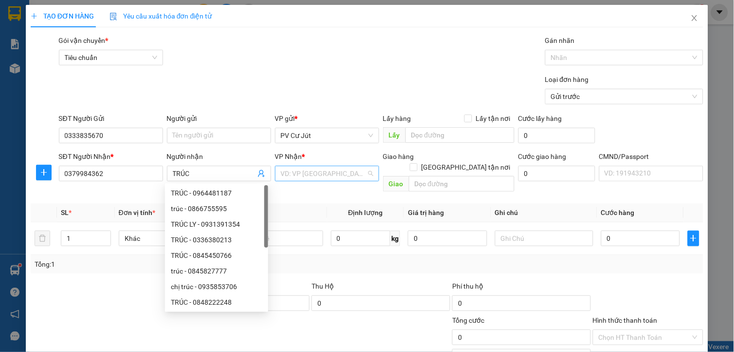
click at [300, 171] on input "search" at bounding box center [324, 173] width 86 height 15
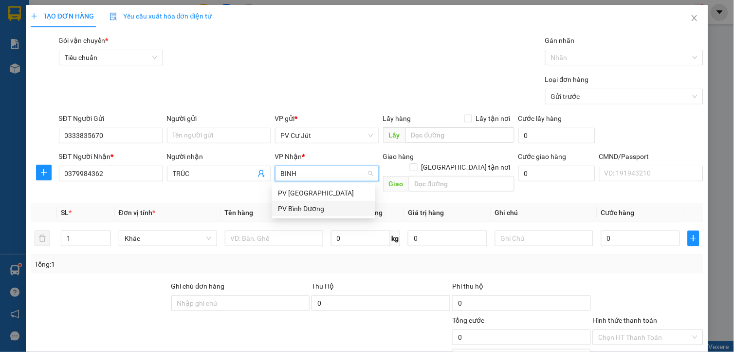
drag, startPoint x: 313, startPoint y: 208, endPoint x: 360, endPoint y: 204, distance: 47.3
click at [314, 208] on div "PV Bình Dương" at bounding box center [324, 208] width 92 height 11
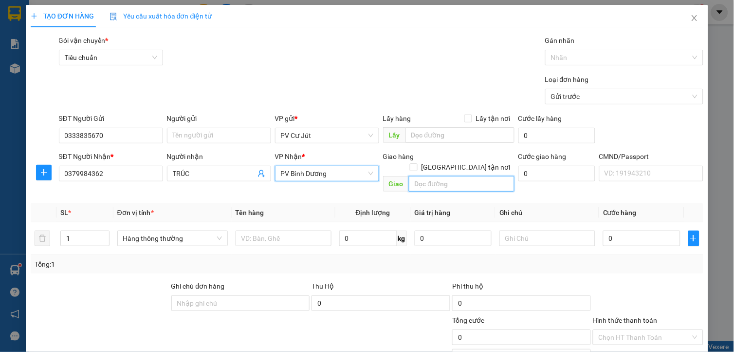
click at [449, 176] on input "text" at bounding box center [462, 184] width 106 height 16
click at [232, 224] on td at bounding box center [284, 238] width 104 height 33
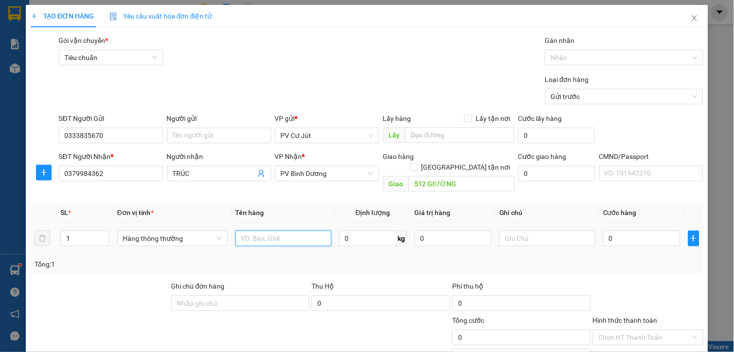
click at [247, 230] on input "text" at bounding box center [284, 238] width 96 height 16
click at [614, 230] on input "0" at bounding box center [641, 238] width 77 height 16
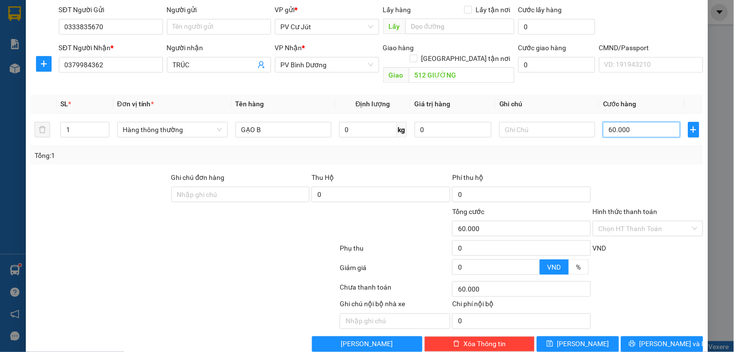
scroll to position [117, 0]
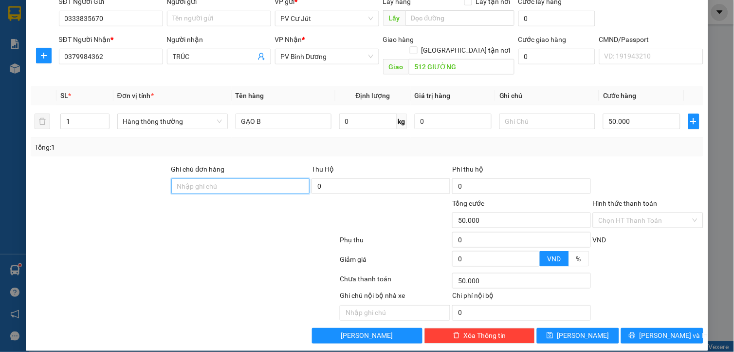
click at [215, 178] on input "Ghi chú đơn hàng" at bounding box center [240, 186] width 139 height 16
click at [605, 213] on input "Hình thức thanh toán" at bounding box center [645, 220] width 92 height 15
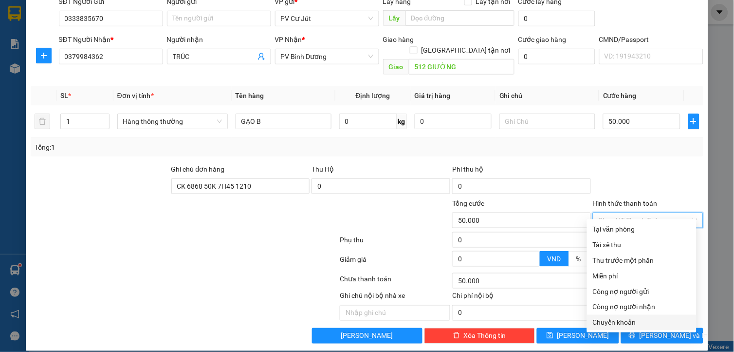
click at [617, 320] on div "Chuyển khoản" at bounding box center [642, 322] width 98 height 11
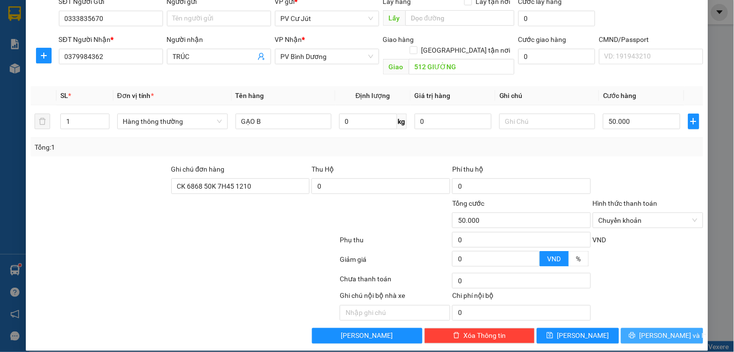
click at [640, 330] on button "Lưu và In" at bounding box center [662, 336] width 82 height 16
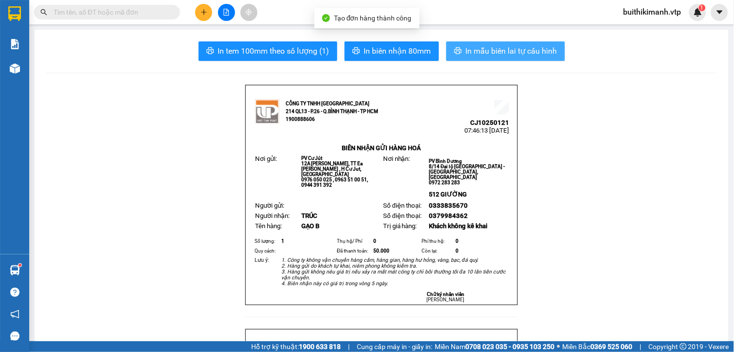
click at [527, 50] on span "In mẫu biên lai tự cấu hình" at bounding box center [512, 51] width 92 height 12
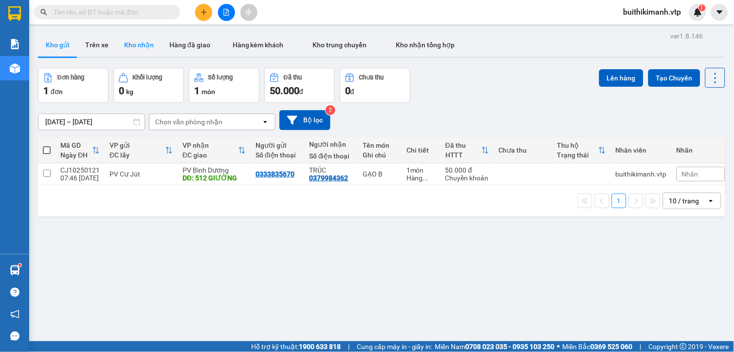
click at [135, 40] on button "Kho nhận" at bounding box center [138, 44] width 45 height 23
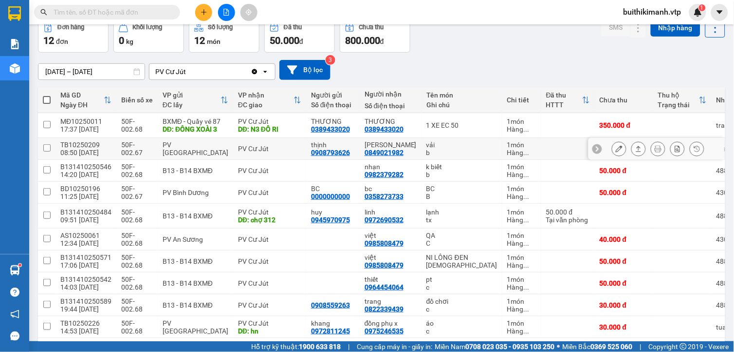
scroll to position [100, 0]
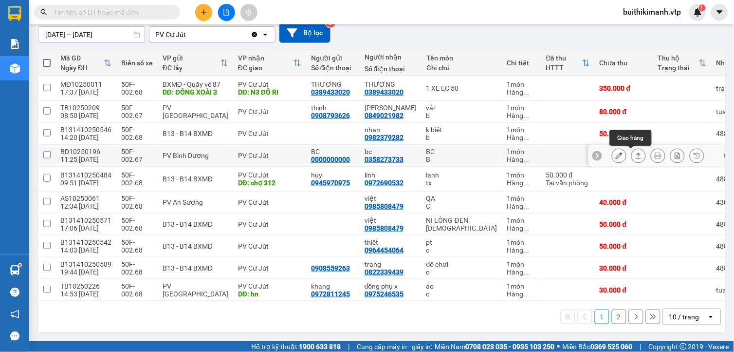
click at [635, 152] on icon at bounding box center [638, 155] width 7 height 7
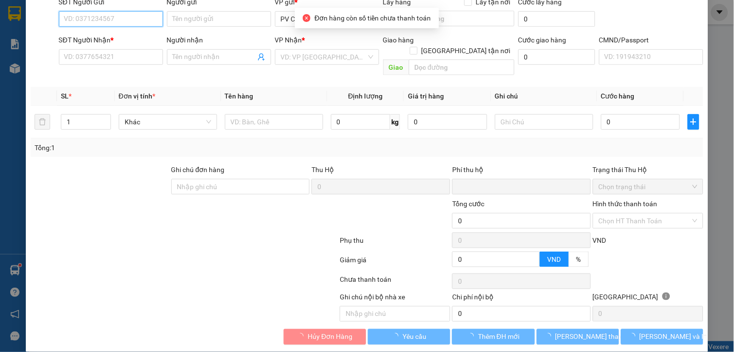
type input "0000000000"
type input "BC"
type input "0358273733"
type input "bc"
type input "0"
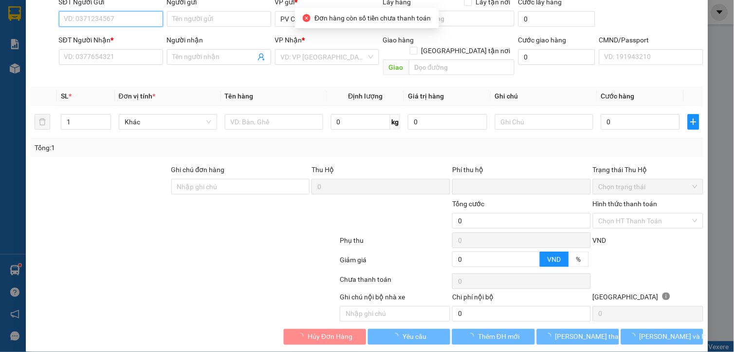
type input "50.000"
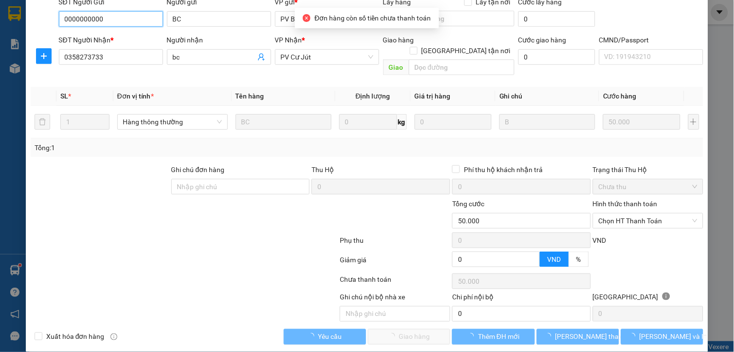
scroll to position [110, 0]
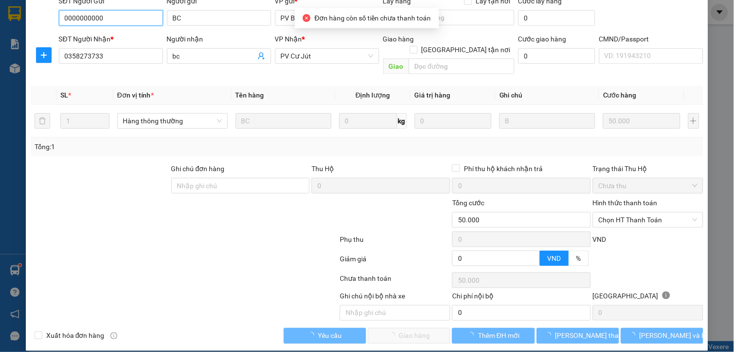
type input "2.500"
click at [634, 212] on span "Chọn HT Thanh Toán" at bounding box center [648, 219] width 99 height 15
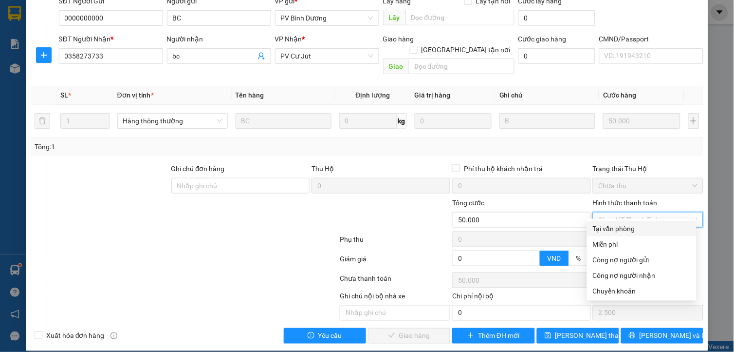
click at [634, 226] on div "Tại văn phòng" at bounding box center [642, 228] width 98 height 11
type input "0"
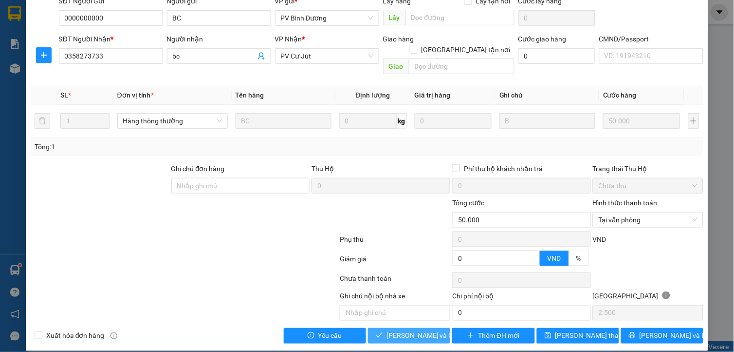
click at [404, 330] on span "Lưu và Giao hàng" at bounding box center [433, 335] width 93 height 11
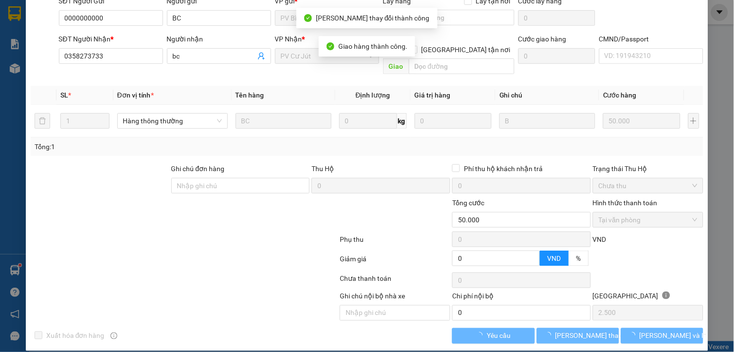
scroll to position [0, 0]
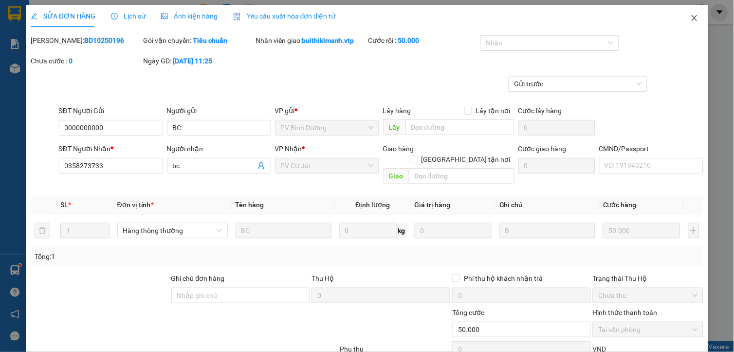
click at [692, 19] on icon "close" at bounding box center [694, 18] width 5 height 6
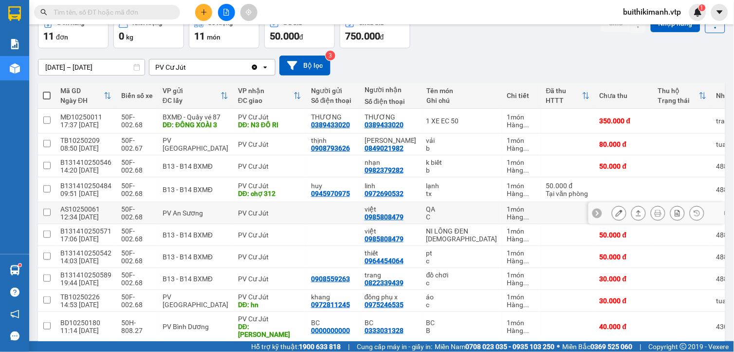
scroll to position [103, 0]
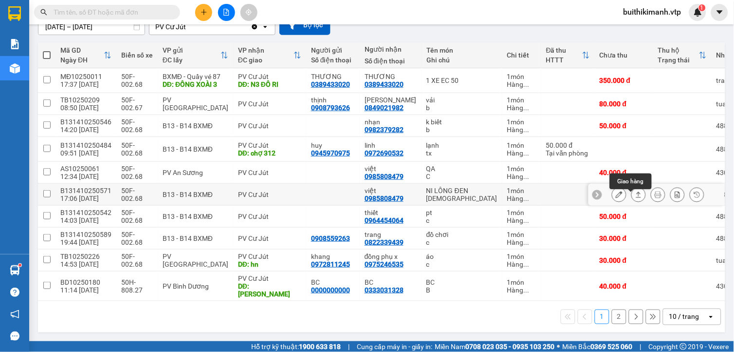
click at [634, 191] on button at bounding box center [639, 194] width 14 height 17
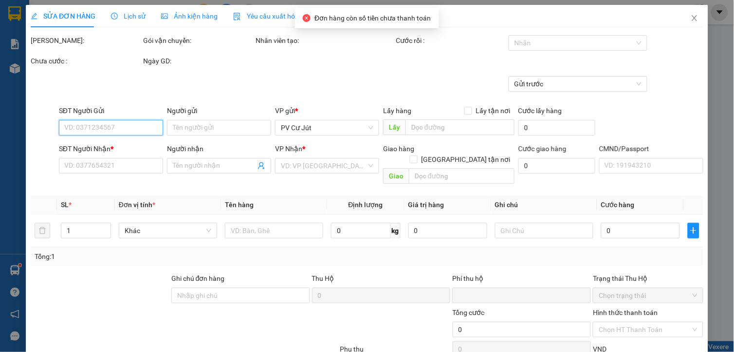
type input "0985808479"
type input "việt"
type input "0"
type input "50.000"
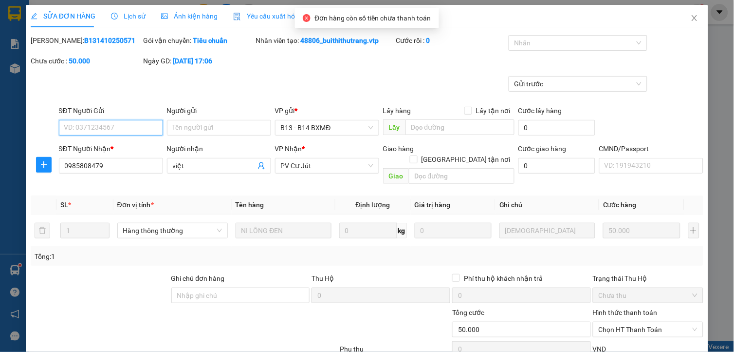
type input "2.500"
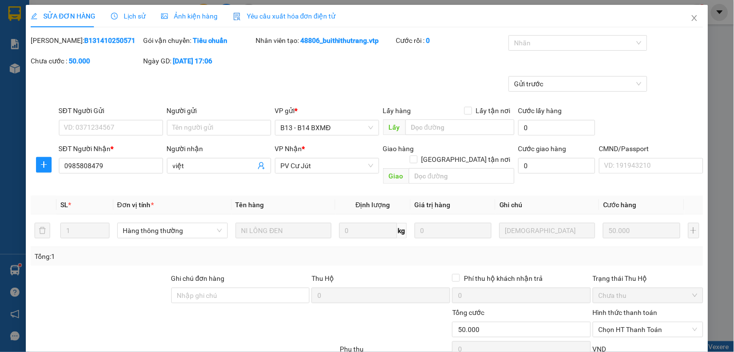
click at [260, 274] on div "Ghi chú đơn hàng" at bounding box center [240, 280] width 139 height 15
click at [251, 287] on input "Ghi chú đơn hàng" at bounding box center [240, 295] width 139 height 16
type input "C"
paste input "CK 6868 130K 3K 7H09 1210"
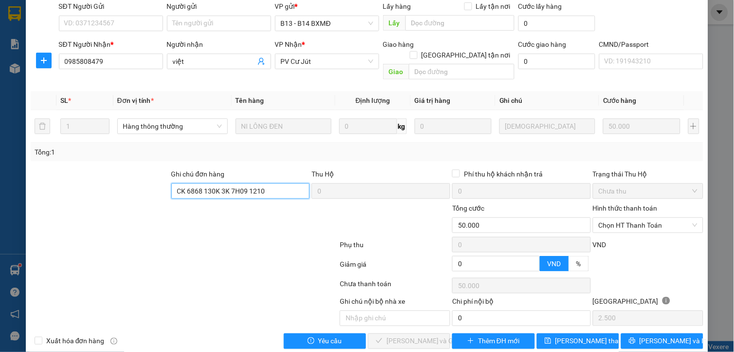
scroll to position [110, 0]
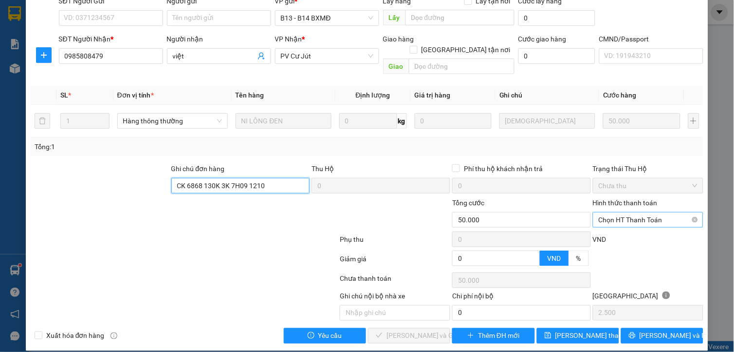
click at [649, 212] on span "Chọn HT Thanh Toán" at bounding box center [648, 219] width 99 height 15
type input "CK 6868 130K 3K 7H09 1210"
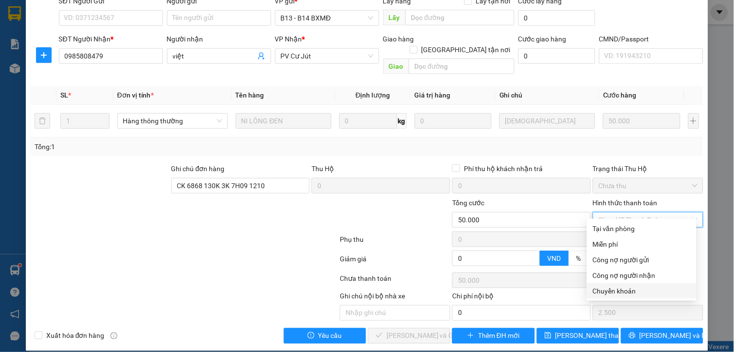
click at [610, 296] on div "Chuyển khoản" at bounding box center [642, 291] width 110 height 16
type input "0"
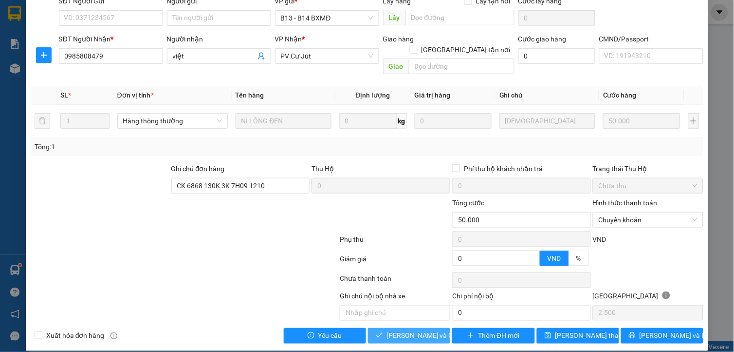
click at [408, 330] on span "Lưu và Giao hàng" at bounding box center [433, 335] width 93 height 11
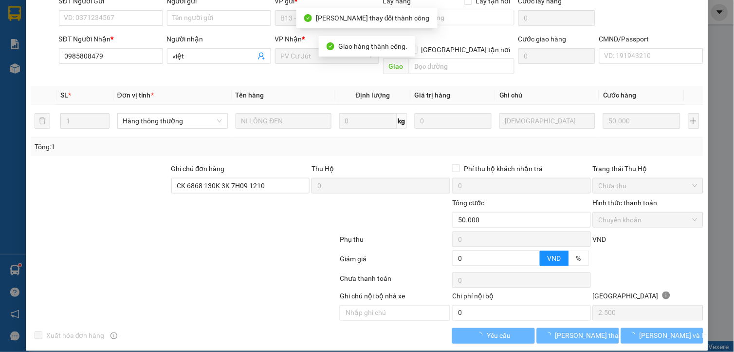
scroll to position [0, 0]
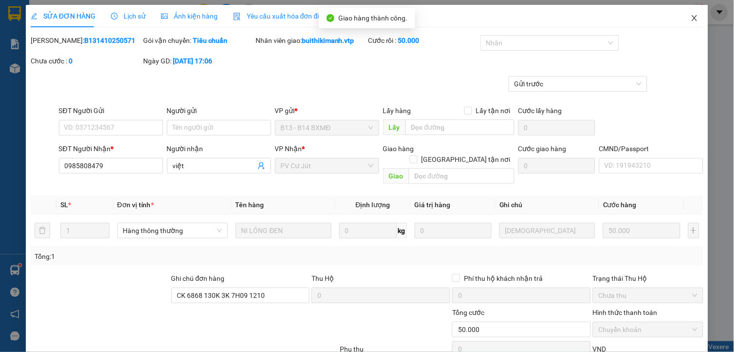
click at [691, 17] on icon "close" at bounding box center [695, 18] width 8 height 8
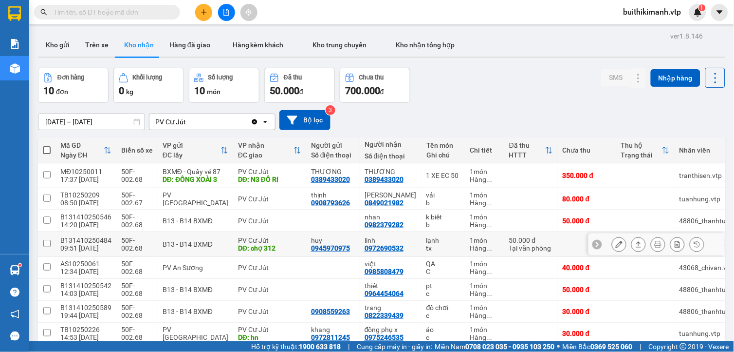
scroll to position [95, 0]
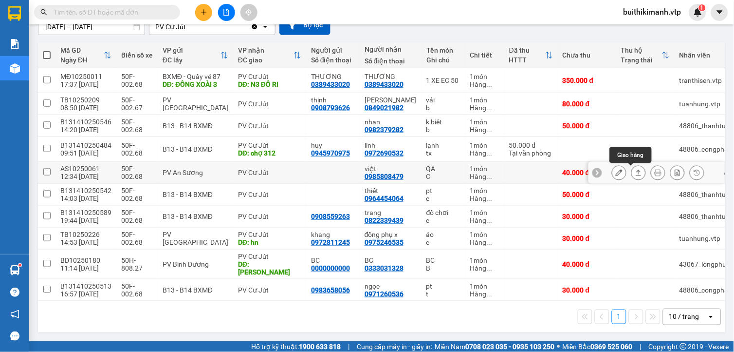
click at [632, 173] on button at bounding box center [639, 172] width 14 height 17
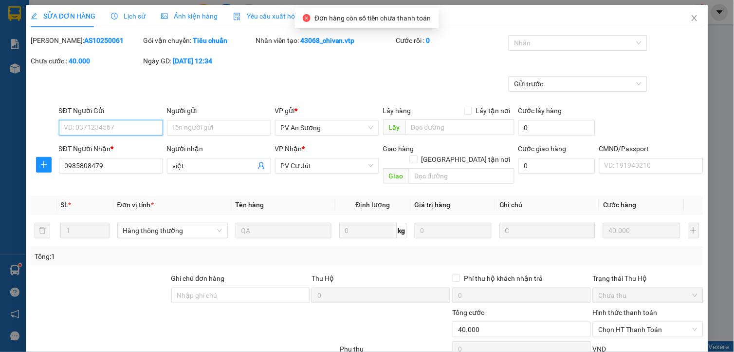
type input "0985808479"
type input "việt"
type input "0"
type input "40.000"
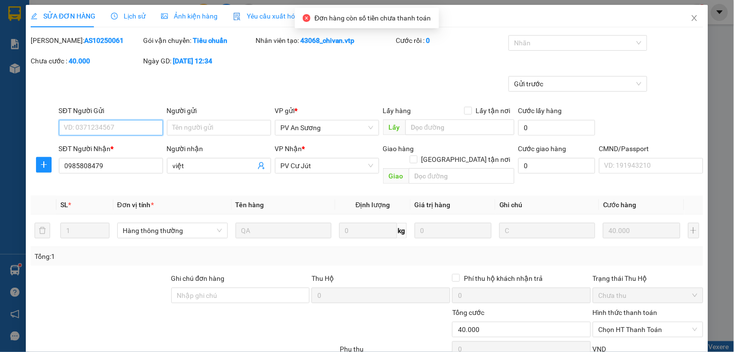
type input "2.000"
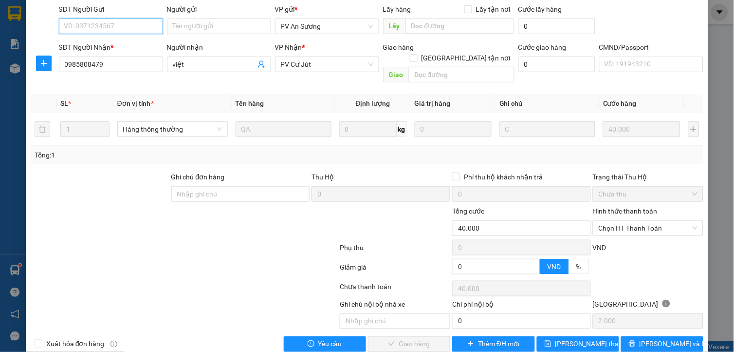
scroll to position [108, 0]
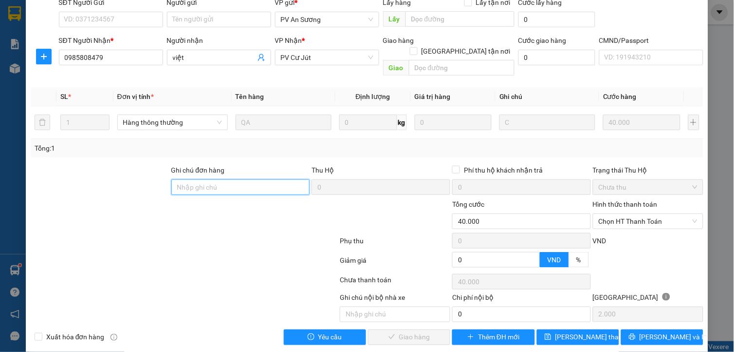
click at [278, 179] on input "Ghi chú đơn hàng" at bounding box center [240, 187] width 139 height 16
paste input "CK 6868 130K 3K 7H09 1210"
click at [624, 214] on span "Chọn HT Thanh Toán" at bounding box center [648, 221] width 99 height 15
type input "CK 6868 130K 3K 7H09 1210"
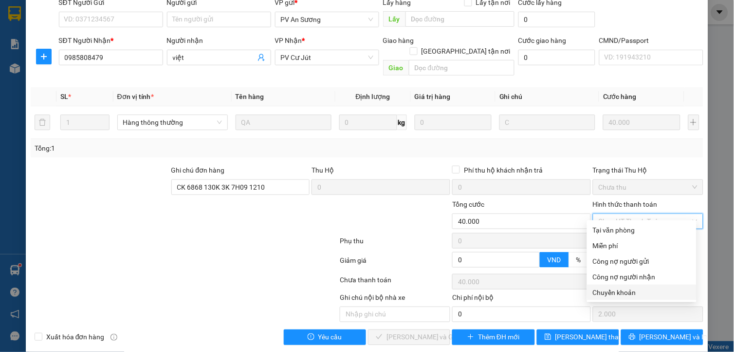
click at [600, 291] on div "Chuyển khoản" at bounding box center [642, 292] width 98 height 11
type input "0"
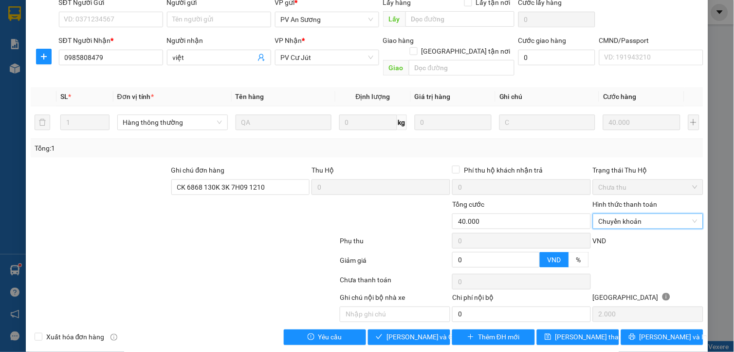
scroll to position [110, 0]
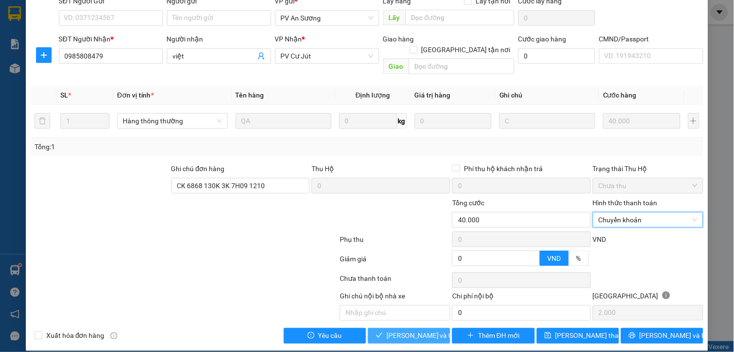
click at [419, 330] on span "Lưu và Giao hàng" at bounding box center [433, 335] width 93 height 11
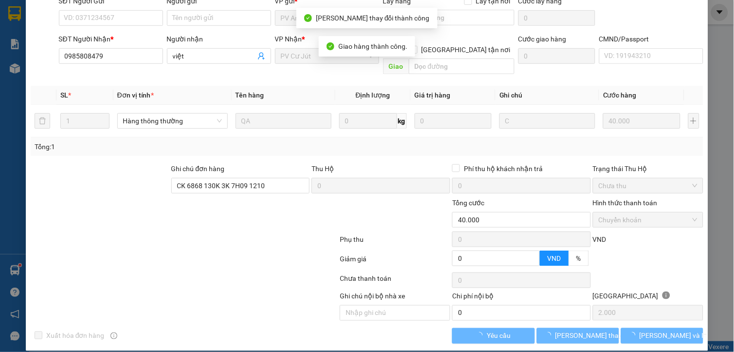
scroll to position [0, 0]
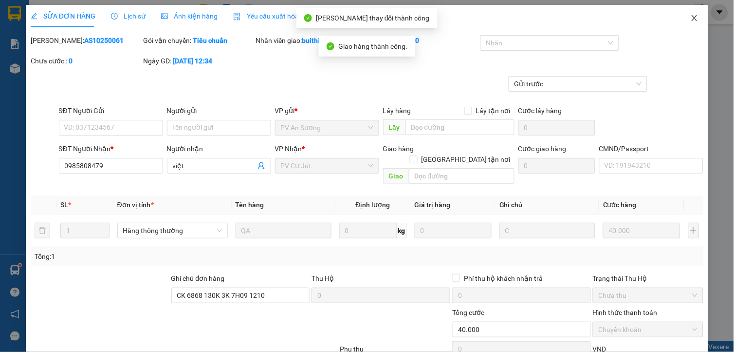
click at [692, 20] on icon "close" at bounding box center [694, 18] width 5 height 6
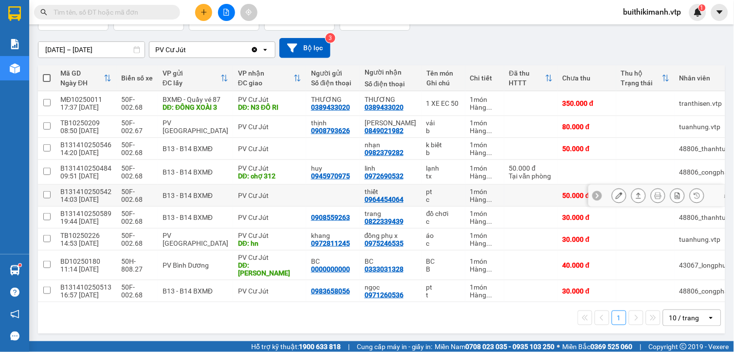
scroll to position [73, 0]
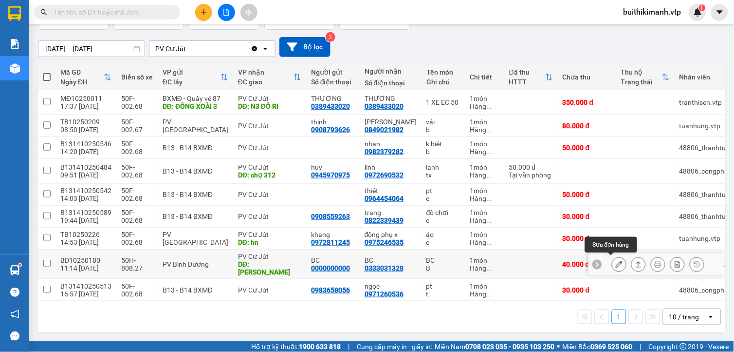
click at [612, 259] on button at bounding box center [619, 264] width 14 height 17
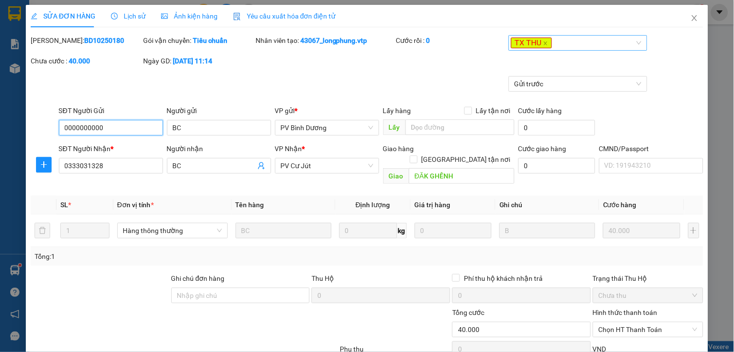
type input "0000000000"
type input "BC"
type input "0333031328"
type input "BC"
type input "ĐĂK GHỀNH"
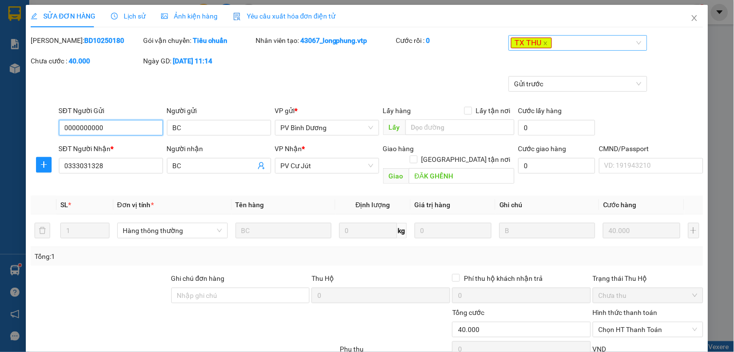
type input "0"
type input "40.000"
type input "2.000"
click at [130, 18] on span "Lịch sử" at bounding box center [128, 16] width 35 height 8
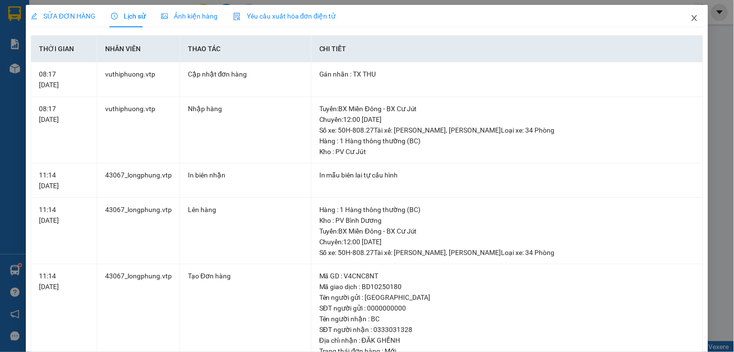
click at [692, 19] on icon "close" at bounding box center [694, 18] width 5 height 6
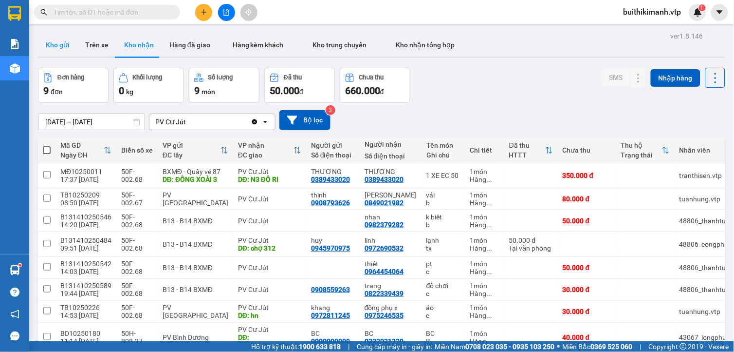
click at [52, 40] on button "Kho gửi" at bounding box center [57, 44] width 39 height 23
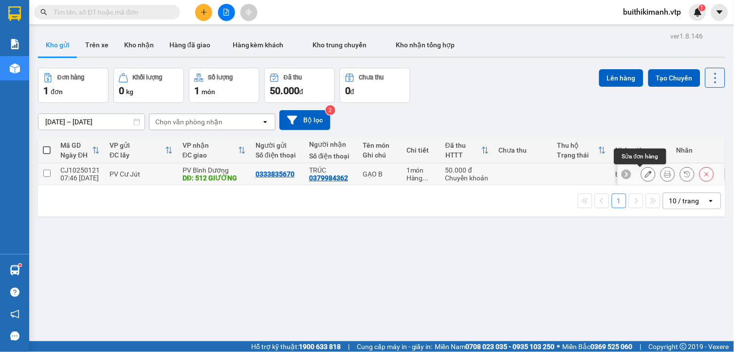
click at [645, 176] on icon at bounding box center [648, 173] width 7 height 7
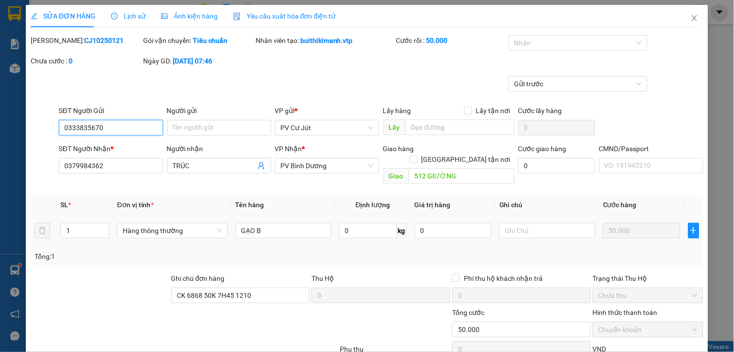
type input "0333835670"
type input "0379984362"
type input "TRÚC"
type input "512 GIƯỜNG"
type input "CK 6868 50K 7H45 1210"
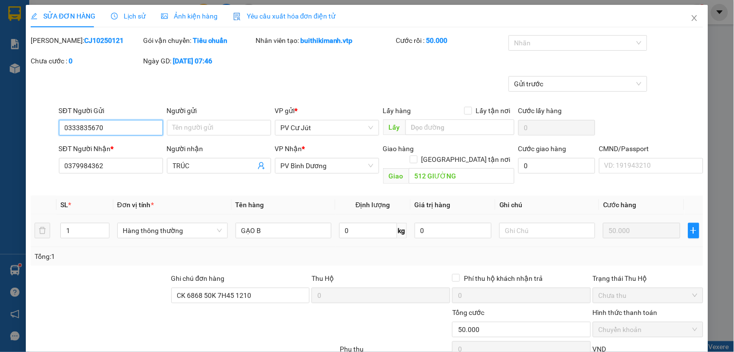
type input "0"
type input "50.000"
click at [465, 168] on input "512 GIƯỜNG" at bounding box center [462, 176] width 106 height 16
click at [466, 168] on input "512 GIƯỜNG" at bounding box center [462, 176] width 106 height 16
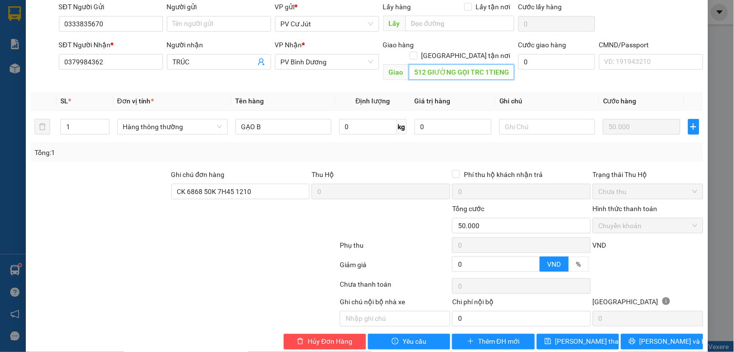
scroll to position [110, 0]
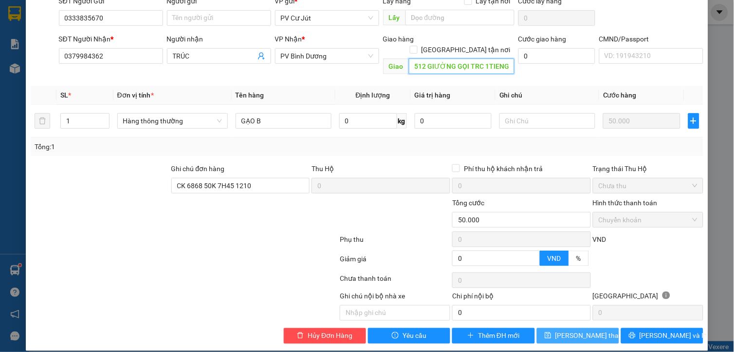
type input "512 GIƯỜNG GỌI TRC 1TIENG"
click at [547, 328] on button "Lưu thay đổi" at bounding box center [578, 336] width 82 height 16
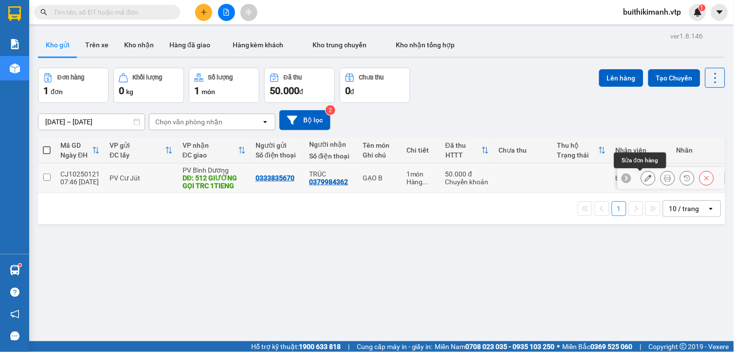
click at [645, 176] on icon at bounding box center [648, 177] width 7 height 7
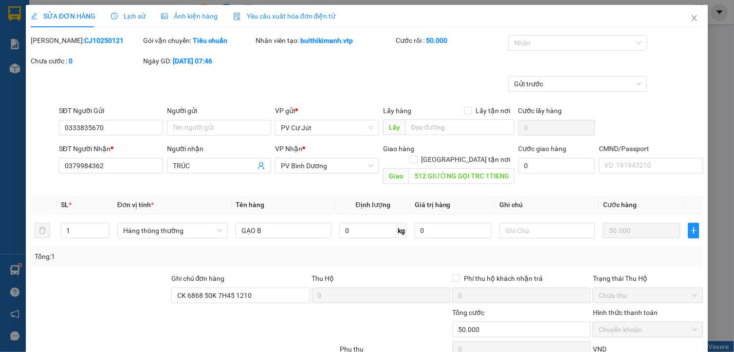
type input "0333835670"
type input "0379984362"
type input "TRÚC"
type input "512 GIƯỜNG GỌI TRC 1TIENG"
type input "CK 6868 50K 7H45 1210"
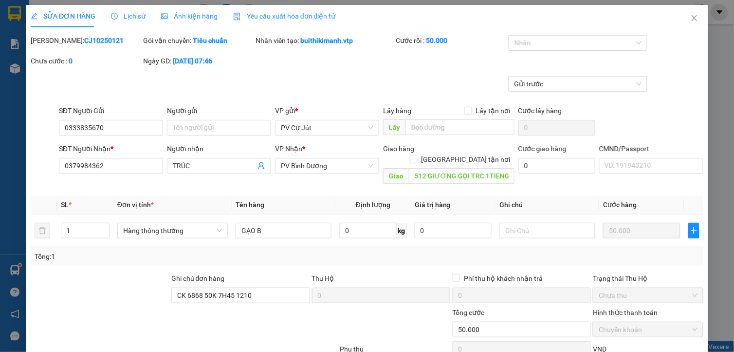
type input "0"
type input "50.000"
click at [691, 16] on icon "close" at bounding box center [695, 18] width 8 height 8
